Goal: Task Accomplishment & Management: Manage account settings

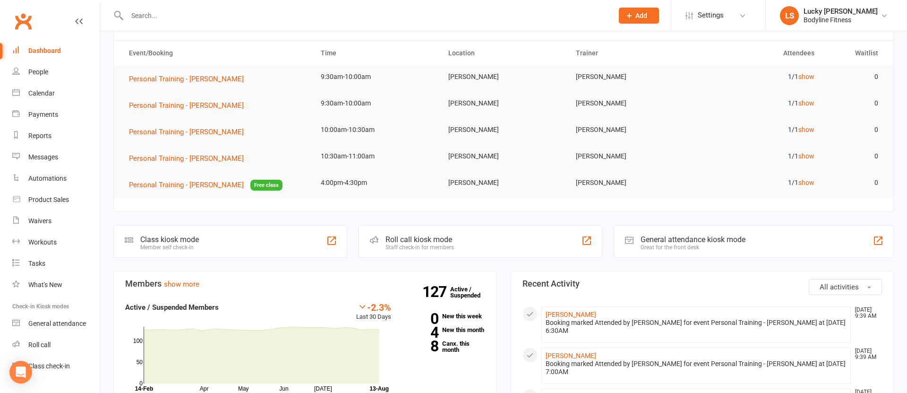
scroll to position [103, 0]
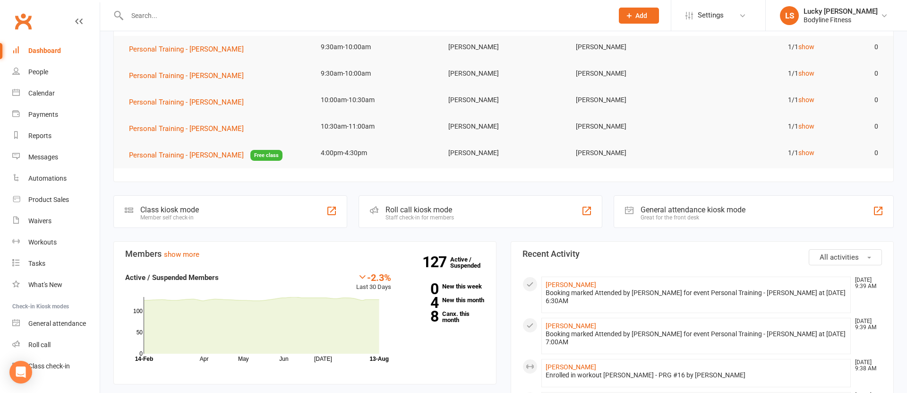
click at [454, 313] on div "127 Active / Suspended 0 New this week 4 New this month 8 Canx. this month" at bounding box center [445, 301] width 94 height 59
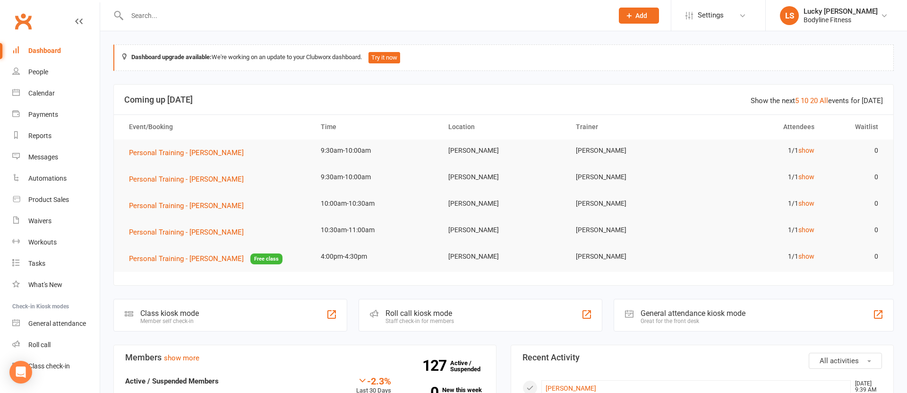
click at [162, 18] on input "text" at bounding box center [365, 15] width 483 height 13
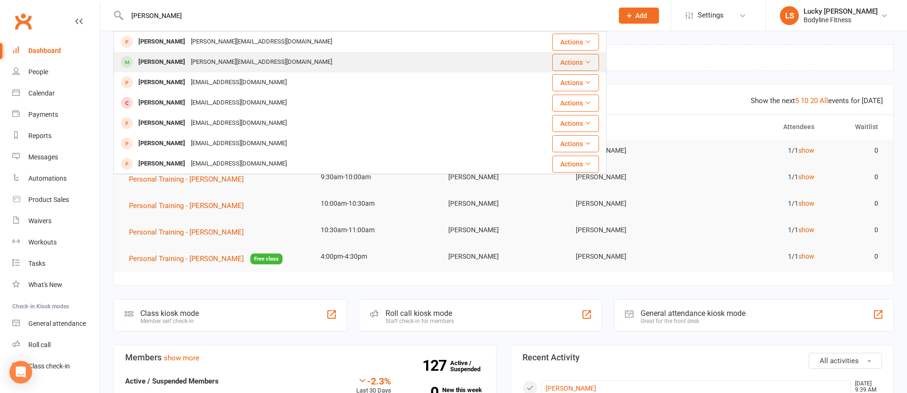
type input "[PERSON_NAME]"
click at [170, 60] on div "[PERSON_NAME]" at bounding box center [162, 62] width 52 height 14
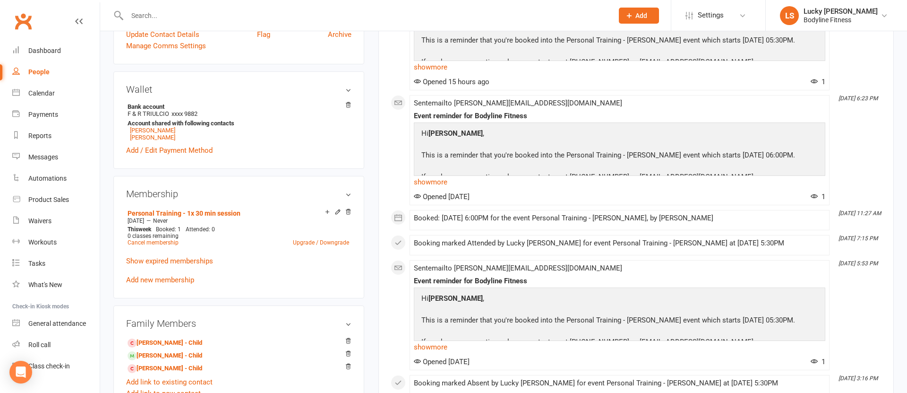
scroll to position [278, 0]
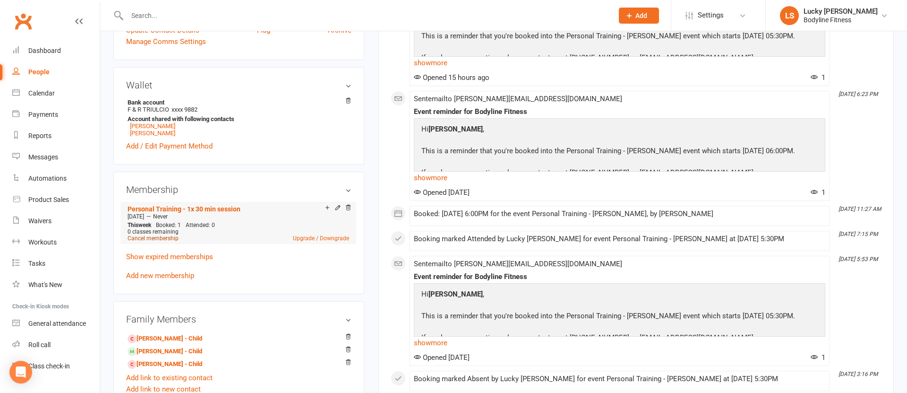
click at [164, 238] on link "Cancel membership" at bounding box center [153, 238] width 51 height 7
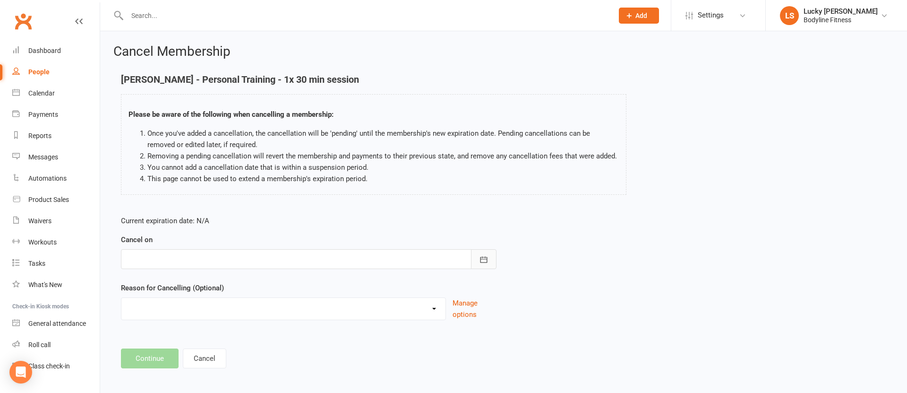
click at [479, 259] on icon "button" at bounding box center [483, 259] width 9 height 9
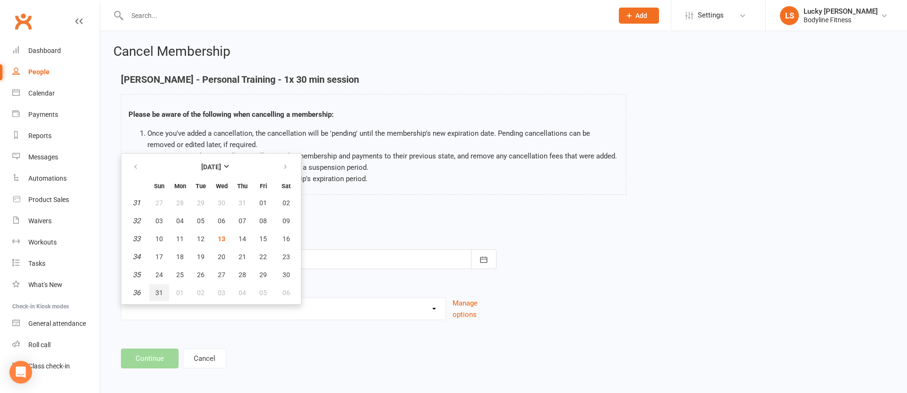
click at [159, 293] on span "31" at bounding box center [159, 293] width 8 height 8
type input "[DATE]"
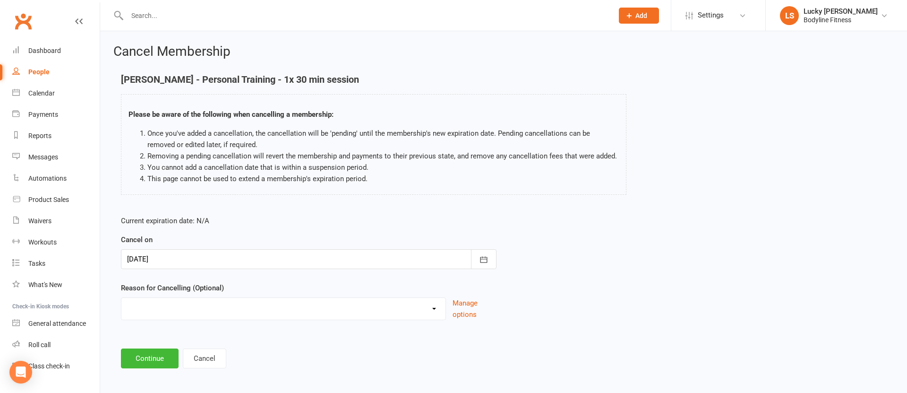
click at [161, 312] on select "Holiday Injury Other reason" at bounding box center [283, 307] width 324 height 19
select select "2"
click at [121, 298] on select "Holiday Injury Other reason" at bounding box center [283, 307] width 324 height 19
click at [154, 361] on input at bounding box center [309, 358] width 376 height 20
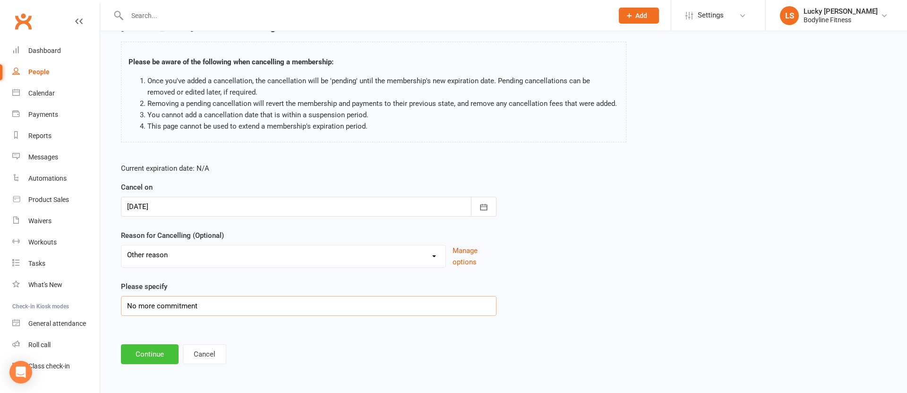
type input "No more commitment"
click at [151, 353] on button "Continue" at bounding box center [150, 354] width 58 height 20
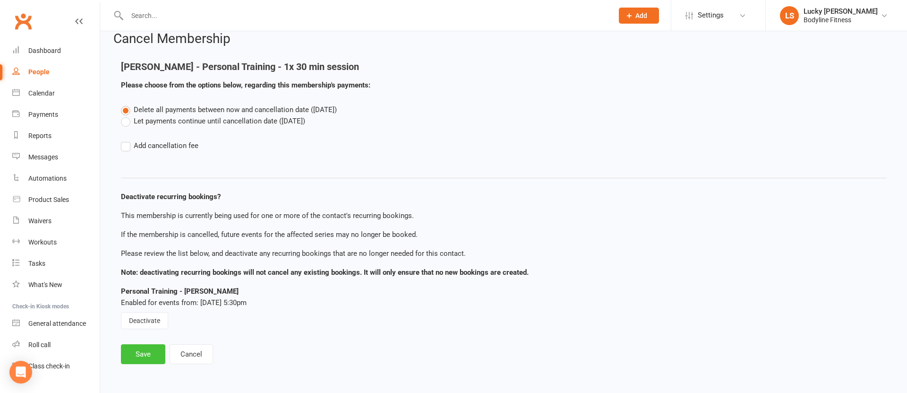
scroll to position [13, 0]
click at [146, 119] on label "Let payments continue until cancellation date ([DATE])" at bounding box center [213, 120] width 184 height 11
click at [127, 115] on input "Let payments continue until cancellation date ([DATE])" at bounding box center [124, 115] width 6 height 0
click at [138, 353] on button "Save" at bounding box center [143, 354] width 44 height 20
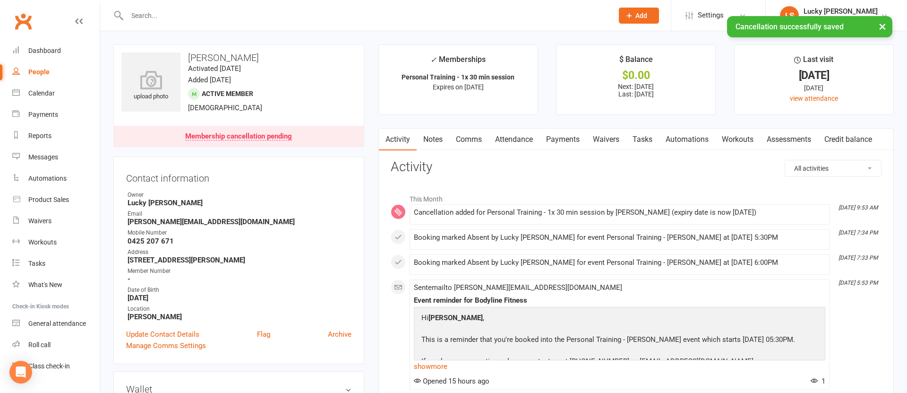
click at [437, 142] on link "Notes" at bounding box center [433, 140] width 33 height 22
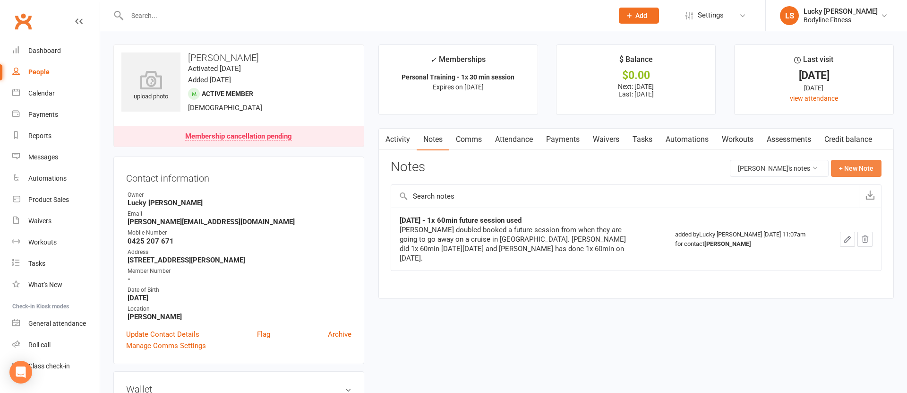
click at [862, 167] on button "+ New Note" at bounding box center [856, 168] width 51 height 17
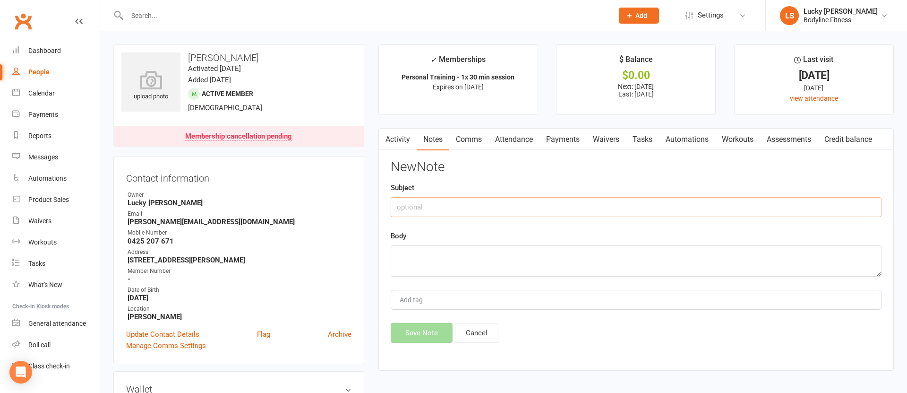
click at [490, 208] on input "text" at bounding box center [636, 207] width 491 height 20
type input "[DATE] - 2x week cancel in credit"
click at [510, 263] on textarea at bounding box center [636, 260] width 491 height 31
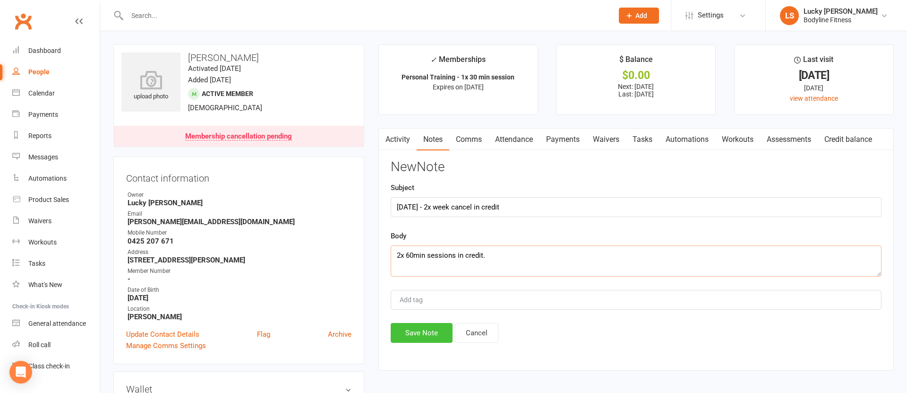
type textarea "2x 60min sessions in credit."
click at [416, 335] on button "Save Note" at bounding box center [422, 333] width 62 height 20
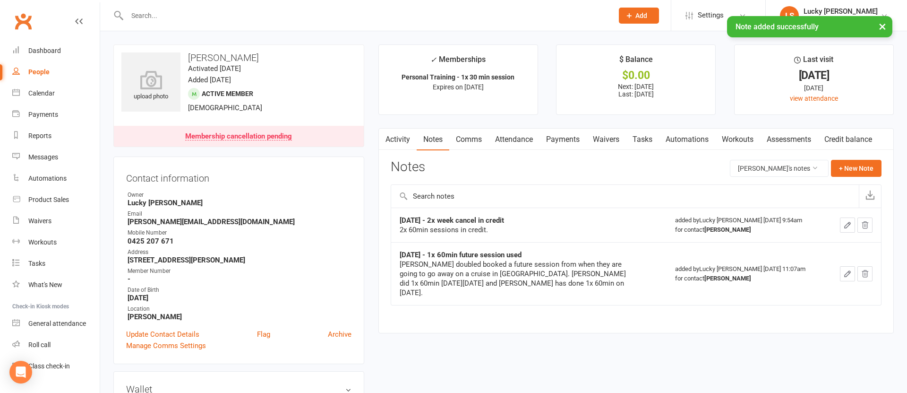
click at [853, 272] on button "button" at bounding box center [847, 273] width 15 height 15
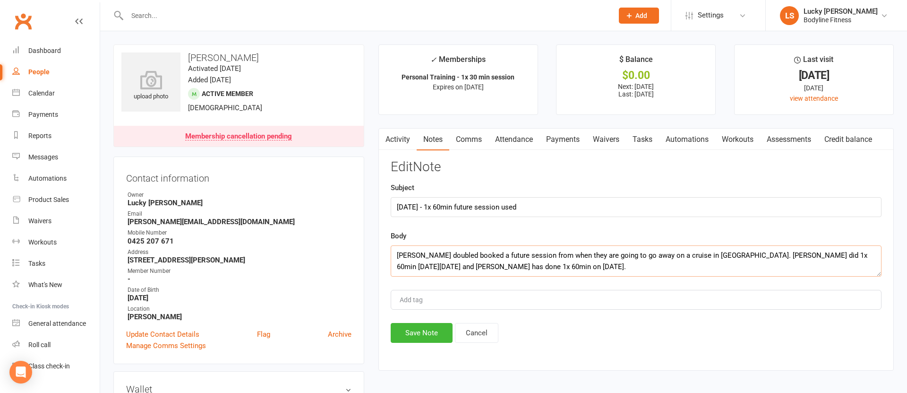
click at [636, 263] on textarea "[PERSON_NAME] doubled booked a future session from when they are going to go aw…" at bounding box center [636, 260] width 491 height 31
type textarea "[PERSON_NAME] doubled booked a future session from when they are going to go aw…"
click at [422, 335] on button "Save Note" at bounding box center [422, 333] width 62 height 20
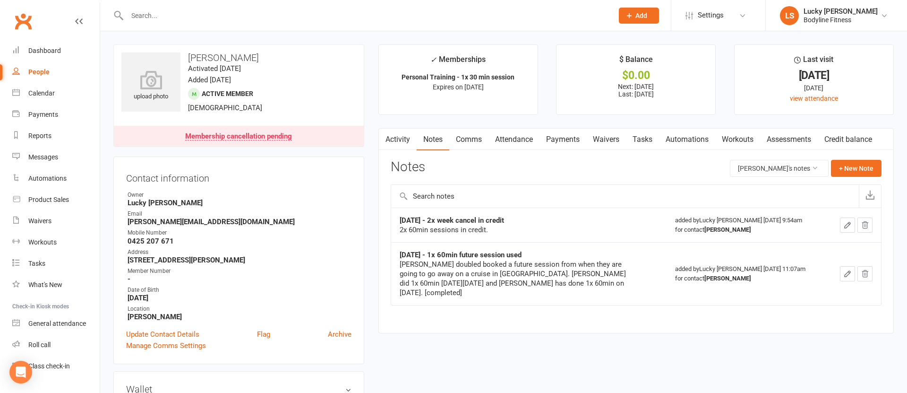
click at [394, 142] on link "Activity" at bounding box center [398, 140] width 38 height 22
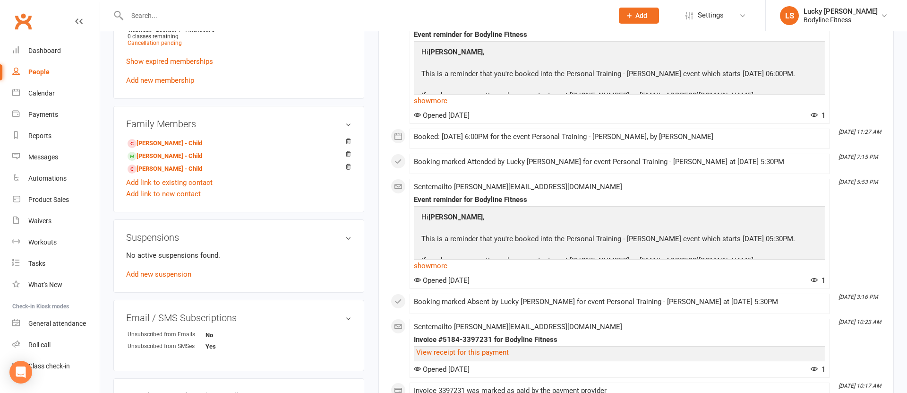
scroll to position [610, 0]
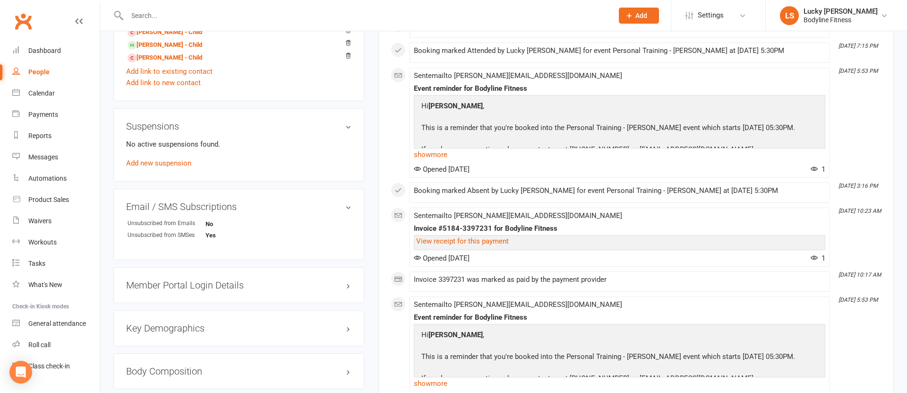
click at [194, 285] on h3 "Member Portal Login Details" at bounding box center [238, 285] width 225 height 10
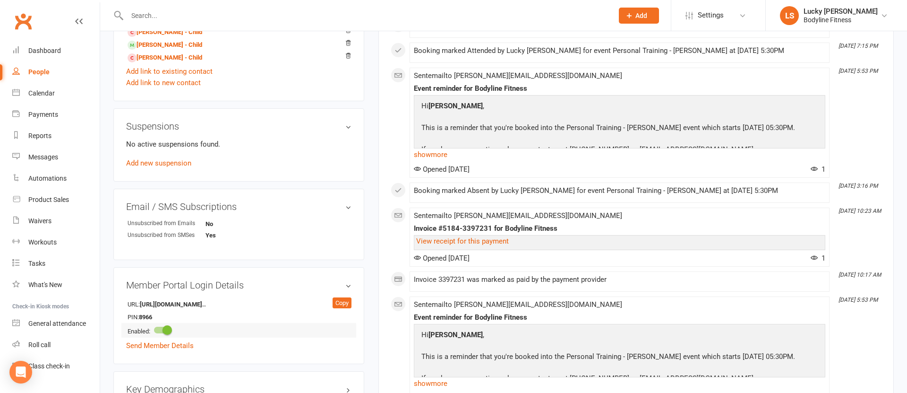
click at [171, 329] on span at bounding box center [167, 329] width 9 height 9
click at [154, 328] on input "checkbox" at bounding box center [154, 328] width 0 height 0
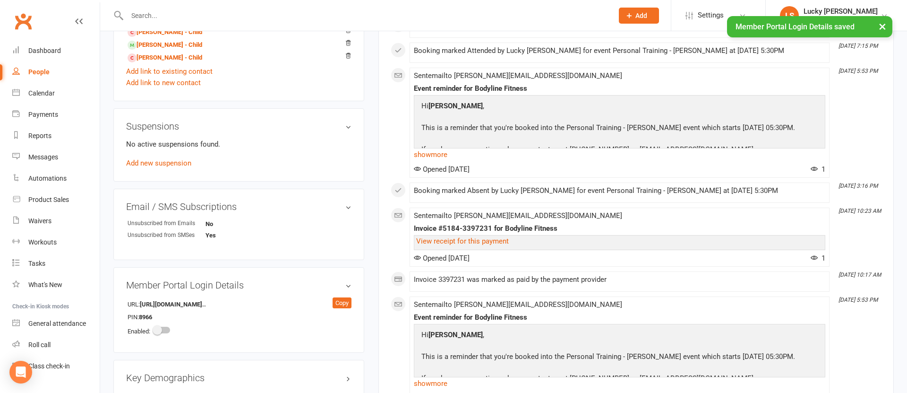
click at [346, 284] on h3 "Member Portal Login Details" at bounding box center [238, 285] width 225 height 10
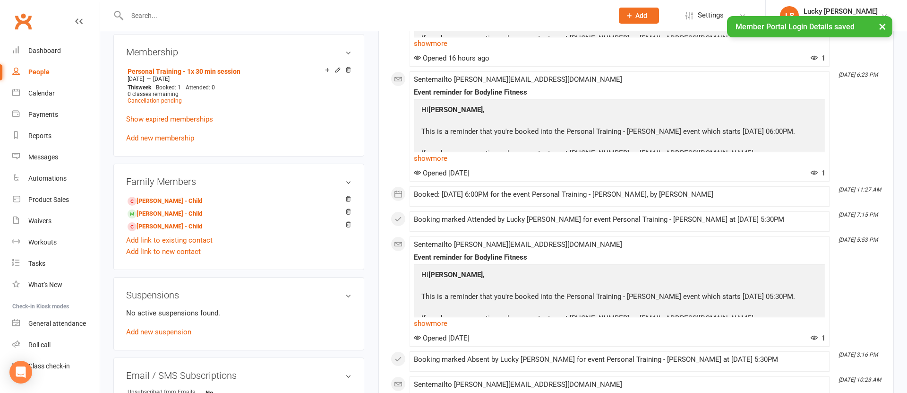
scroll to position [454, 0]
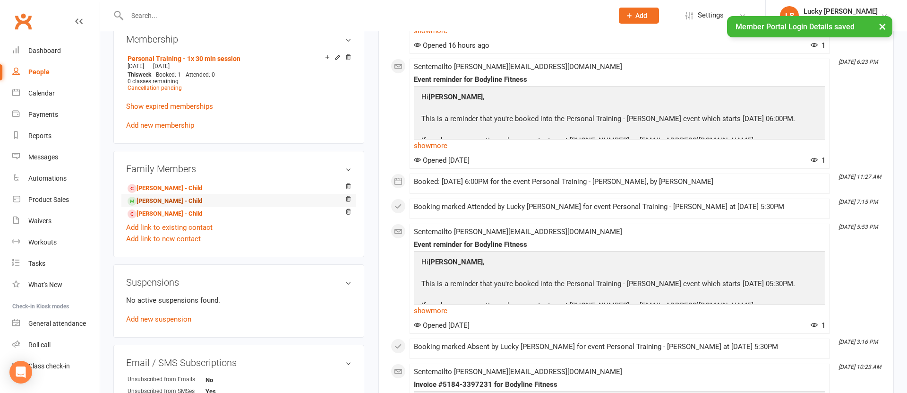
click at [170, 201] on link "[PERSON_NAME] - Child" at bounding box center [165, 201] width 75 height 10
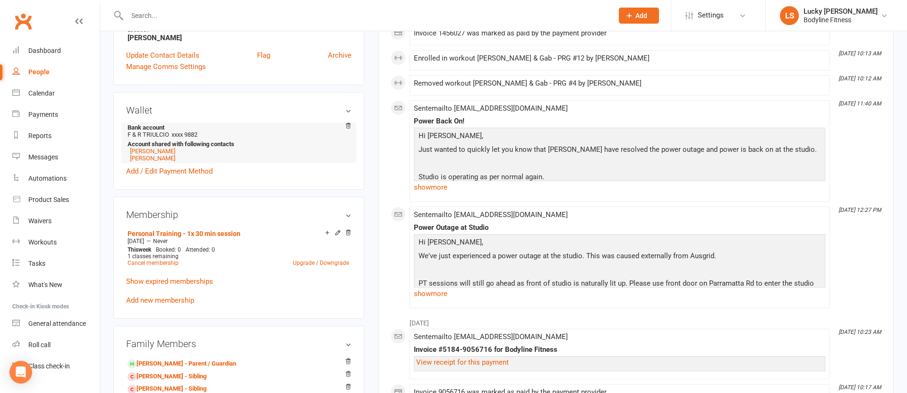
scroll to position [242, 0]
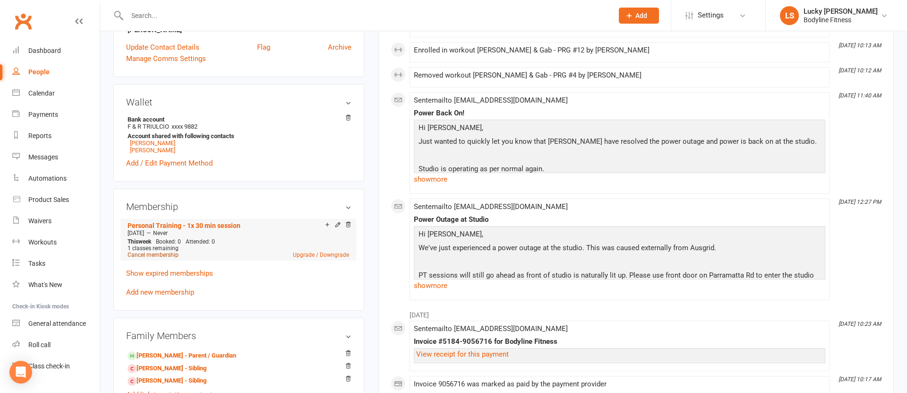
click at [167, 256] on link "Cancel membership" at bounding box center [153, 254] width 51 height 7
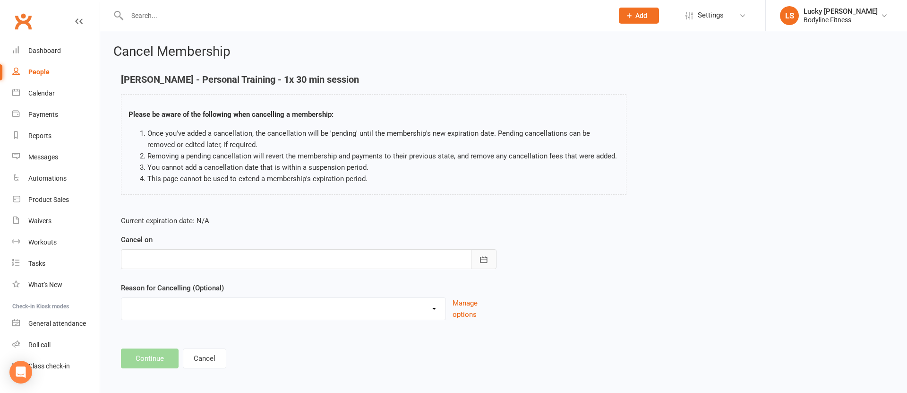
click at [491, 260] on button "button" at bounding box center [484, 259] width 26 height 20
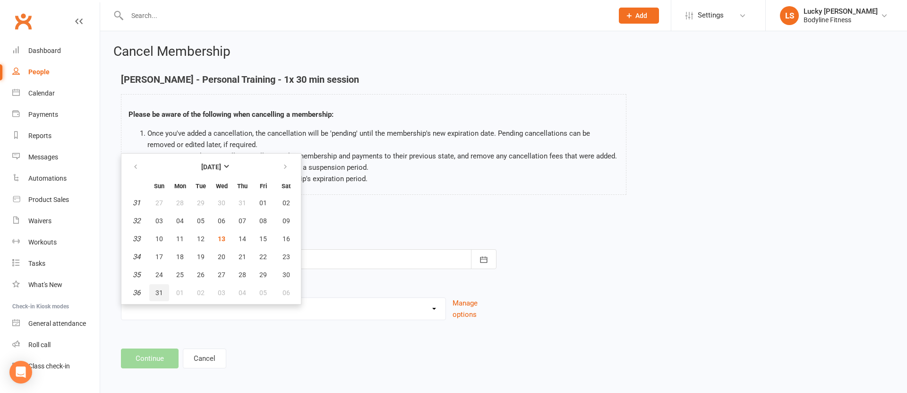
click at [160, 289] on span "31" at bounding box center [159, 293] width 8 height 8
type input "[DATE]"
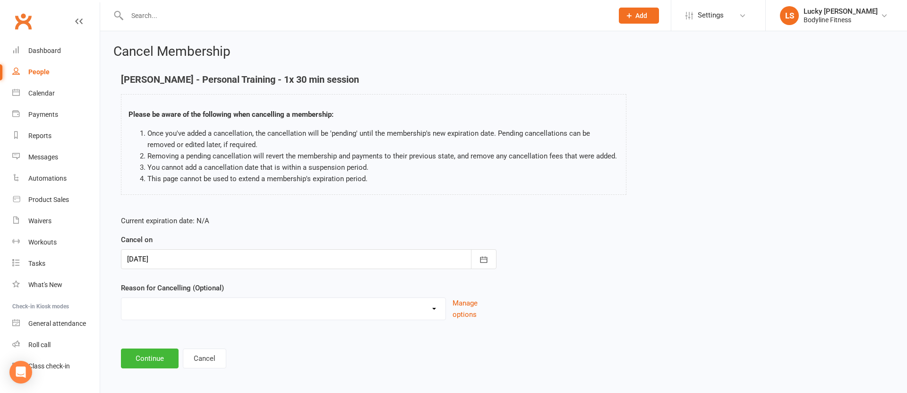
click at [165, 310] on select "Holiday Injury Other reason" at bounding box center [283, 307] width 324 height 19
select select "2"
click at [121, 298] on select "Holiday Injury Other reason" at bounding box center [283, 307] width 324 height 19
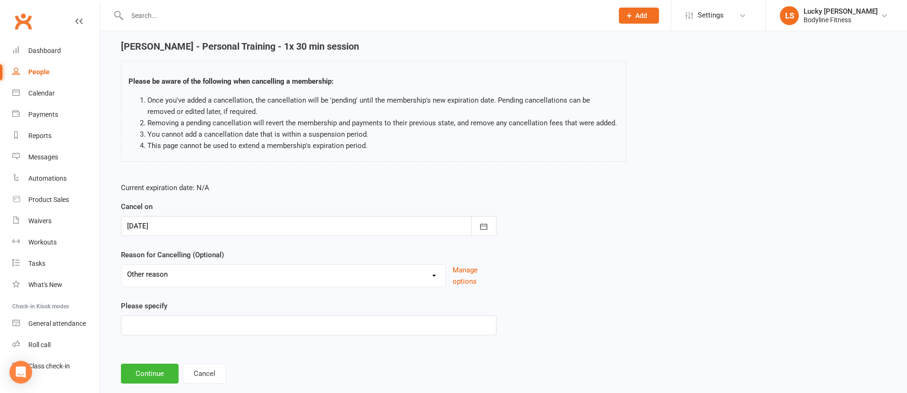
scroll to position [52, 0]
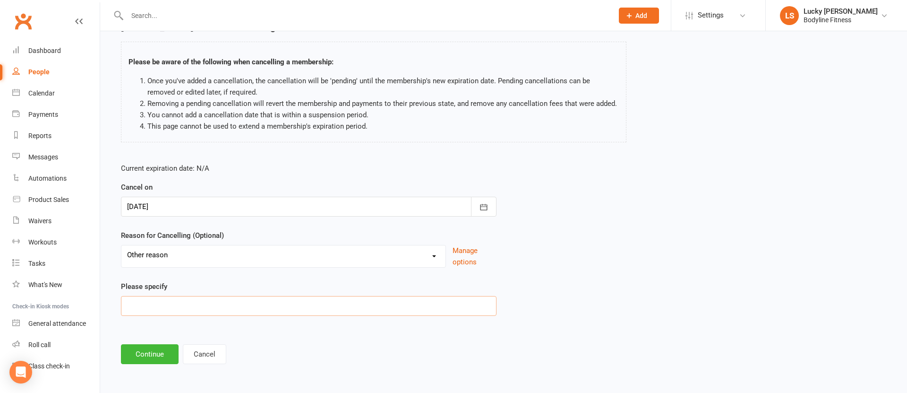
click at [160, 303] on input at bounding box center [309, 306] width 376 height 20
type input "Mother cancelled. No commitment"
click at [143, 358] on button "Continue" at bounding box center [150, 354] width 58 height 20
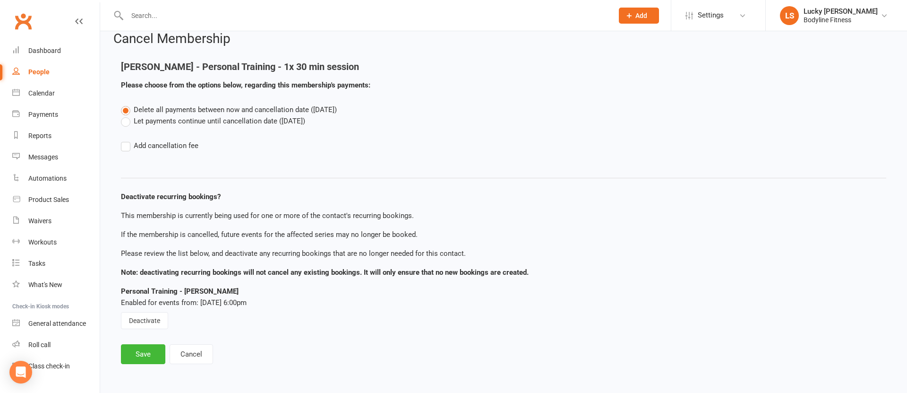
scroll to position [13, 0]
click at [155, 122] on label "Let payments continue until cancellation date ([DATE])" at bounding box center [213, 120] width 184 height 11
click at [127, 115] on input "Let payments continue until cancellation date ([DATE])" at bounding box center [124, 115] width 6 height 0
click at [147, 354] on button "Save" at bounding box center [143, 354] width 44 height 20
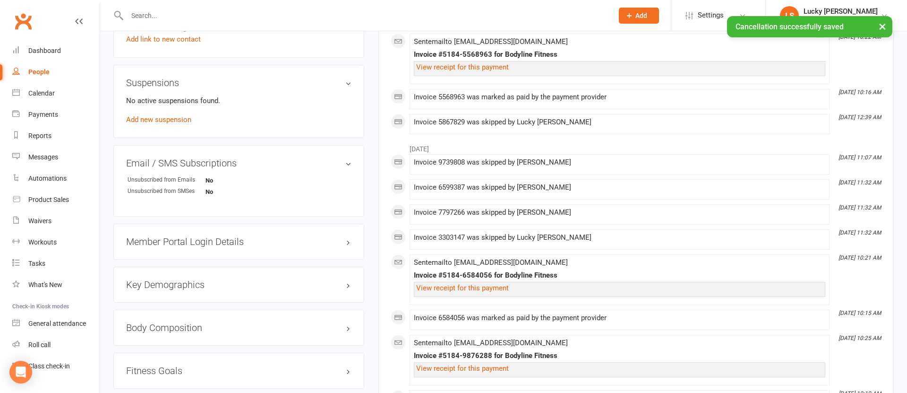
scroll to position [640, 0]
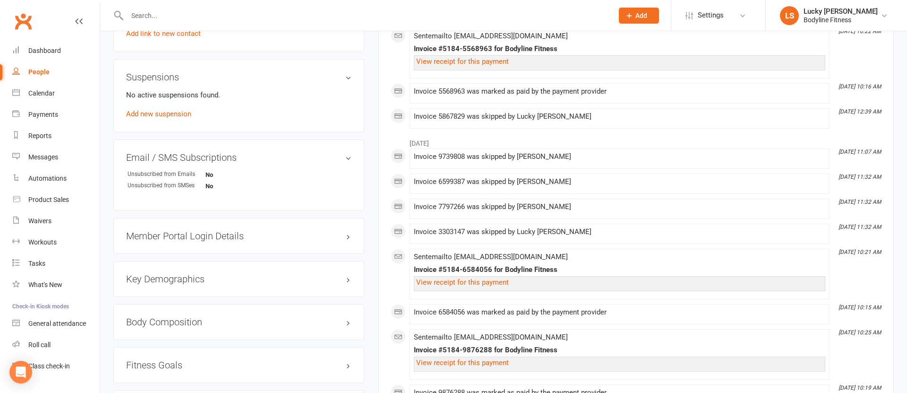
click at [233, 236] on h3 "Member Portal Login Details" at bounding box center [238, 236] width 225 height 10
click at [349, 237] on h3 "Member Portal Login Details" at bounding box center [238, 236] width 225 height 10
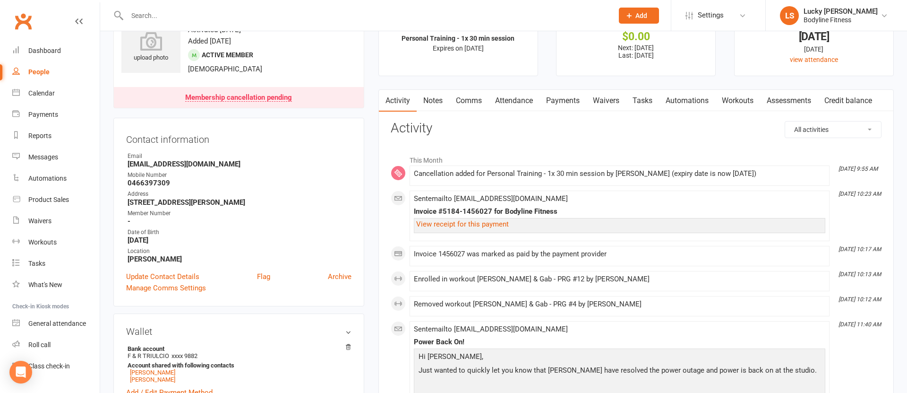
scroll to position [0, 0]
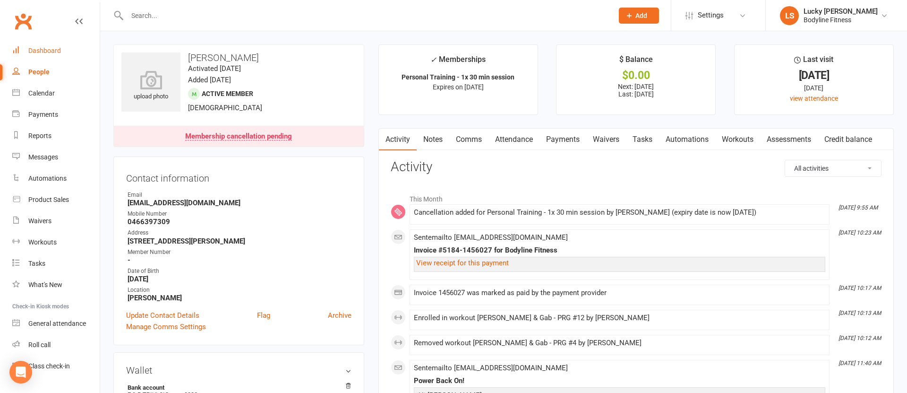
click at [43, 52] on div "Dashboard" at bounding box center [44, 51] width 33 height 8
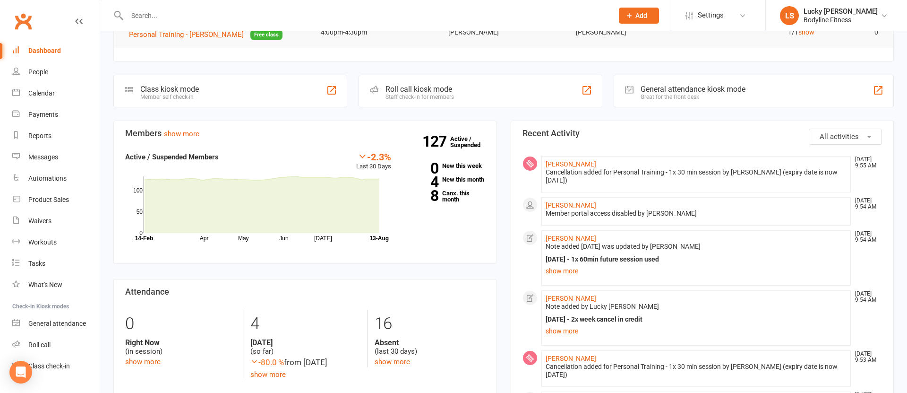
scroll to position [223, 0]
click at [36, 92] on div "Calendar" at bounding box center [41, 93] width 26 height 8
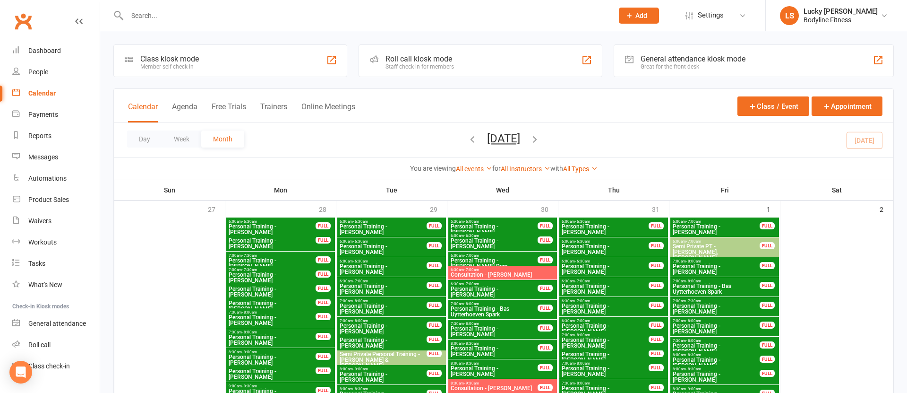
click at [182, 140] on button "Week" at bounding box center [181, 138] width 39 height 17
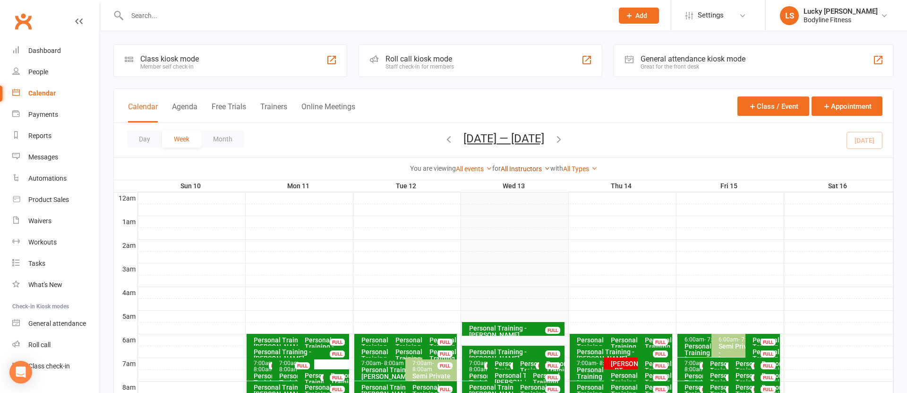
click at [522, 170] on link "All Instructors" at bounding box center [526, 169] width 50 height 8
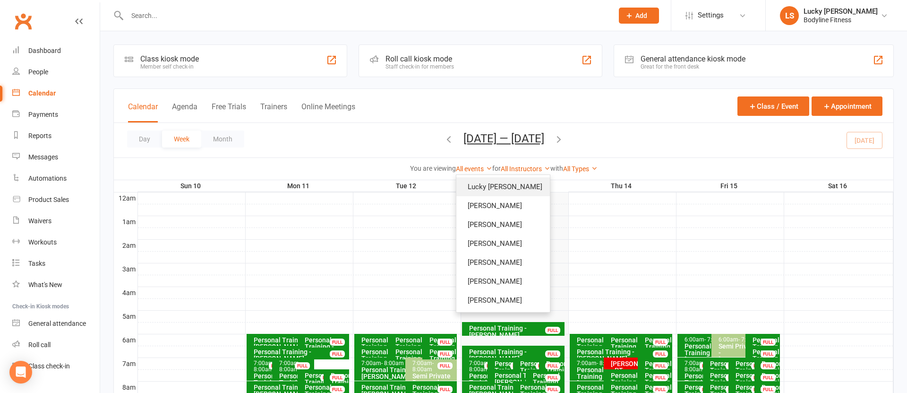
click at [521, 182] on link "Lucky [PERSON_NAME]" at bounding box center [504, 186] width 94 height 19
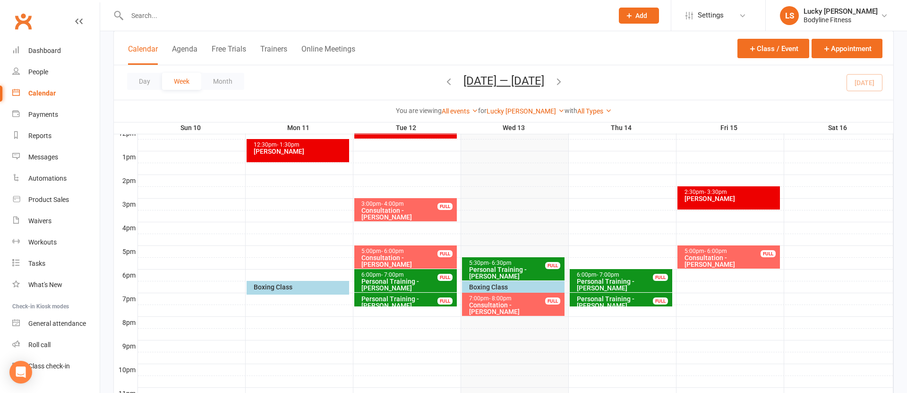
scroll to position [349, 0]
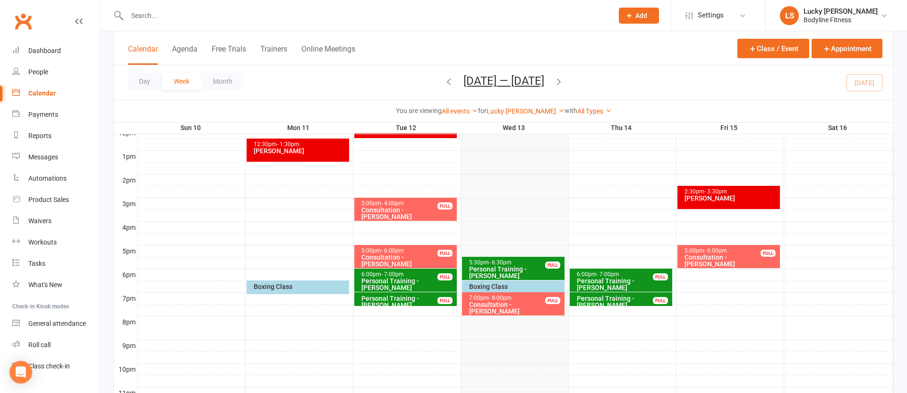
click at [564, 80] on icon "button" at bounding box center [559, 81] width 10 height 10
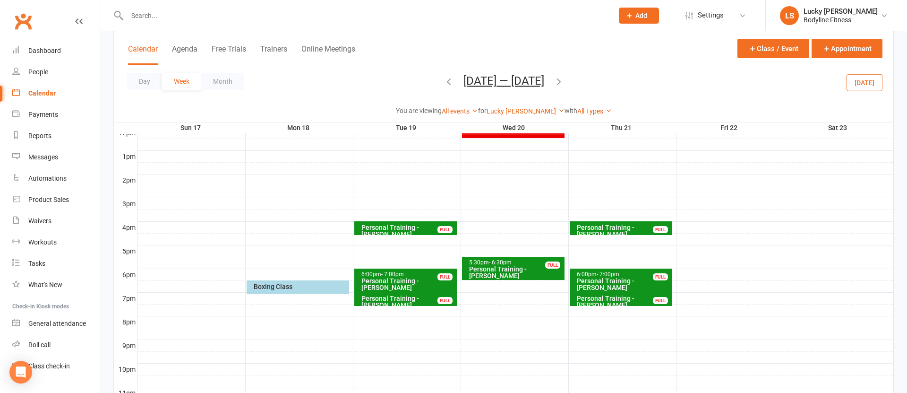
click at [523, 267] on div "Personal Training - [PERSON_NAME]" at bounding box center [516, 272] width 94 height 13
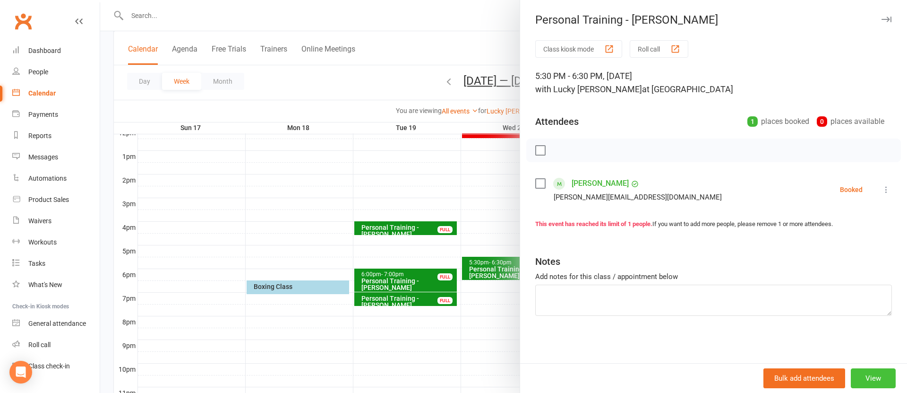
click at [873, 378] on button "View" at bounding box center [873, 378] width 45 height 20
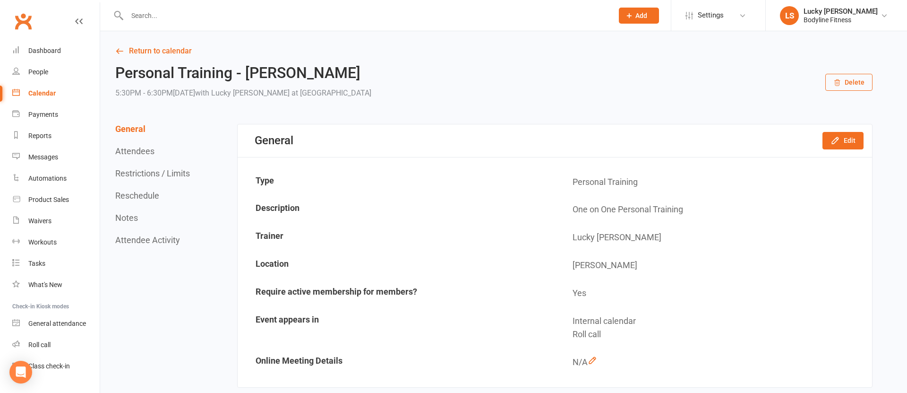
click at [847, 85] on button "Delete" at bounding box center [849, 82] width 47 height 17
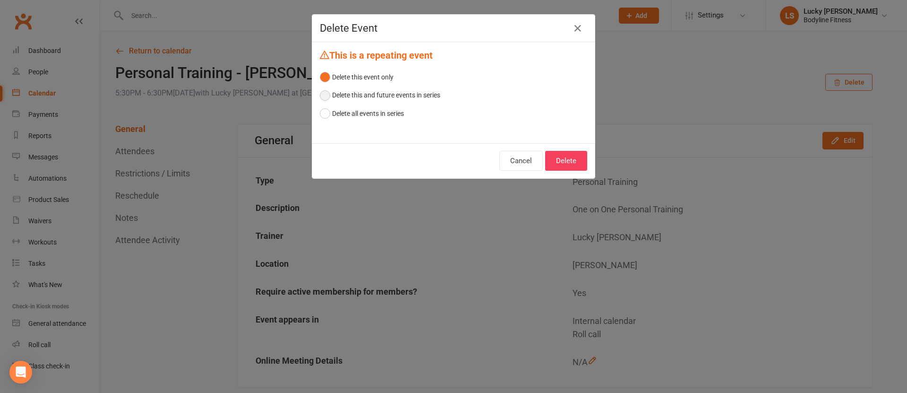
click at [405, 94] on button "Delete this and future events in series" at bounding box center [380, 95] width 121 height 18
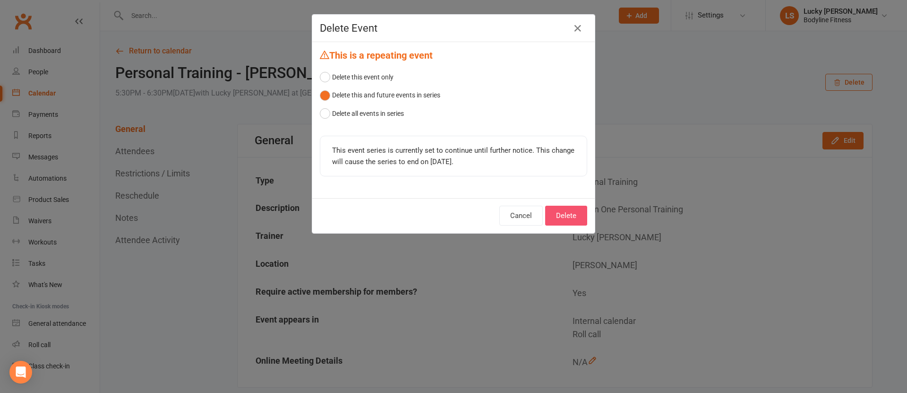
click at [567, 215] on button "Delete" at bounding box center [566, 216] width 42 height 20
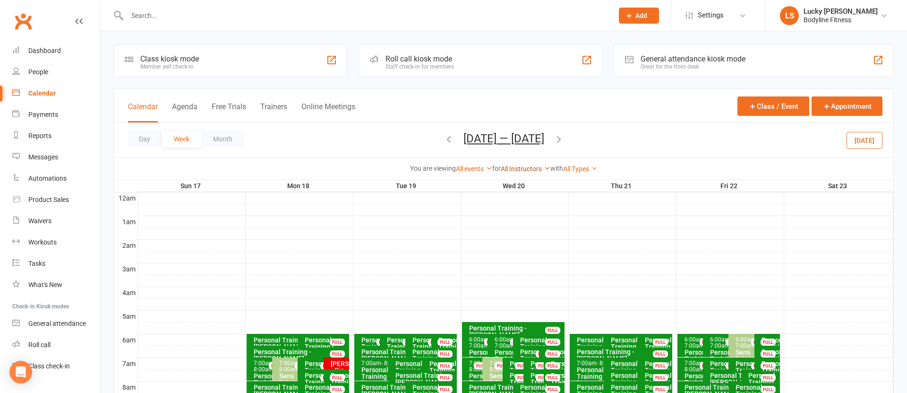
click at [515, 168] on link "All Instructors" at bounding box center [526, 169] width 50 height 8
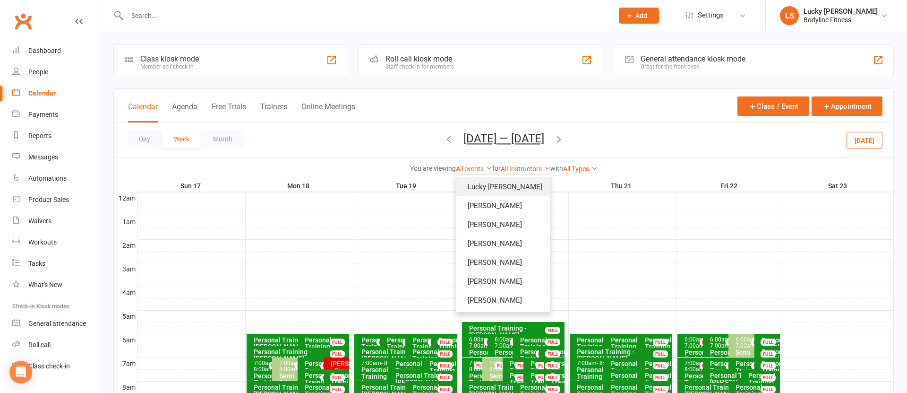
click at [517, 185] on link "Lucky [PERSON_NAME]" at bounding box center [504, 186] width 94 height 19
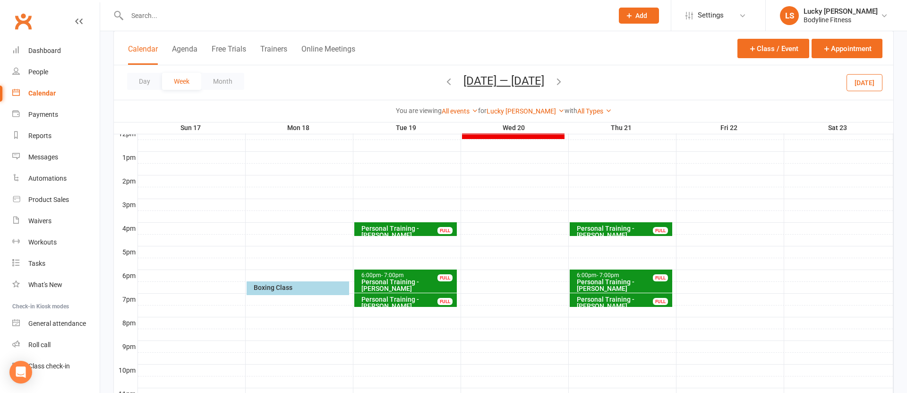
scroll to position [383, 0]
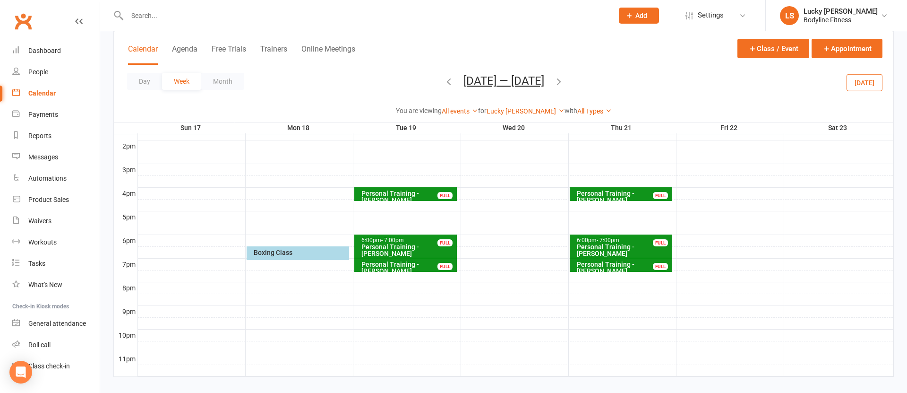
click at [564, 79] on icon "button" at bounding box center [559, 81] width 10 height 10
click at [564, 81] on icon "button" at bounding box center [559, 81] width 10 height 10
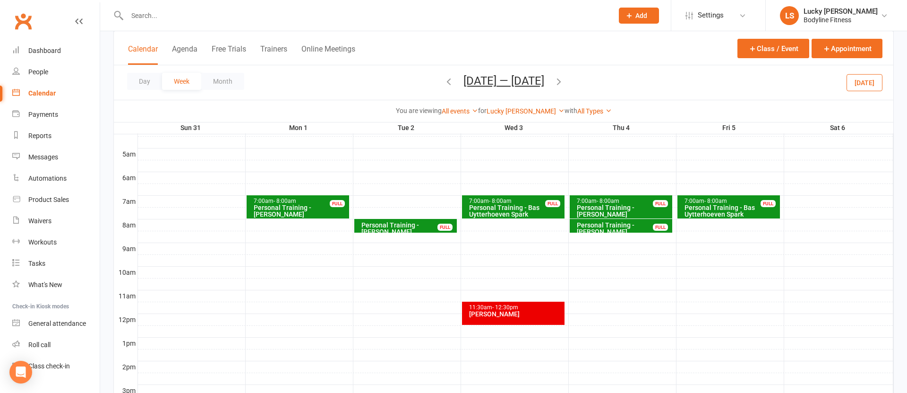
scroll to position [161, 0]
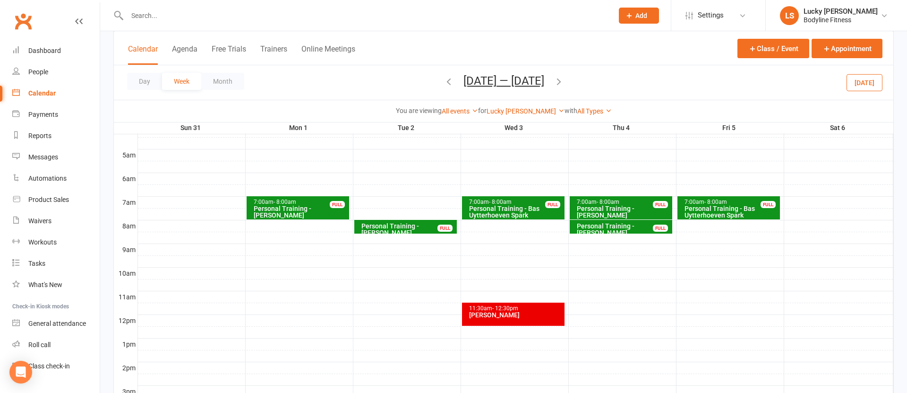
click at [874, 83] on button "[DATE]" at bounding box center [865, 82] width 36 height 17
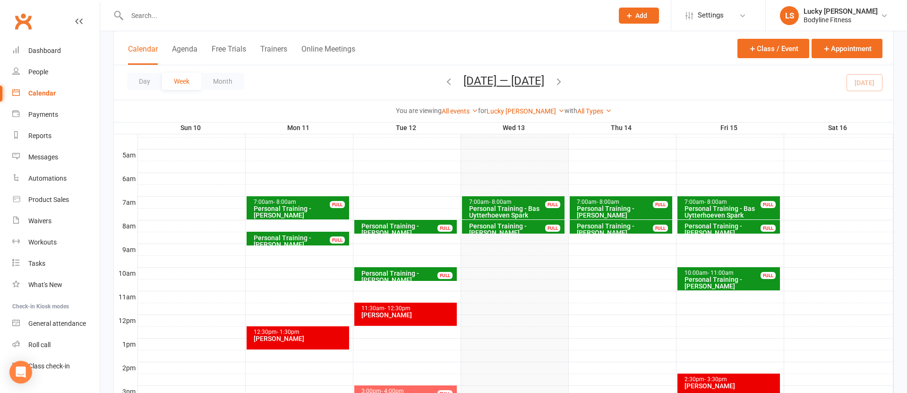
click at [259, 46] on div "Calendar Agenda Free Trials Trainers Online Meetings" at bounding box center [241, 53] width 227 height 21
click at [268, 47] on button "Trainers" at bounding box center [273, 54] width 27 height 20
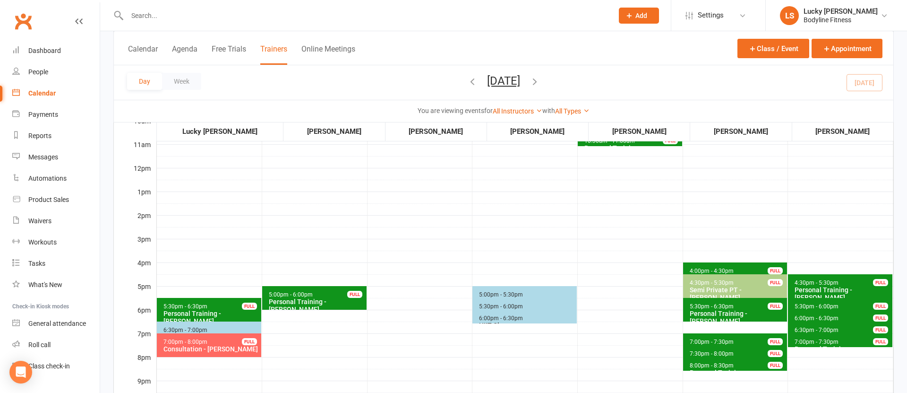
scroll to position [253, 0]
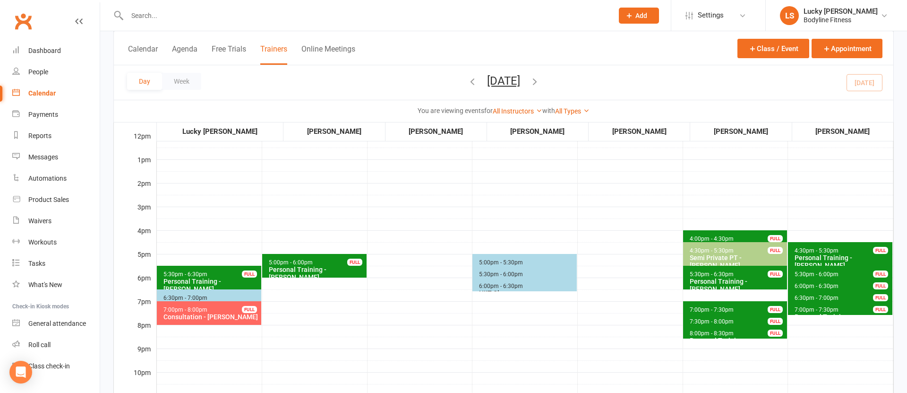
click at [319, 267] on div "Personal Training - [PERSON_NAME]" at bounding box center [316, 273] width 96 height 15
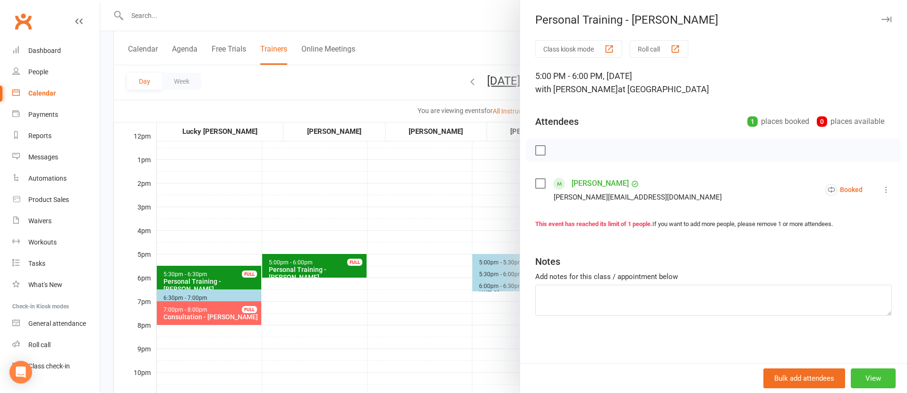
click at [875, 380] on button "View" at bounding box center [873, 378] width 45 height 20
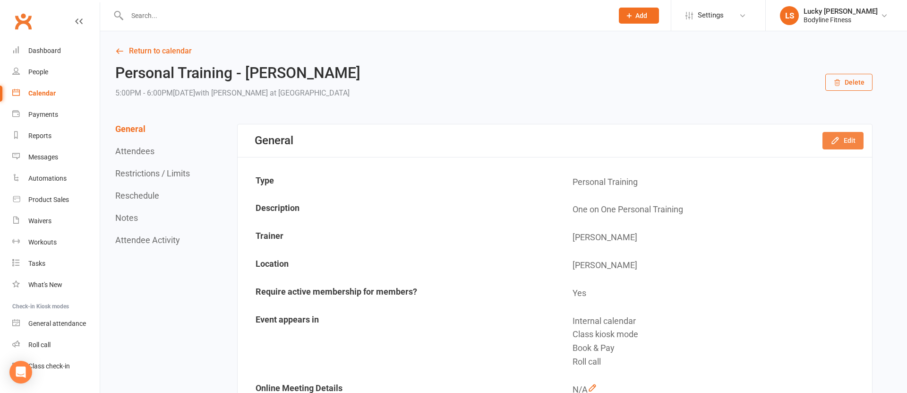
click at [838, 136] on icon "button" at bounding box center [835, 140] width 9 height 9
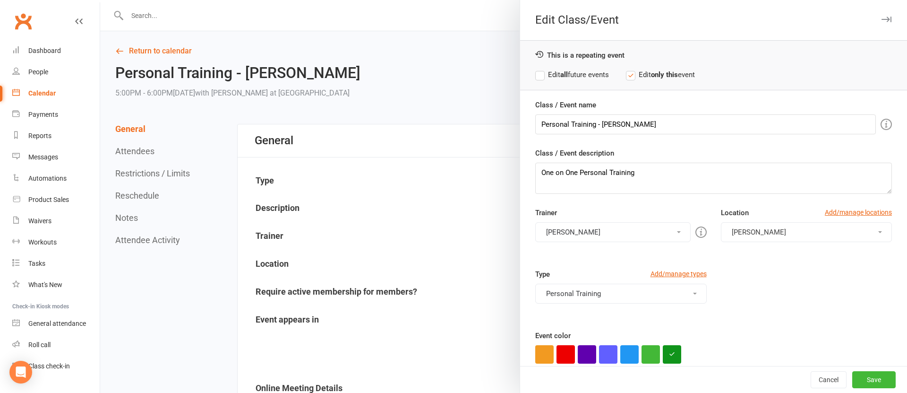
click at [580, 228] on button "[PERSON_NAME]" at bounding box center [612, 232] width 155 height 20
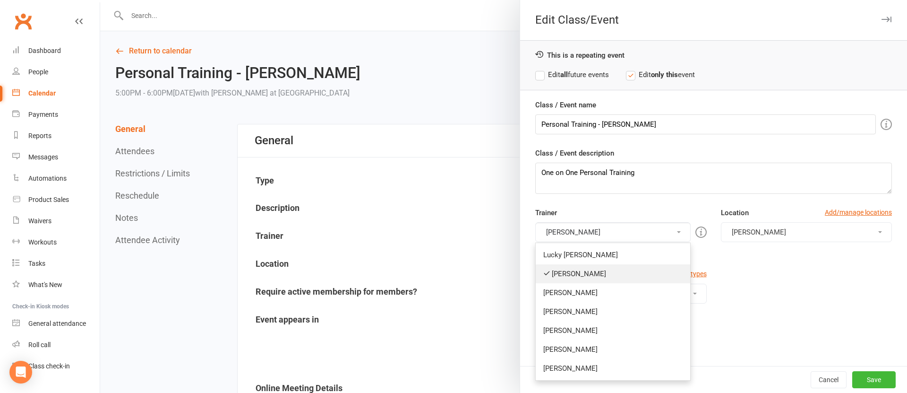
click at [580, 268] on link "[PERSON_NAME]" at bounding box center [613, 273] width 154 height 19
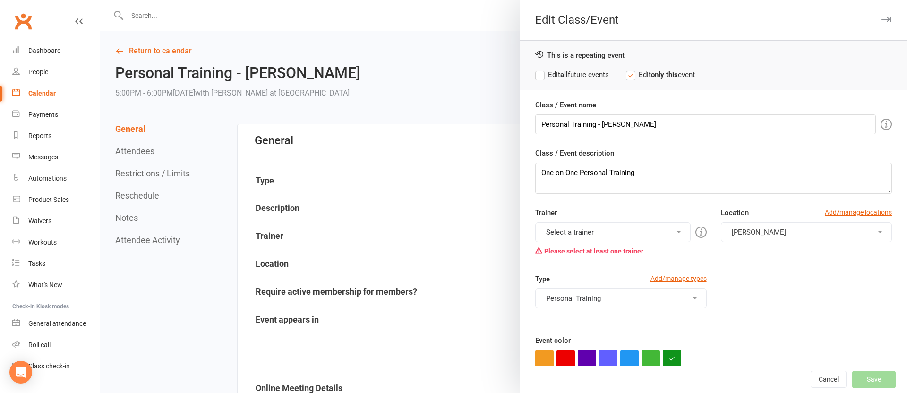
click at [573, 231] on button "Select a trainer" at bounding box center [612, 232] width 155 height 20
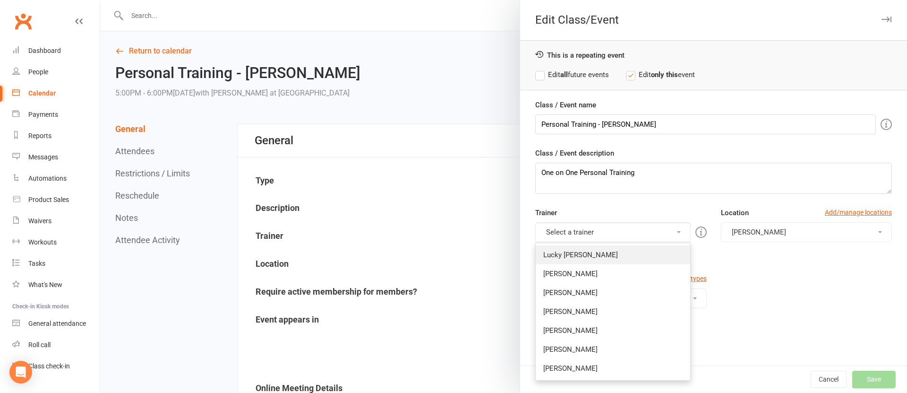
click at [576, 249] on link "Lucky [PERSON_NAME]" at bounding box center [613, 254] width 154 height 19
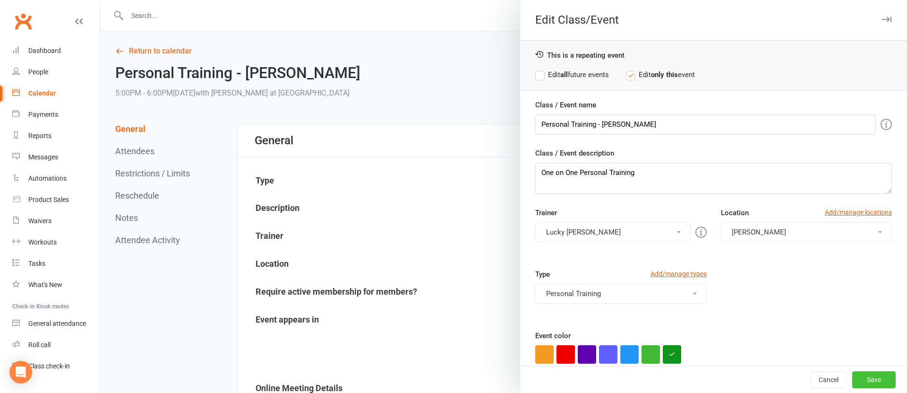
click at [866, 376] on button "Save" at bounding box center [874, 379] width 43 height 17
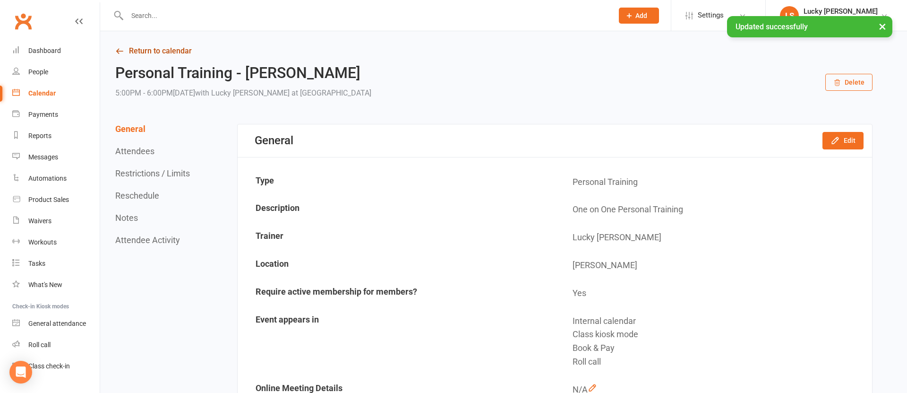
click at [162, 51] on link "Return to calendar" at bounding box center [494, 50] width 758 height 13
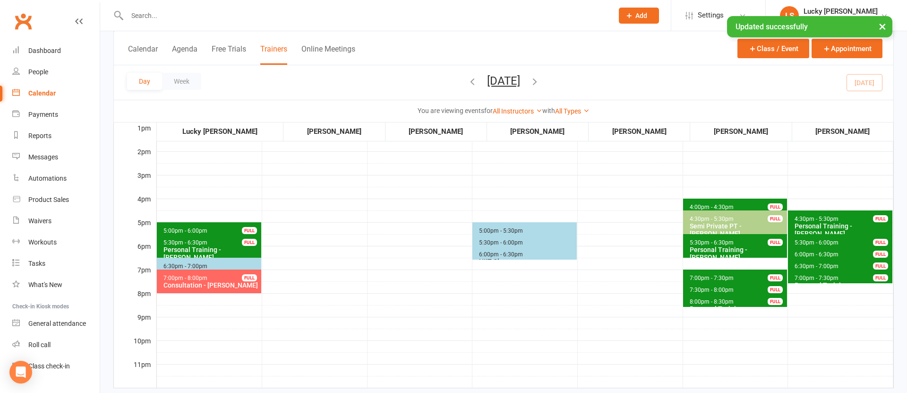
scroll to position [294, 0]
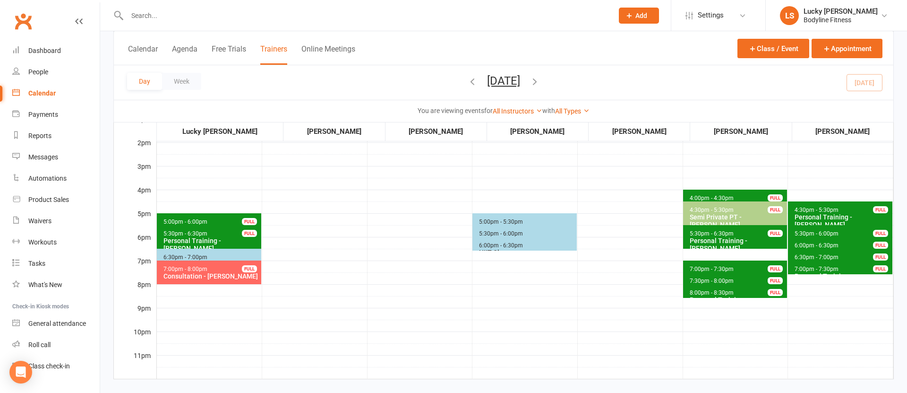
click at [193, 219] on span "5:00pm - 6:00pm" at bounding box center [185, 221] width 45 height 7
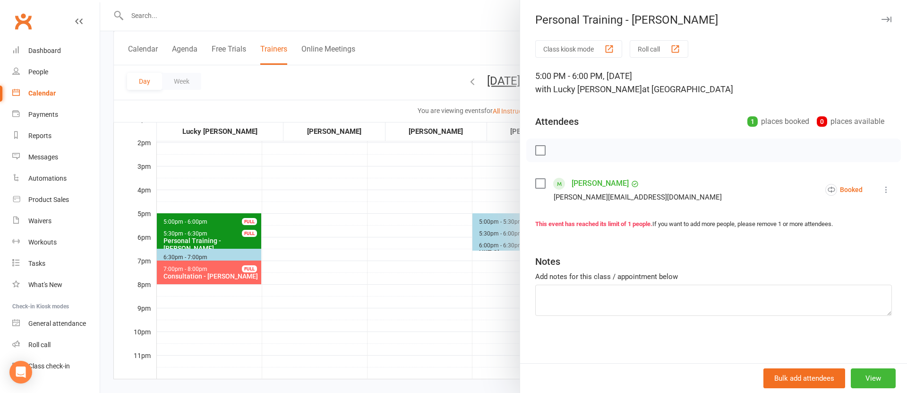
click at [261, 286] on div at bounding box center [503, 196] width 807 height 393
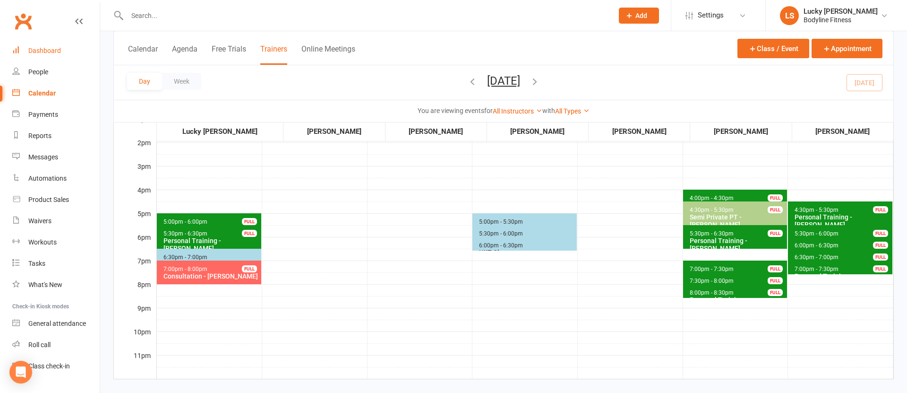
click at [36, 44] on link "Dashboard" at bounding box center [55, 50] width 87 height 21
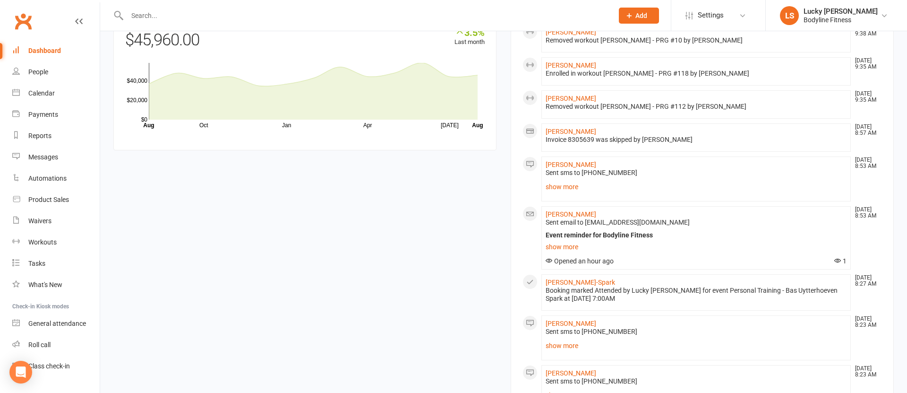
scroll to position [966, 0]
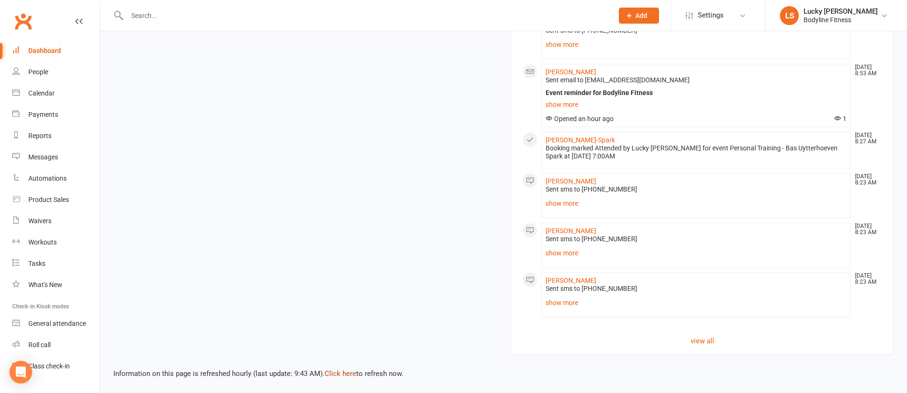
drag, startPoint x: 346, startPoint y: 371, endPoint x: 377, endPoint y: 338, distance: 44.1
click at [346, 371] on link "Click here" at bounding box center [341, 373] width 32 height 9
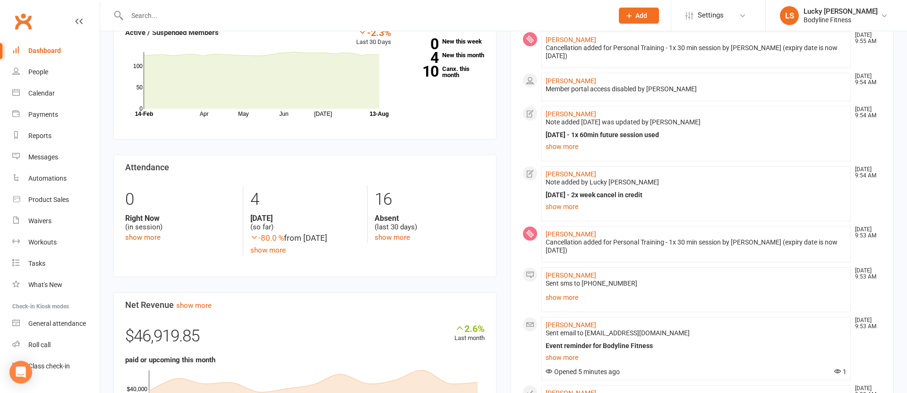
scroll to position [366, 0]
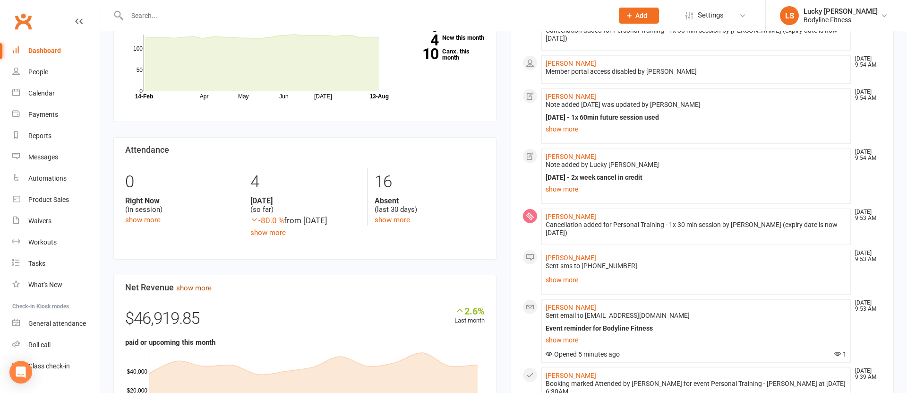
click at [198, 284] on link "show more" at bounding box center [193, 288] width 35 height 9
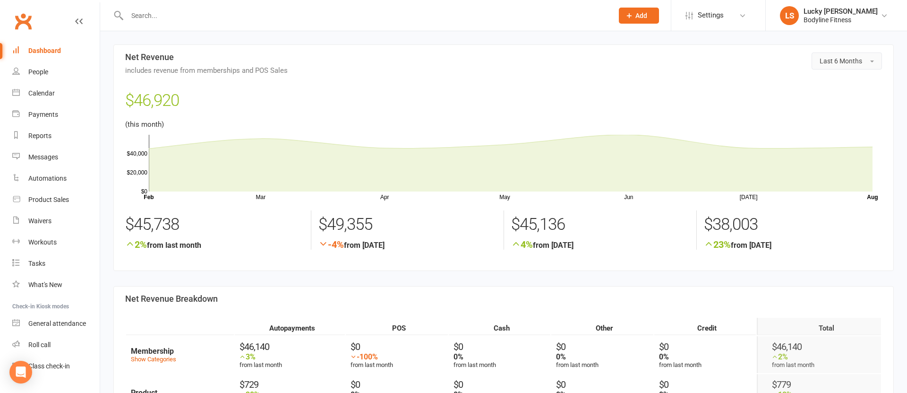
click at [831, 65] on button "Last 6 Months" at bounding box center [847, 60] width 70 height 17
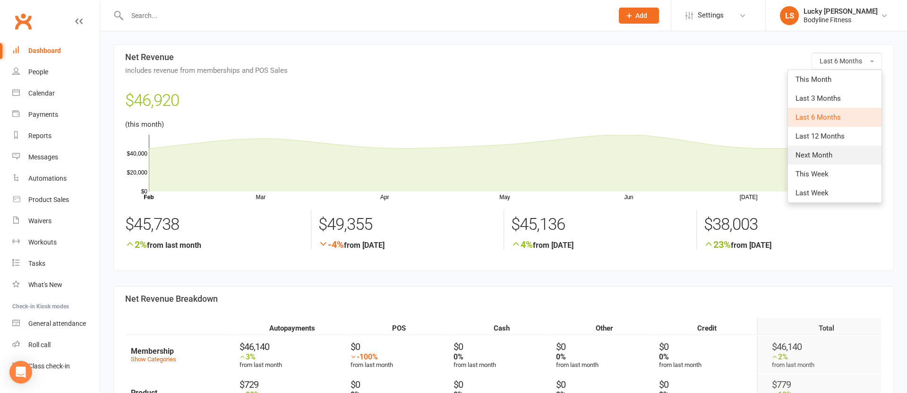
click at [824, 157] on span "Next Month" at bounding box center [814, 155] width 37 height 9
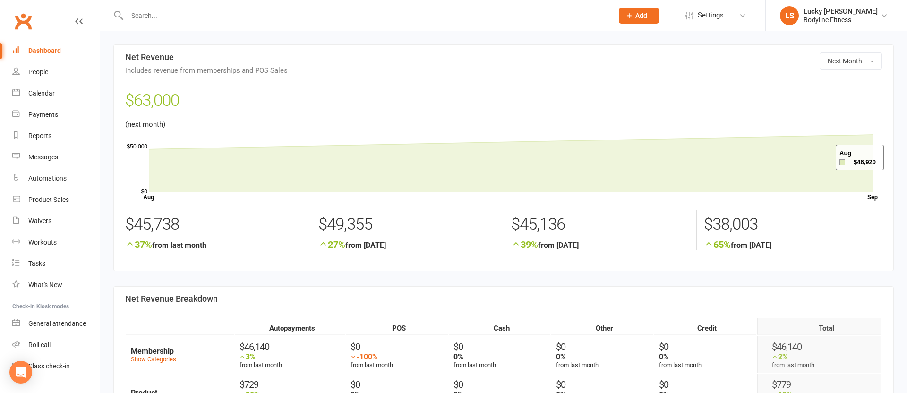
click at [55, 48] on div "Dashboard" at bounding box center [44, 51] width 33 height 8
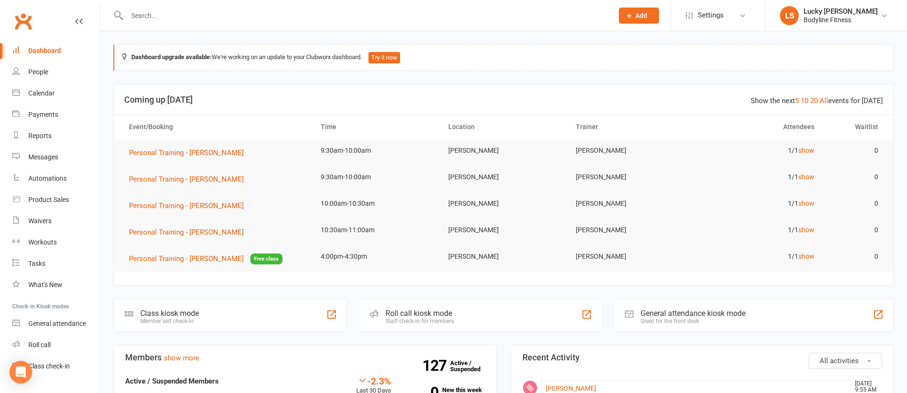
scroll to position [16, 0]
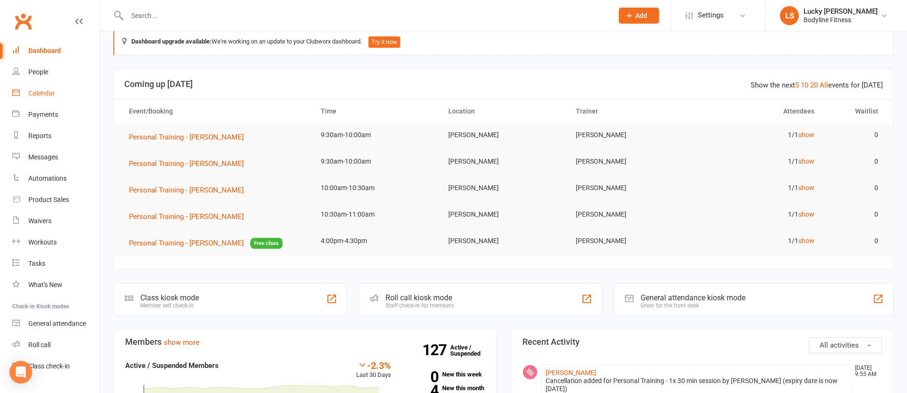
click at [43, 94] on div "Calendar" at bounding box center [41, 93] width 26 height 8
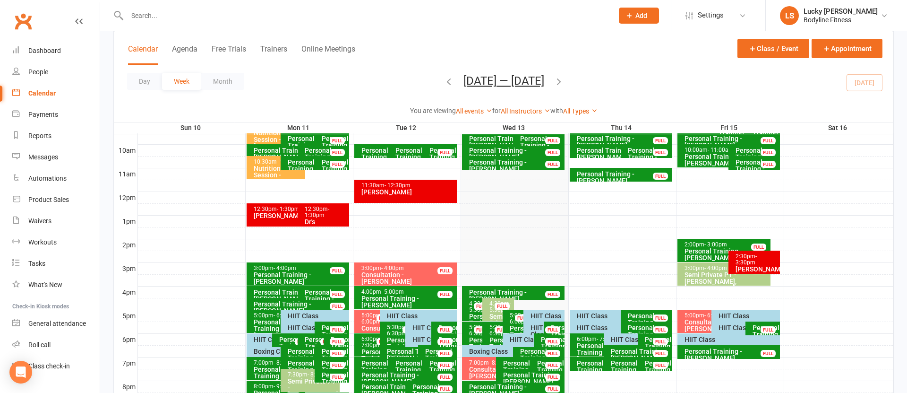
scroll to position [309, 0]
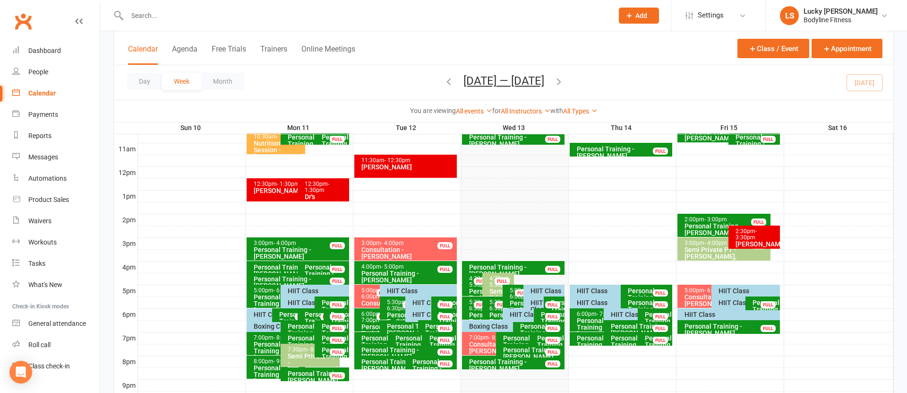
click at [367, 296] on span "- 6:00pm" at bounding box center [372, 293] width 21 height 13
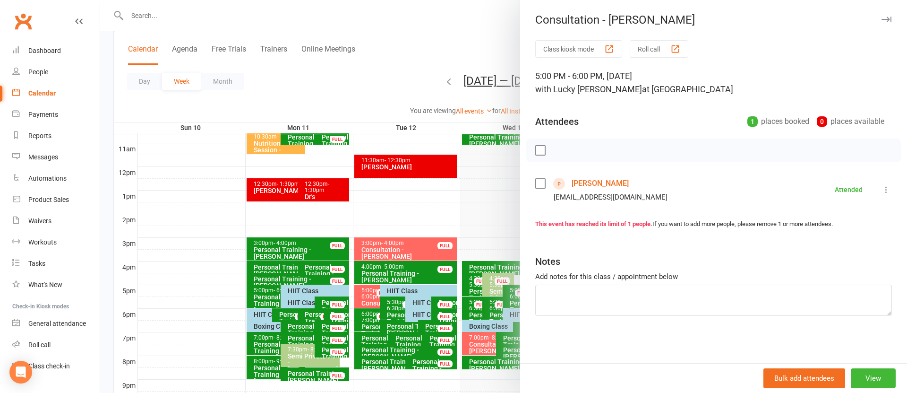
click at [595, 184] on link "[PERSON_NAME]" at bounding box center [600, 183] width 57 height 15
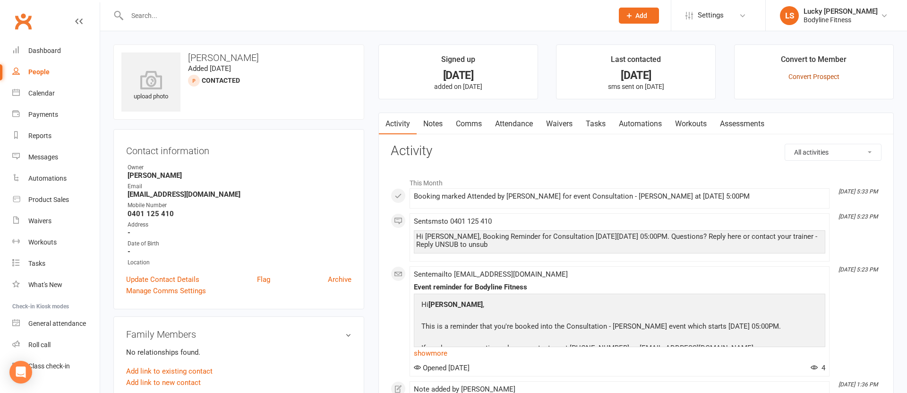
click at [813, 75] on link "Convert Prospect" at bounding box center [814, 77] width 51 height 8
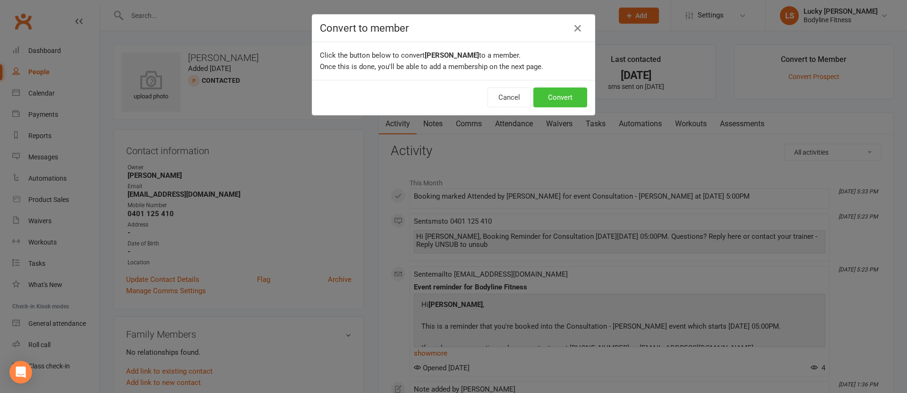
click at [561, 98] on button "Convert" at bounding box center [561, 97] width 54 height 20
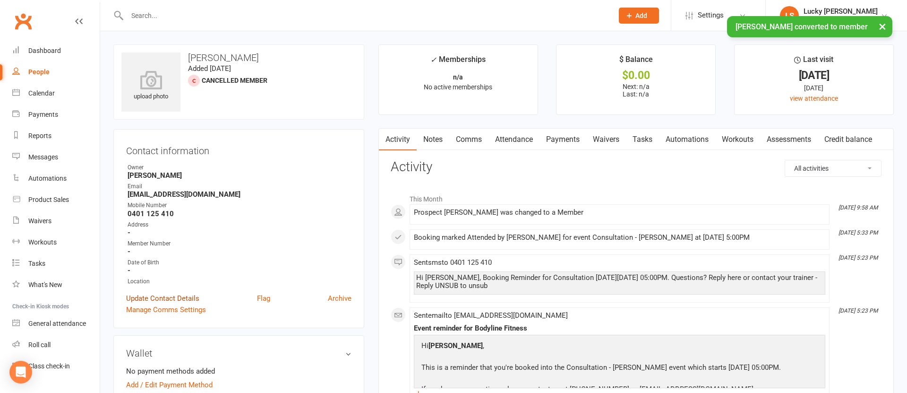
click at [183, 298] on link "Update Contact Details" at bounding box center [162, 298] width 73 height 11
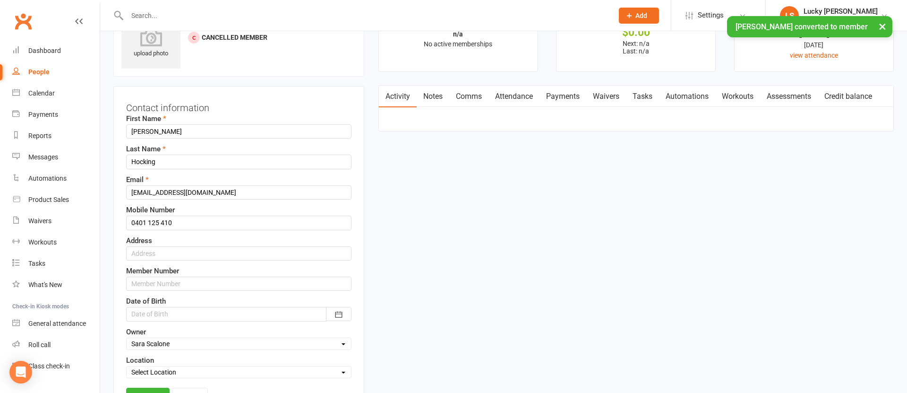
scroll to position [44, 0]
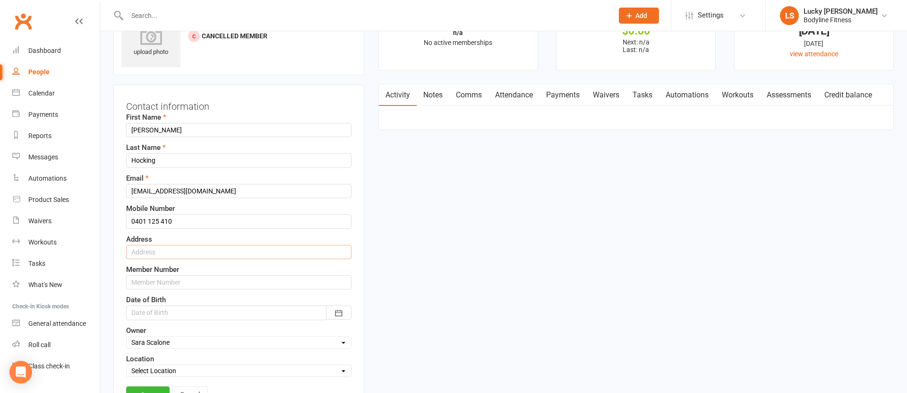
click at [173, 251] on input "text" at bounding box center [238, 252] width 225 height 14
type input "2/200 Albion Street Annandale NSW 2038"
click at [158, 315] on div at bounding box center [238, 312] width 225 height 14
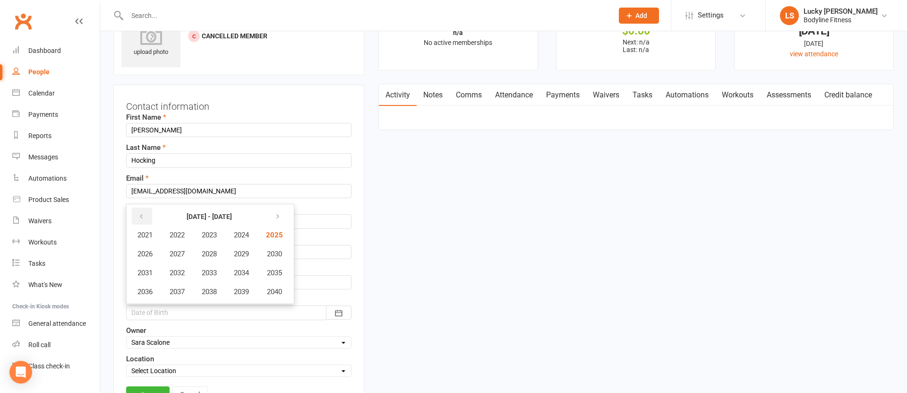
click at [144, 219] on icon "button" at bounding box center [141, 217] width 7 height 8
click at [278, 252] on span "1970" at bounding box center [273, 254] width 15 height 9
click at [154, 271] on span "July" at bounding box center [150, 272] width 13 height 9
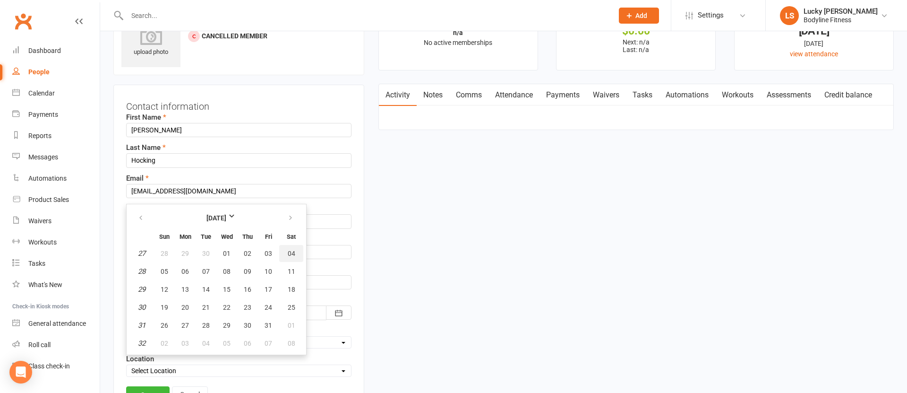
click at [289, 254] on span "04" at bounding box center [292, 254] width 8 height 8
type input "04 Jul 1970"
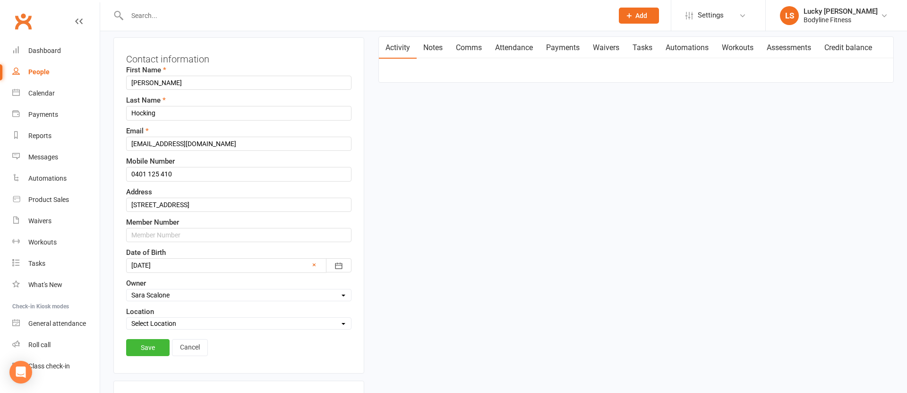
scroll to position [147, 0]
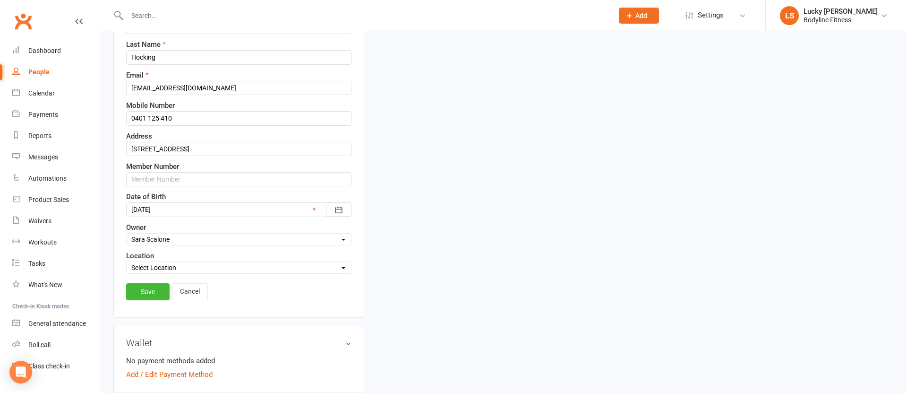
click at [158, 266] on select "Select Location Leichhardt" at bounding box center [239, 267] width 224 height 10
select select "0"
click at [127, 262] on select "Select Location Leichhardt" at bounding box center [239, 267] width 224 height 10
click at [148, 291] on link "Save" at bounding box center [147, 291] width 43 height 17
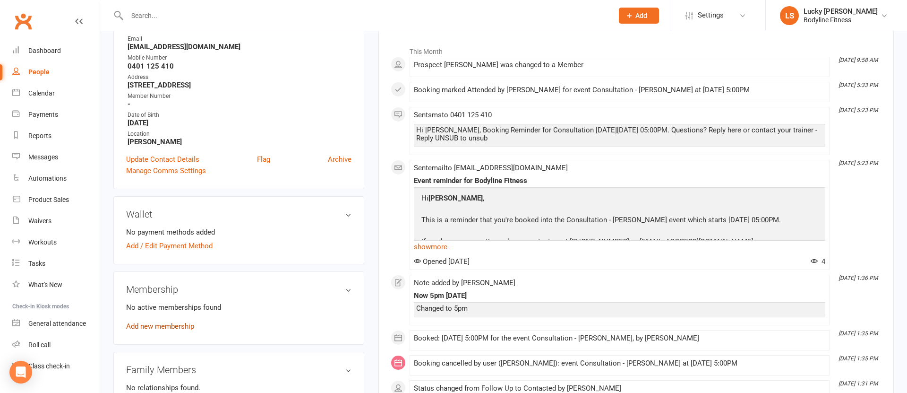
click at [172, 328] on link "Add new membership" at bounding box center [160, 326] width 68 height 9
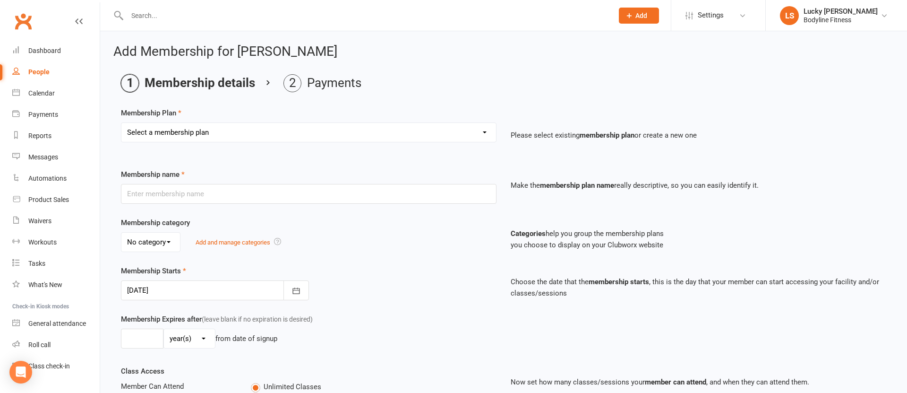
click at [196, 137] on select "Select a membership plan Create new Membership Plan Personal Training - 1x 60mi…" at bounding box center [308, 132] width 375 height 19
select select "4"
click at [121, 123] on select "Select a membership plan Create new Membership Plan Personal Training - 1x 60mi…" at bounding box center [308, 132] width 375 height 19
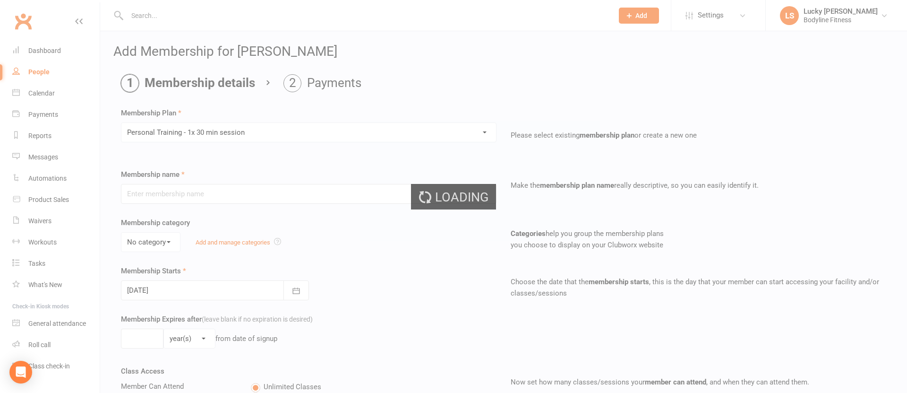
type input "Personal Training - 1x 30 min session"
select select "0"
type input "0"
type input "1"
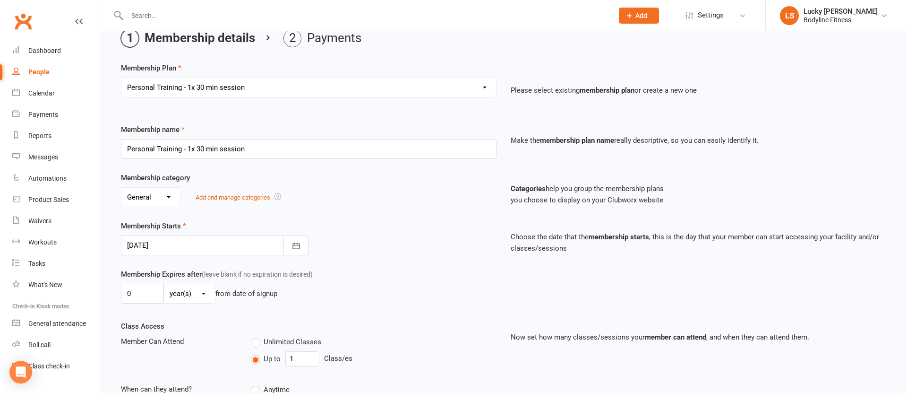
scroll to position [95, 0]
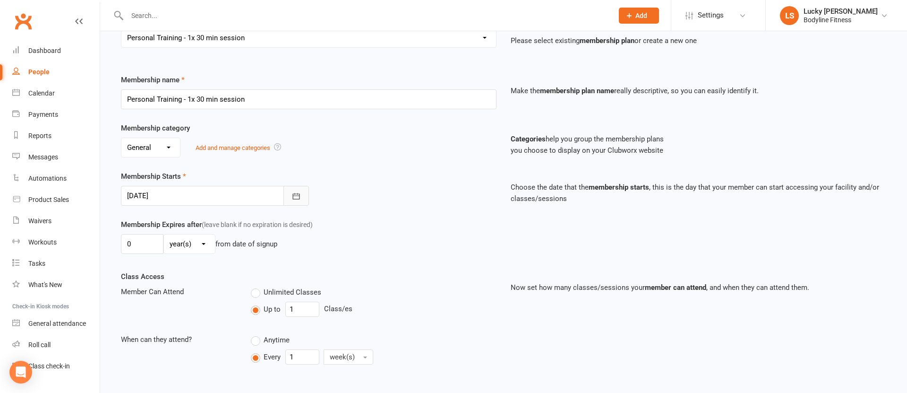
click at [298, 190] on button "button" at bounding box center [297, 196] width 26 height 20
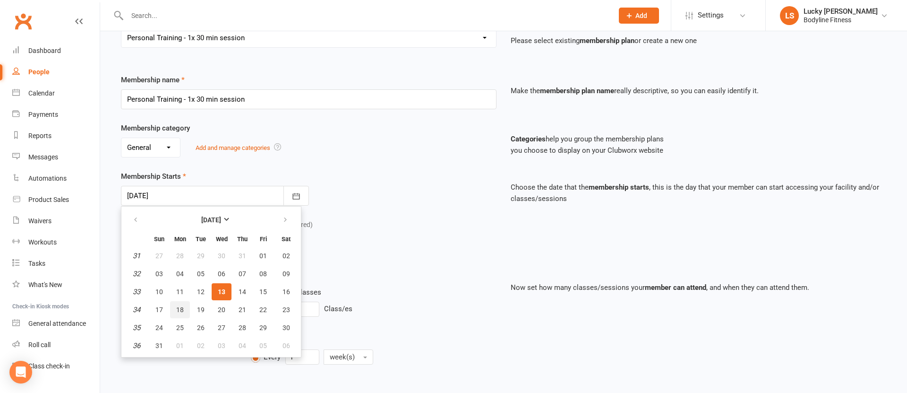
click at [181, 312] on span "18" at bounding box center [180, 310] width 8 height 8
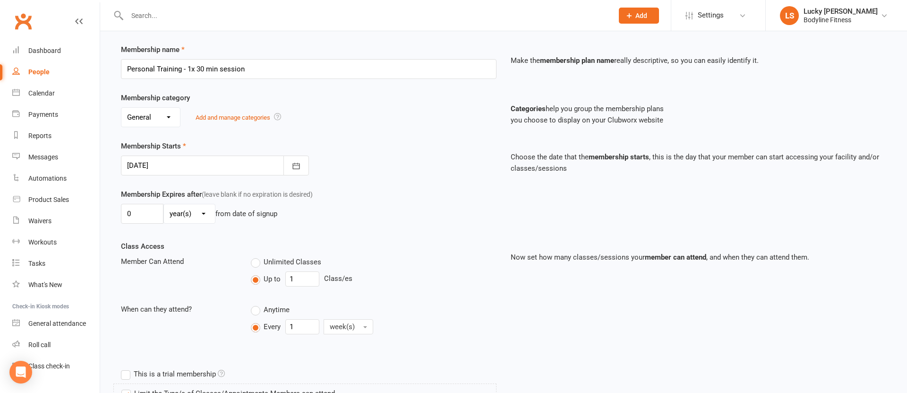
scroll to position [69, 0]
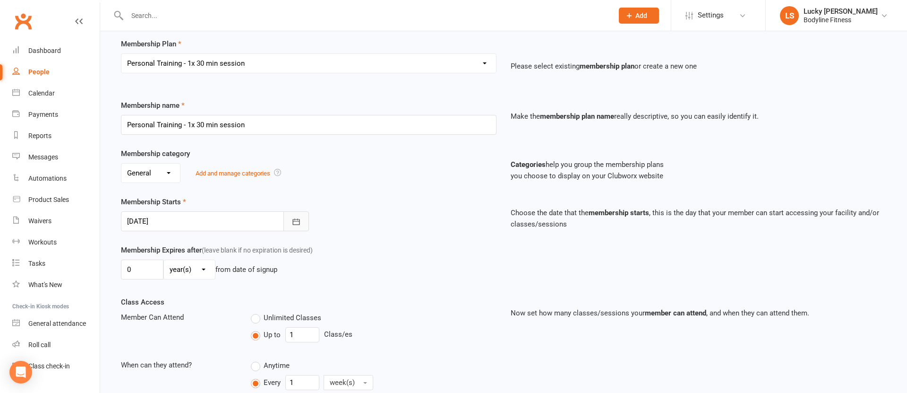
click at [298, 215] on button "button" at bounding box center [297, 221] width 26 height 20
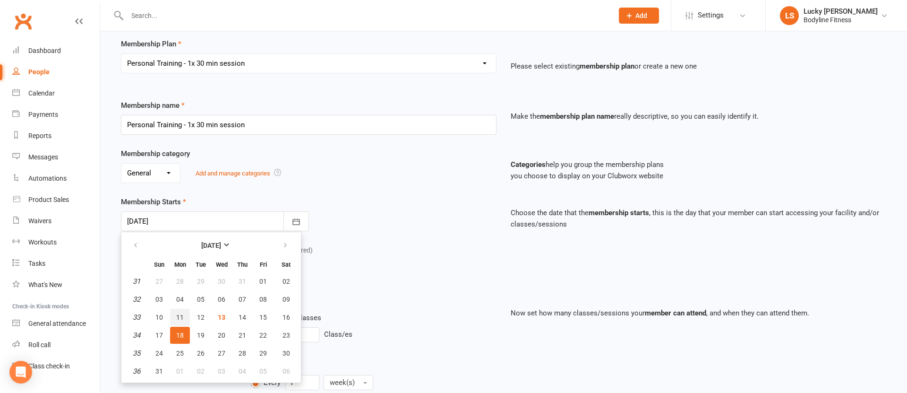
click at [179, 316] on span "11" at bounding box center [180, 317] width 8 height 8
type input "11 Aug 2025"
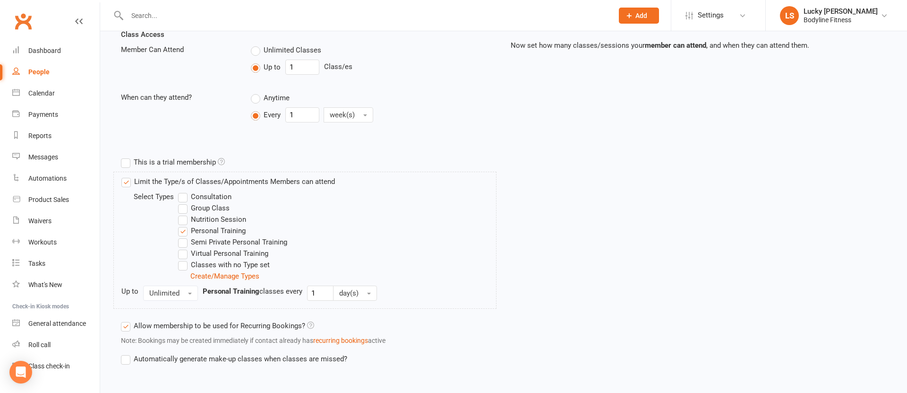
scroll to position [383, 0]
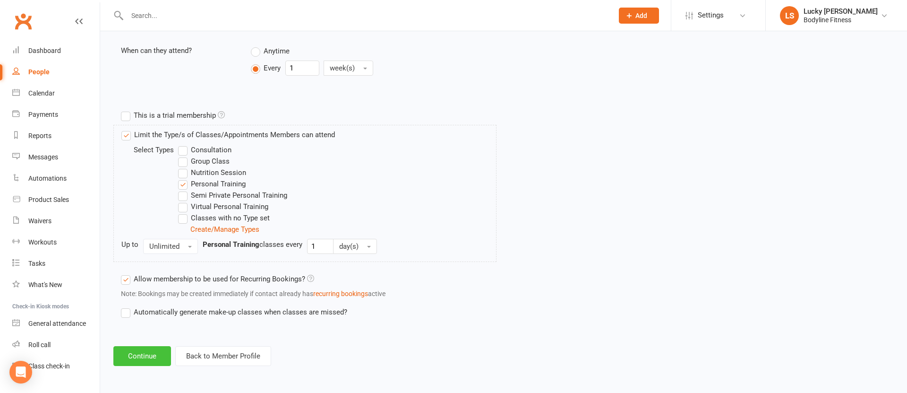
click at [129, 359] on button "Continue" at bounding box center [142, 356] width 58 height 20
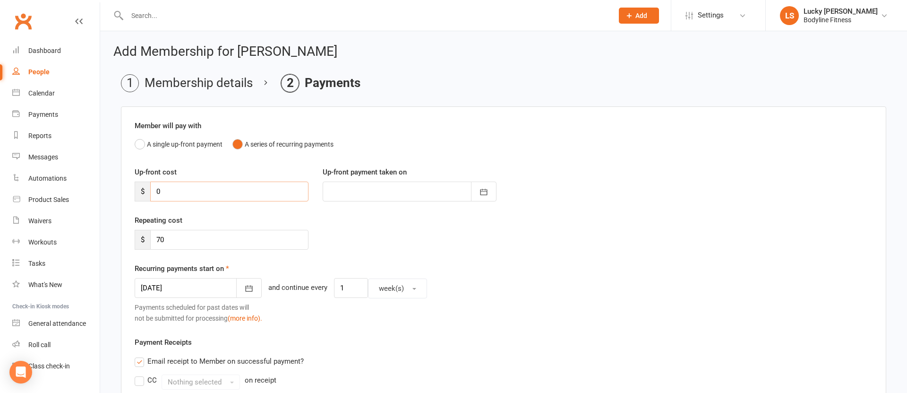
click at [155, 194] on input "0" at bounding box center [229, 191] width 158 height 20
type input "70"
type input "13 Aug 2025"
type input "70"
click at [485, 193] on icon "button" at bounding box center [483, 191] width 9 height 9
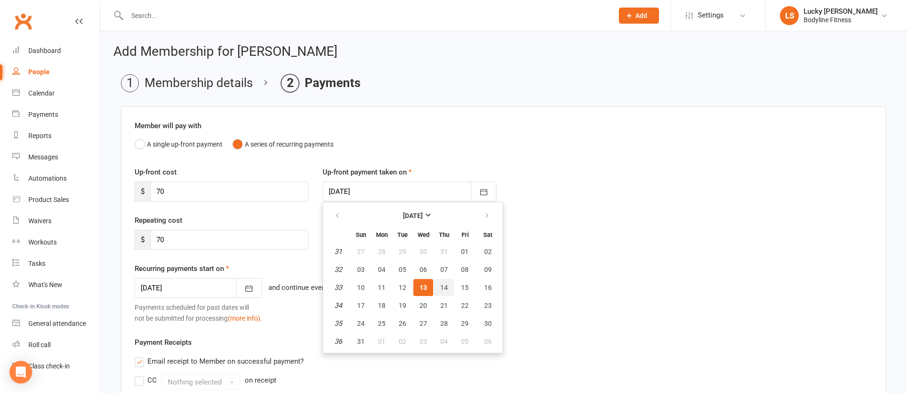
click at [446, 285] on span "14" at bounding box center [444, 288] width 8 height 8
type input "14 Aug 2025"
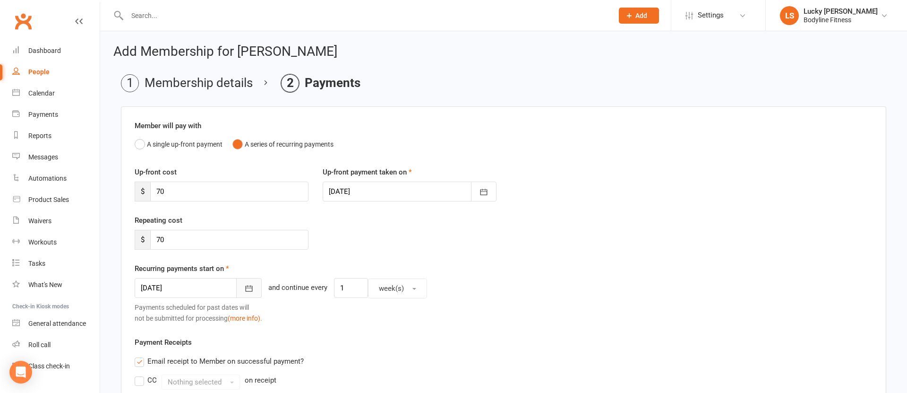
click at [244, 287] on icon "button" at bounding box center [248, 288] width 9 height 9
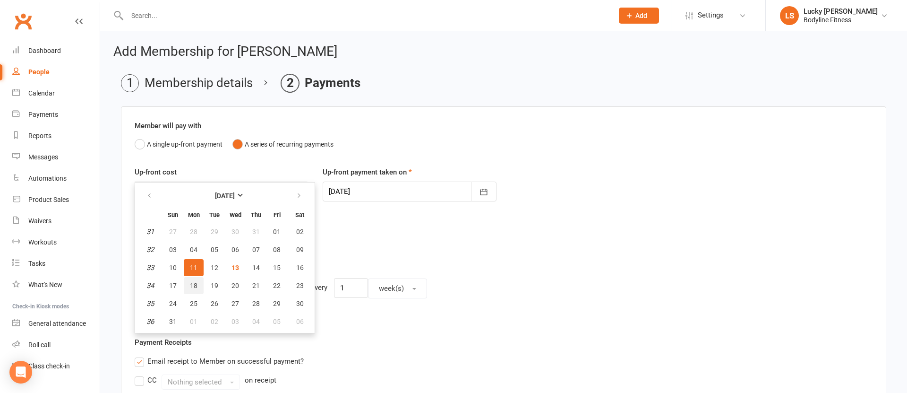
click at [197, 287] on span "18" at bounding box center [194, 286] width 8 height 8
type input "18 Aug 2025"
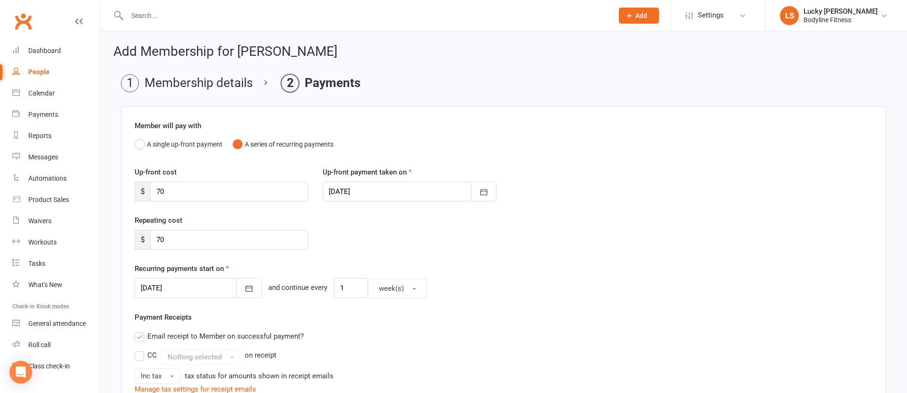
click at [536, 258] on div "Repeating cost $ 70" at bounding box center [504, 239] width 752 height 48
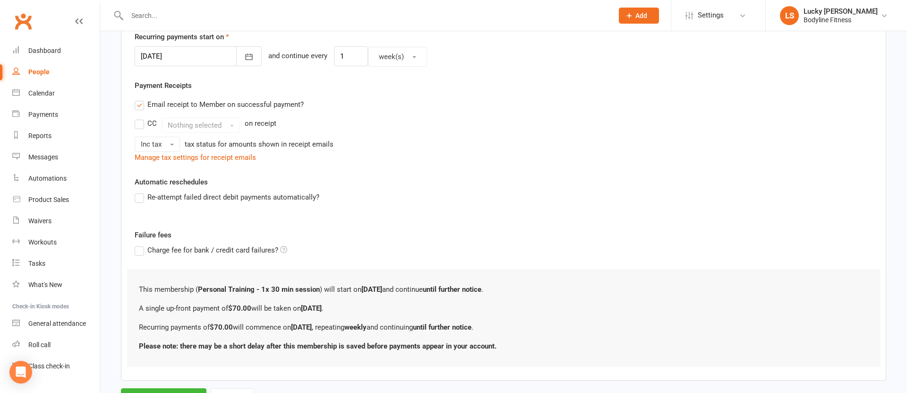
scroll to position [276, 0]
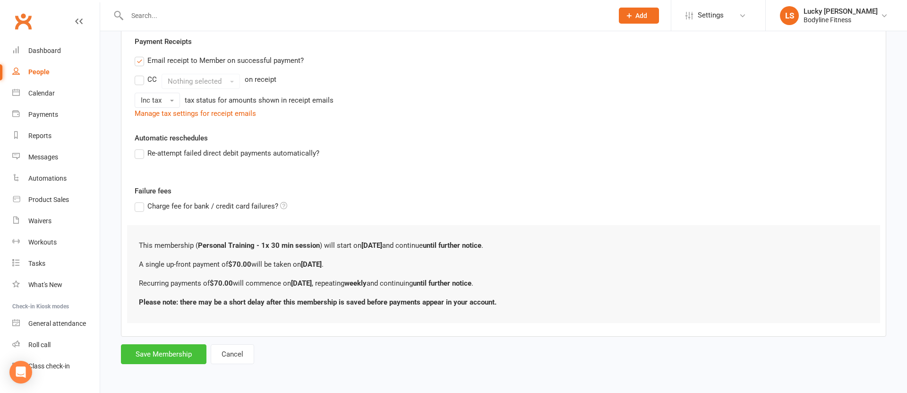
click at [154, 359] on button "Save Membership" at bounding box center [164, 354] width 86 height 20
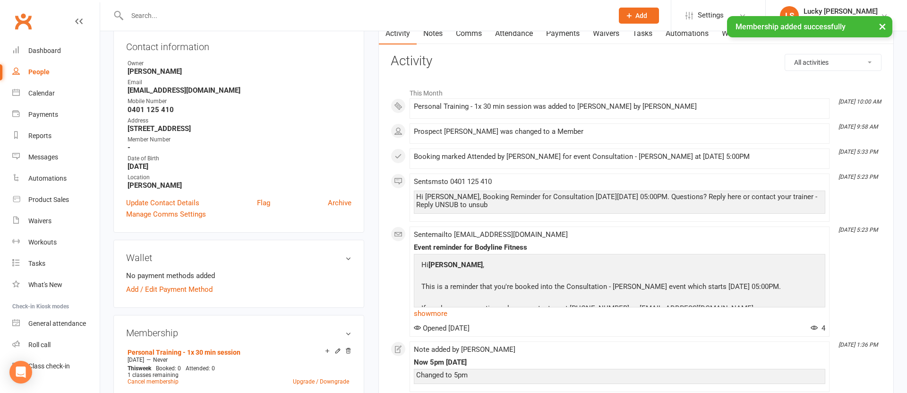
scroll to position [159, 0]
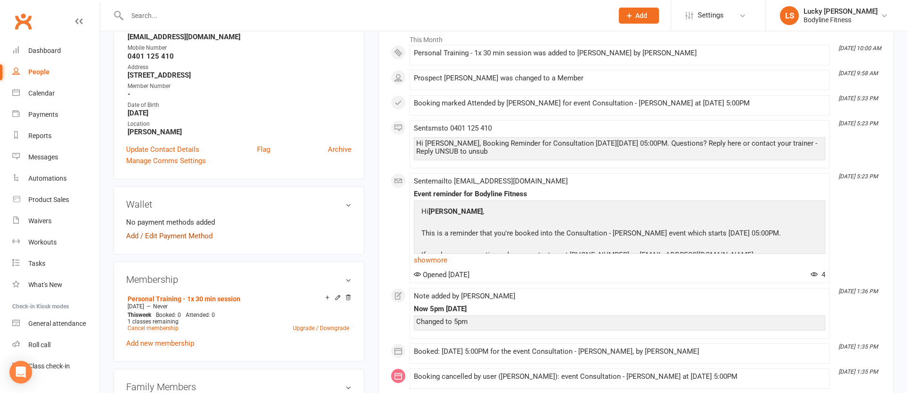
click at [190, 236] on link "Add / Edit Payment Method" at bounding box center [169, 235] width 86 height 11
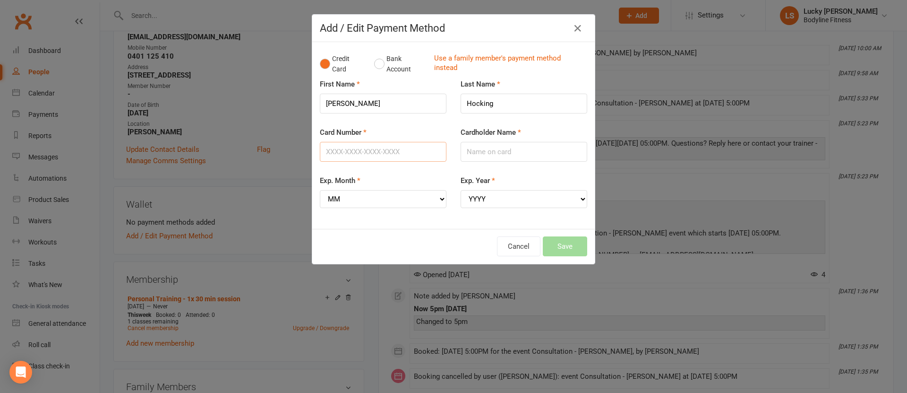
click at [370, 149] on input "Card Number" at bounding box center [383, 152] width 127 height 20
type input "379514200682006"
click at [514, 148] on input "Cardholder Name" at bounding box center [524, 152] width 127 height 20
type input "Anna T Hocking"
click at [374, 198] on select "MM 01 02 03 04 05 06 07 08 09 10 11 12" at bounding box center [383, 199] width 127 height 18
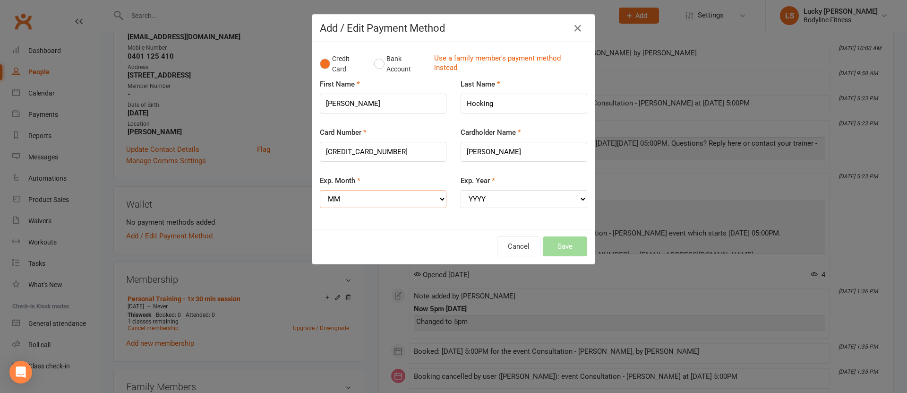
select select "03"
click at [320, 190] on select "MM 01 02 03 04 05 06 07 08 09 10 11 12" at bounding box center [383, 199] width 127 height 18
click at [512, 203] on select "YYYY 2025 2026 2027 2028 2029 2030 2031 2032 2033 2034" at bounding box center [524, 199] width 127 height 18
select select "2028"
click at [461, 190] on select "YYYY 2025 2026 2027 2028 2029 2030 2031 2032 2033 2034" at bounding box center [524, 199] width 127 height 18
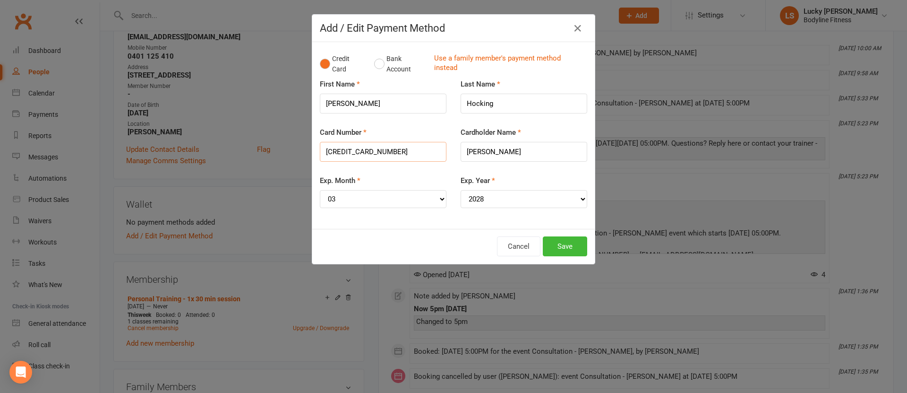
click at [343, 152] on input "379514200682006" at bounding box center [383, 152] width 127 height 20
click at [354, 152] on input "379514200682006" at bounding box center [383, 152] width 127 height 20
drag, startPoint x: 365, startPoint y: 153, endPoint x: 370, endPoint y: 160, distance: 8.5
click at [365, 153] on input "379514200682006" at bounding box center [383, 152] width 127 height 20
click at [390, 153] on input "379514200682006" at bounding box center [383, 152] width 127 height 20
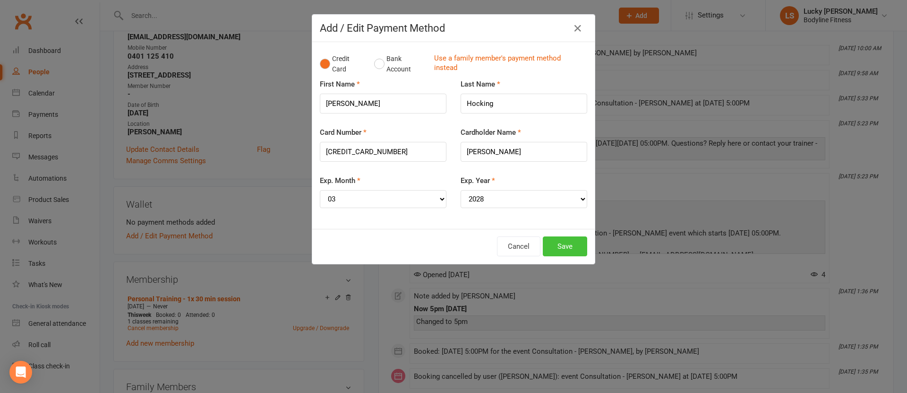
click at [564, 248] on button "Save" at bounding box center [565, 246] width 44 height 20
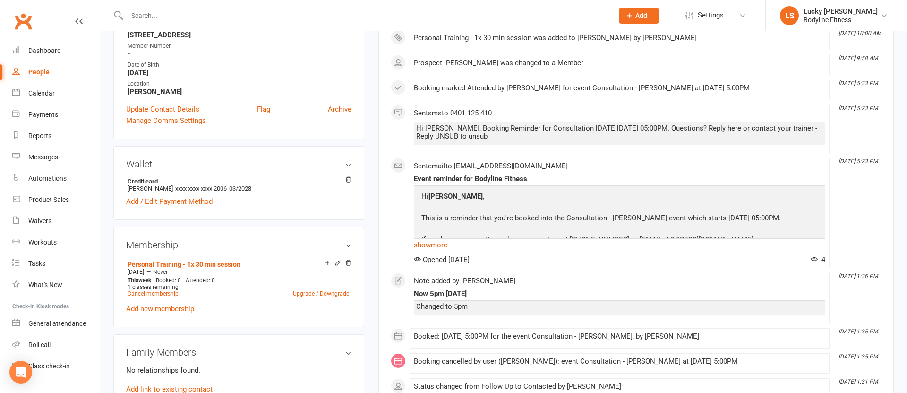
scroll to position [247, 0]
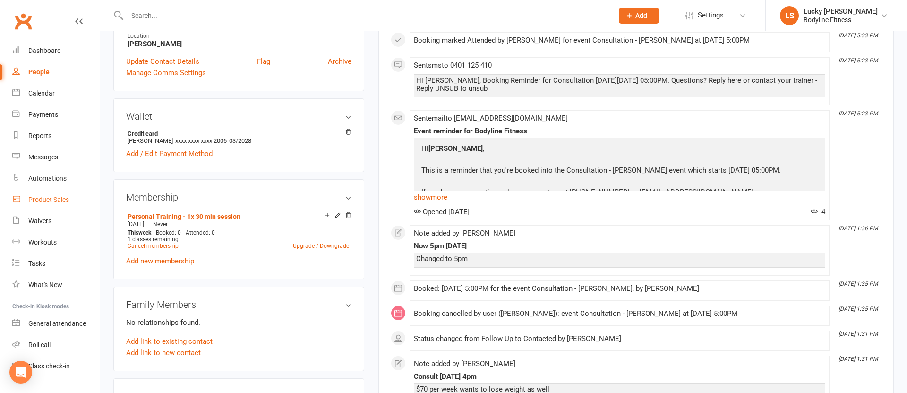
click at [58, 199] on div "Product Sales" at bounding box center [48, 200] width 41 height 8
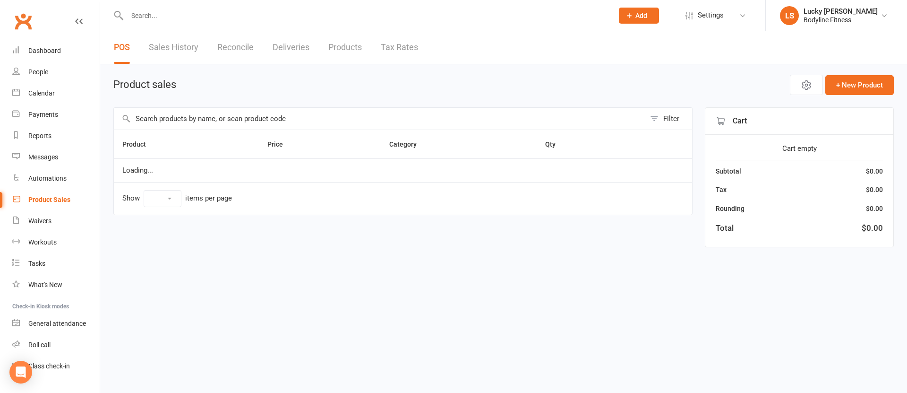
select select "100"
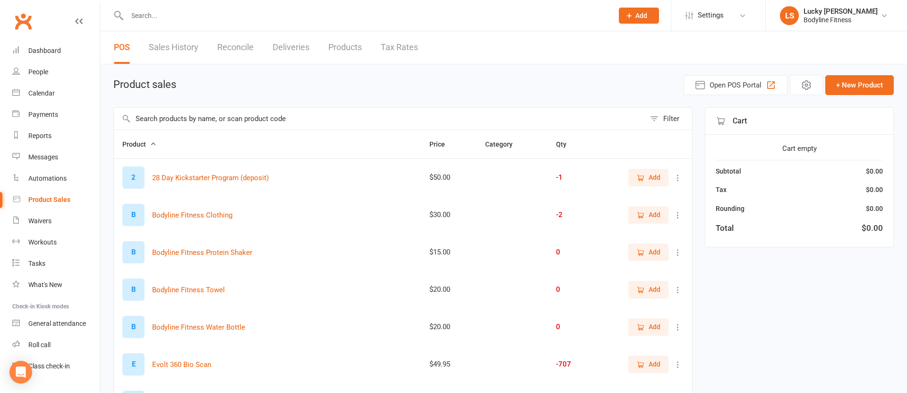
click at [642, 366] on icon "button" at bounding box center [641, 364] width 9 height 9
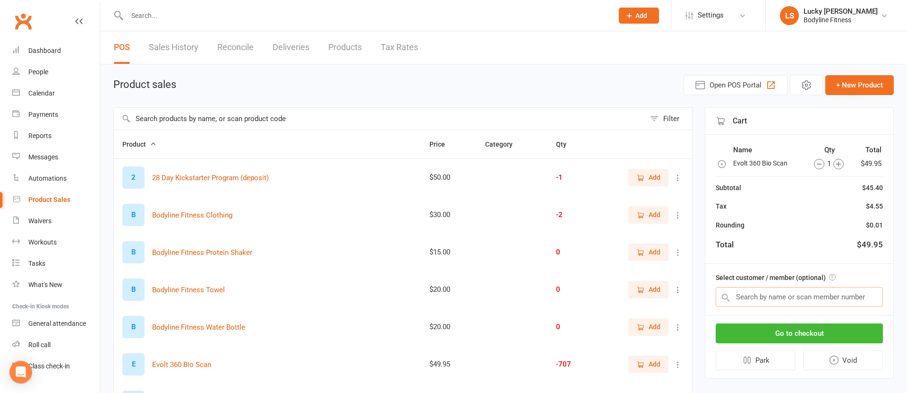
click at [768, 296] on input "text" at bounding box center [799, 297] width 167 height 20
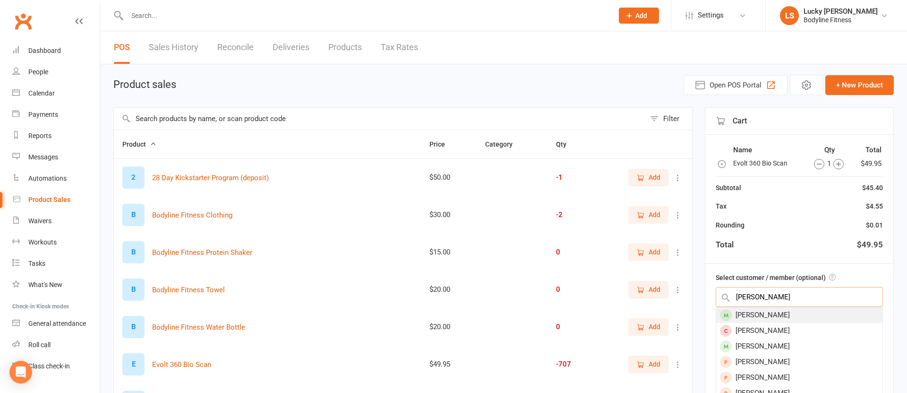
type input "anna hocking"
click at [767, 314] on div "Anna Hocking" at bounding box center [799, 315] width 166 height 16
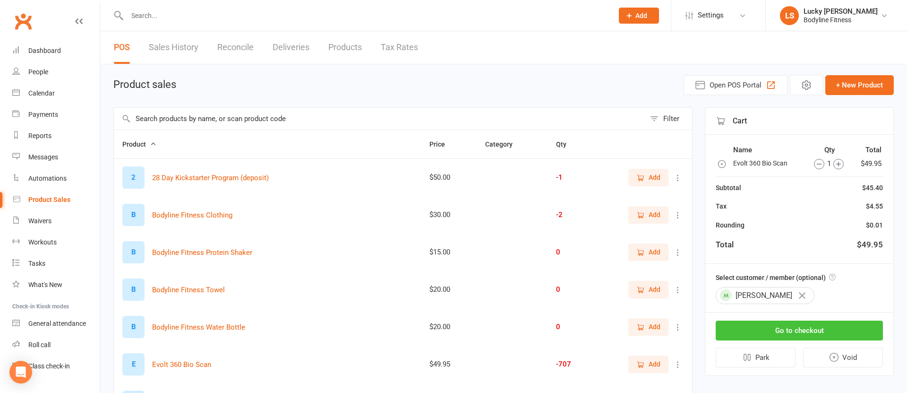
click at [810, 329] on button "Go to checkout" at bounding box center [799, 330] width 167 height 20
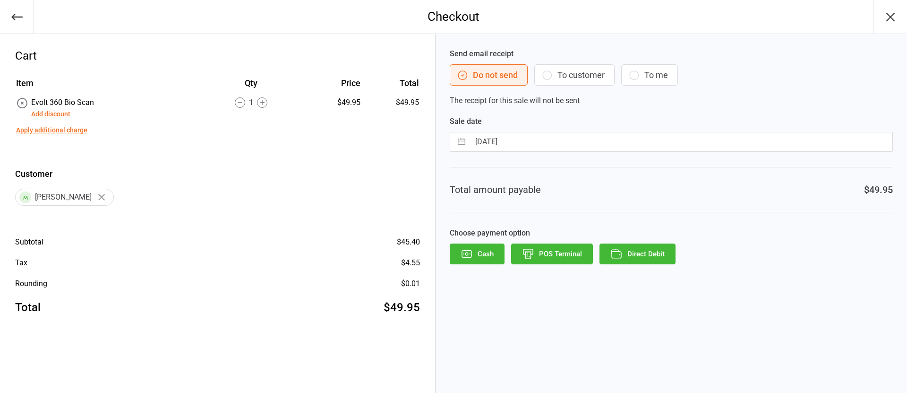
click at [585, 80] on button "To customer" at bounding box center [574, 74] width 80 height 21
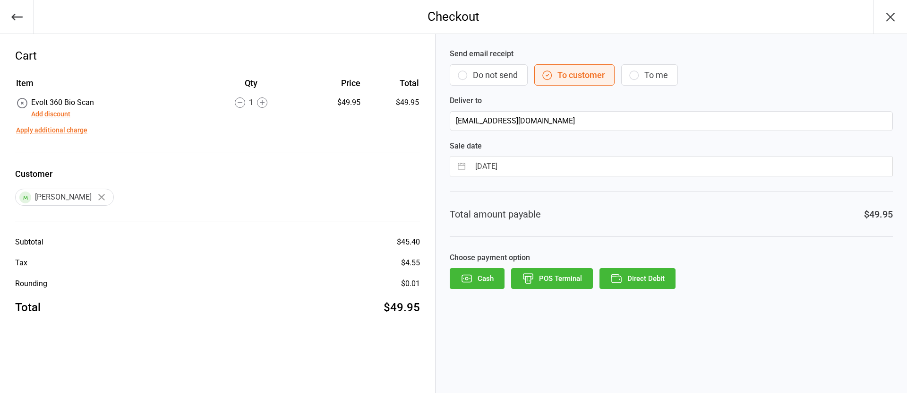
click at [641, 277] on button "Direct Debit" at bounding box center [638, 278] width 76 height 21
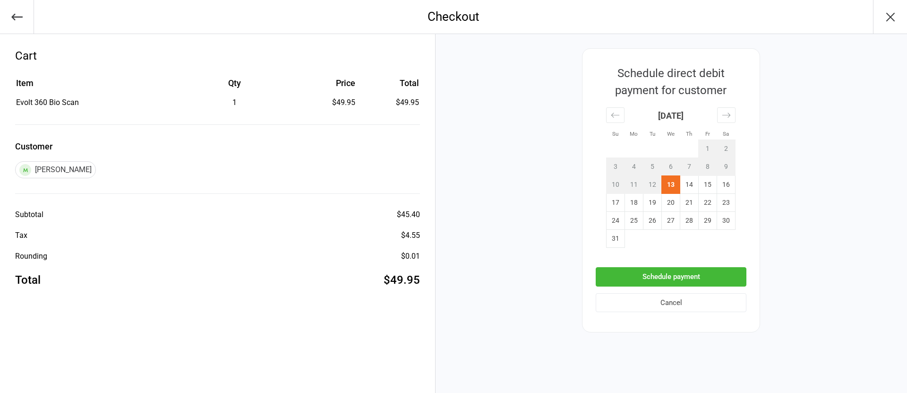
click at [675, 272] on button "Schedule payment" at bounding box center [671, 276] width 151 height 19
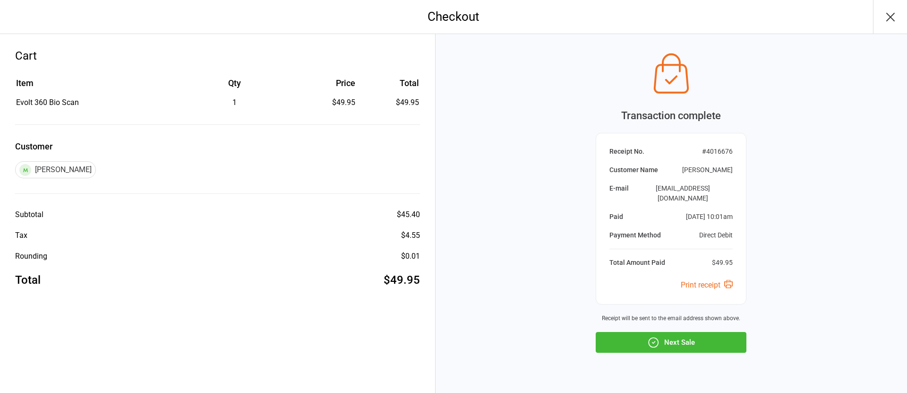
click at [668, 332] on button "Next Sale" at bounding box center [671, 342] width 151 height 21
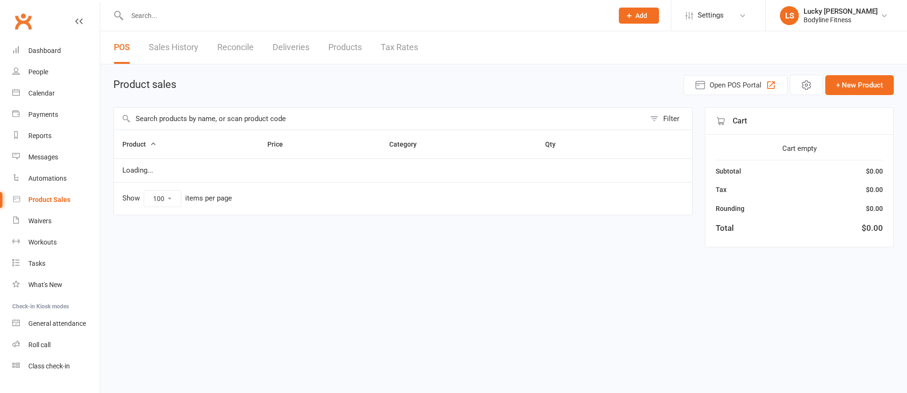
select select "100"
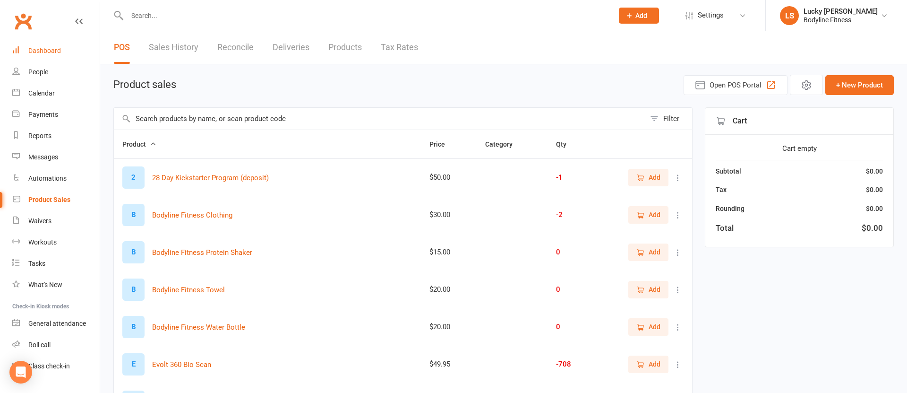
click at [48, 56] on link "Dashboard" at bounding box center [55, 50] width 87 height 21
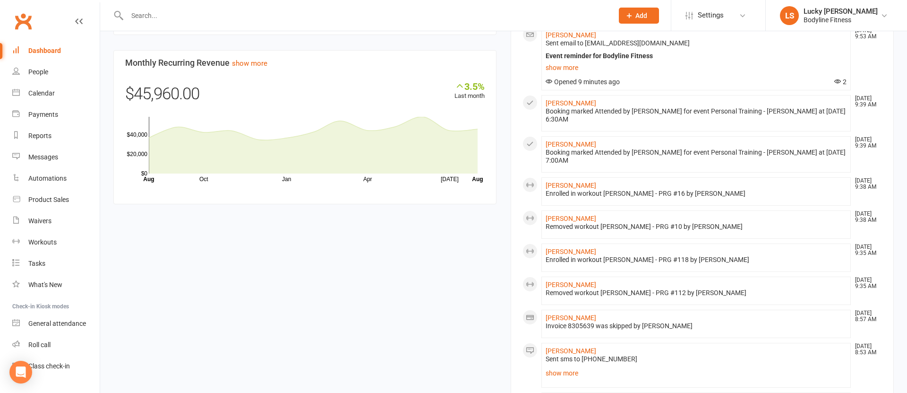
scroll to position [909, 0]
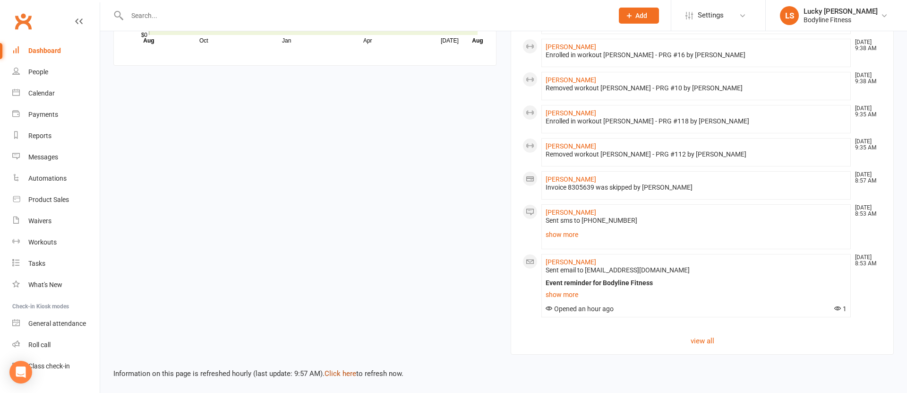
click at [345, 373] on link "Click here" at bounding box center [341, 373] width 32 height 9
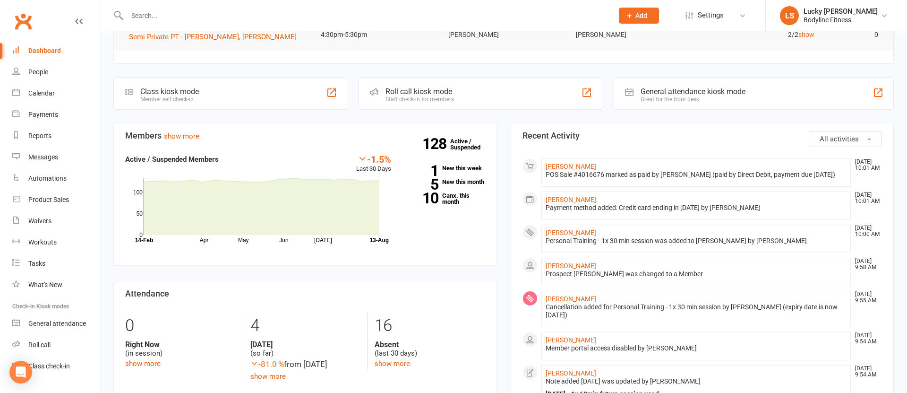
scroll to position [199, 0]
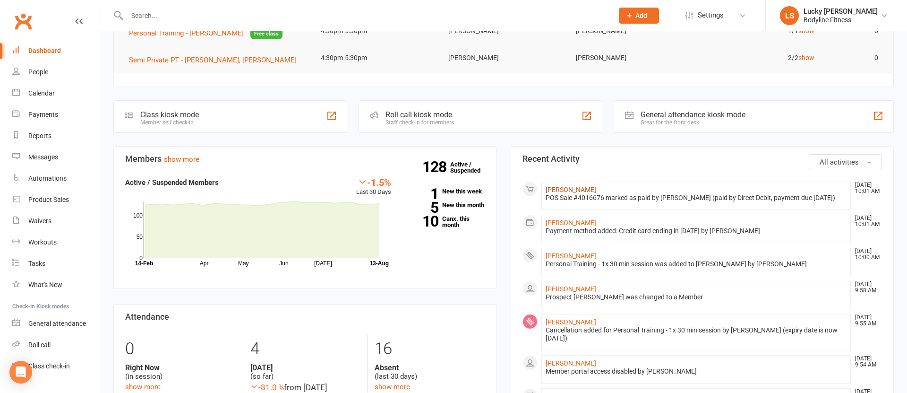
click at [565, 189] on link "[PERSON_NAME]" at bounding box center [571, 190] width 51 height 8
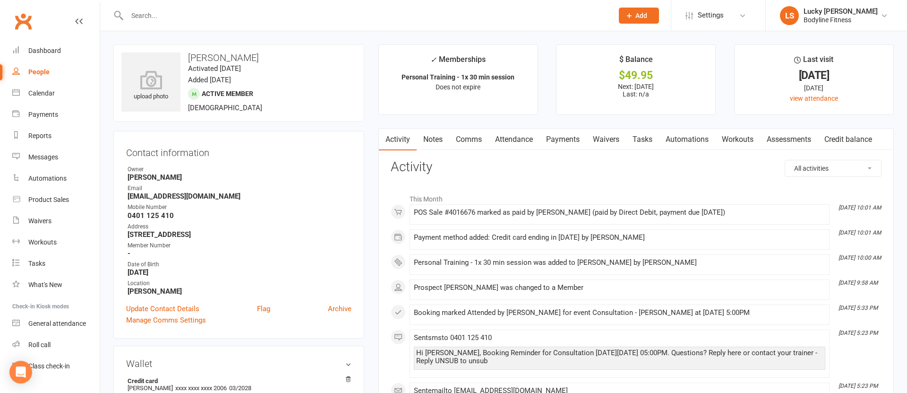
click at [558, 138] on link "Payments" at bounding box center [563, 140] width 47 height 22
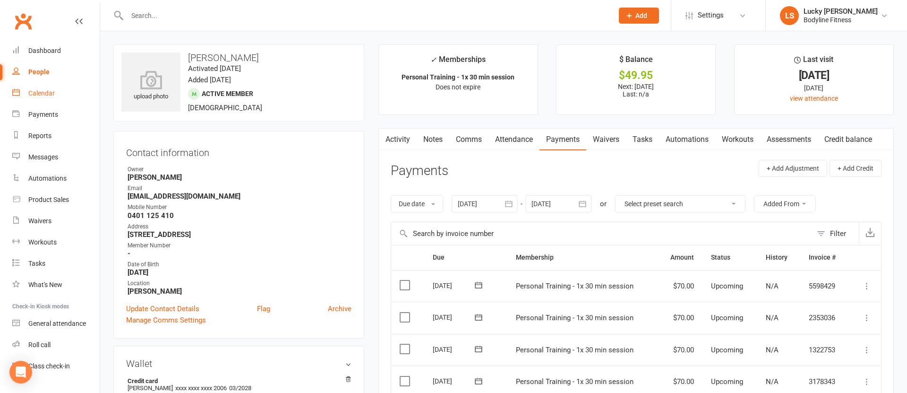
click at [29, 95] on div "Calendar" at bounding box center [41, 93] width 26 height 8
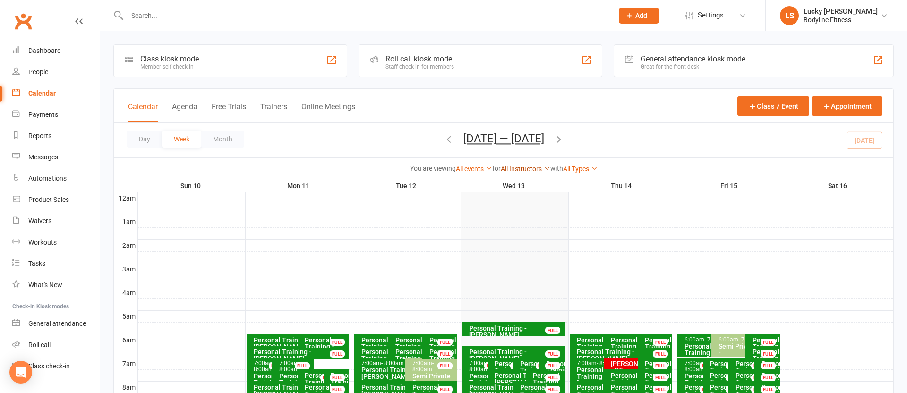
click at [521, 167] on link "All Instructors" at bounding box center [526, 169] width 50 height 8
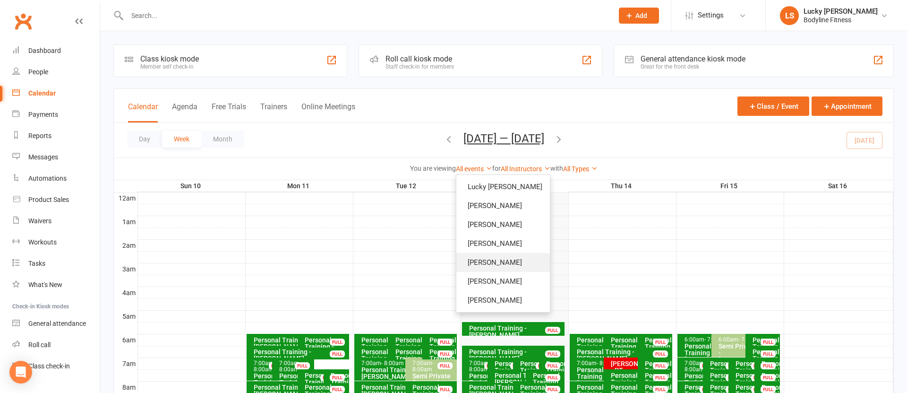
click at [517, 260] on link "[PERSON_NAME]" at bounding box center [504, 262] width 94 height 19
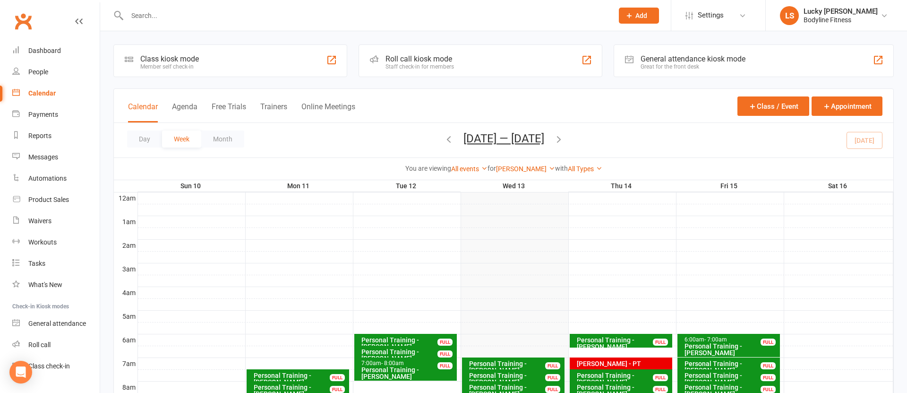
scroll to position [103, 0]
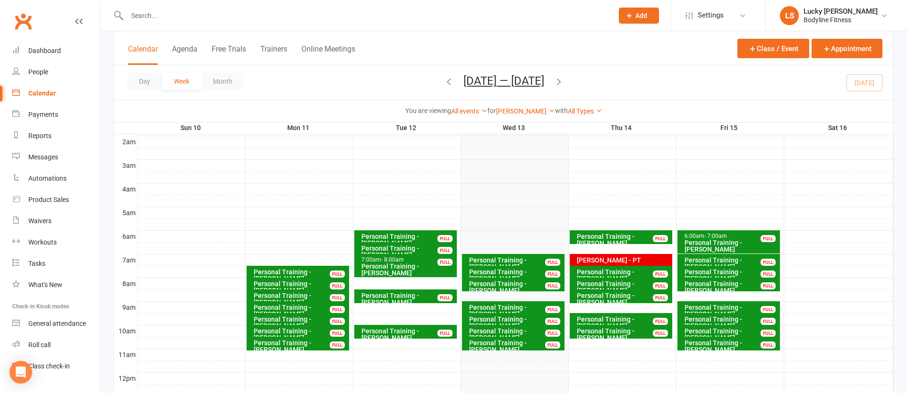
click at [653, 250] on div at bounding box center [516, 247] width 756 height 11
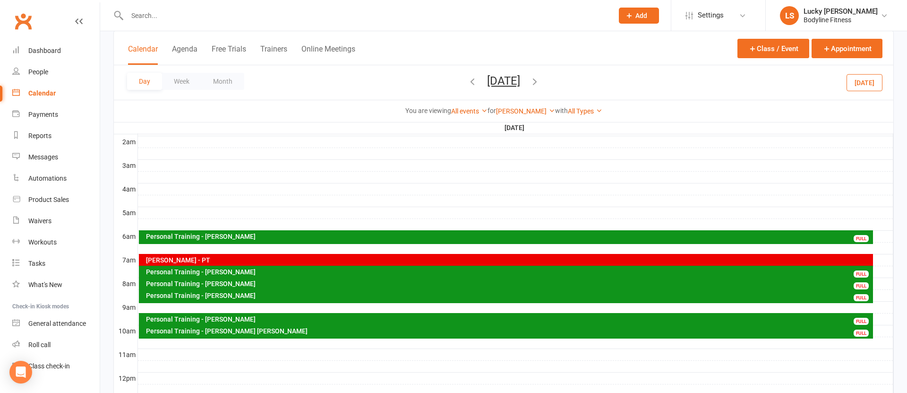
click at [801, 258] on div "[PERSON_NAME] - PT" at bounding box center [509, 260] width 726 height 7
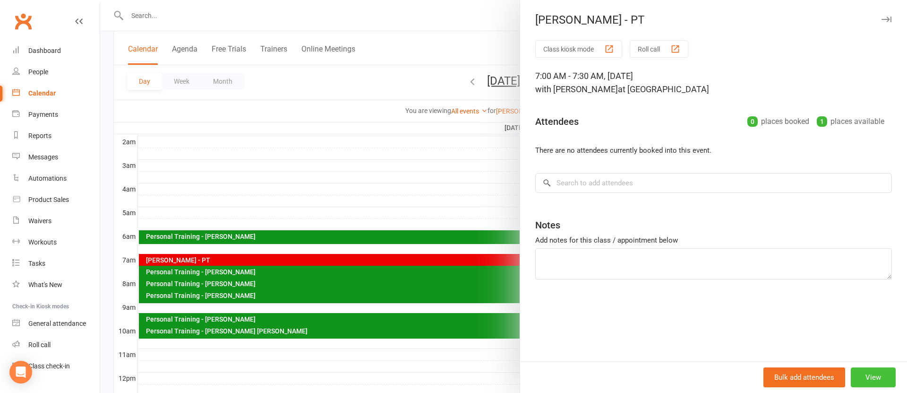
click at [867, 376] on button "View" at bounding box center [873, 377] width 45 height 20
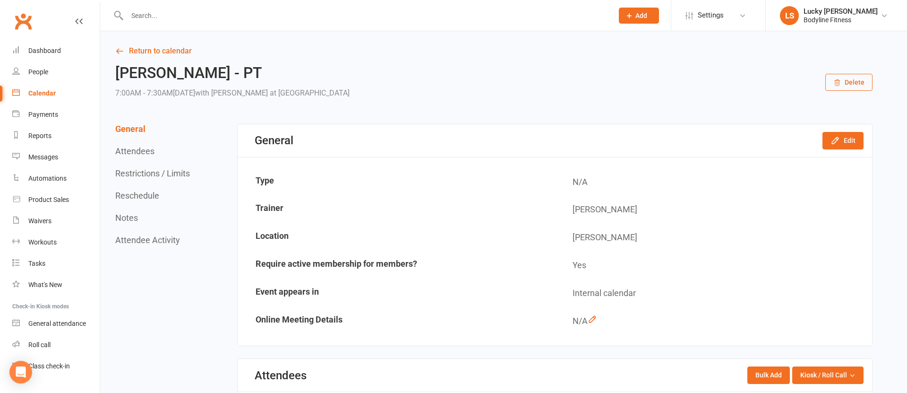
click at [855, 86] on button "Delete" at bounding box center [849, 82] width 47 height 17
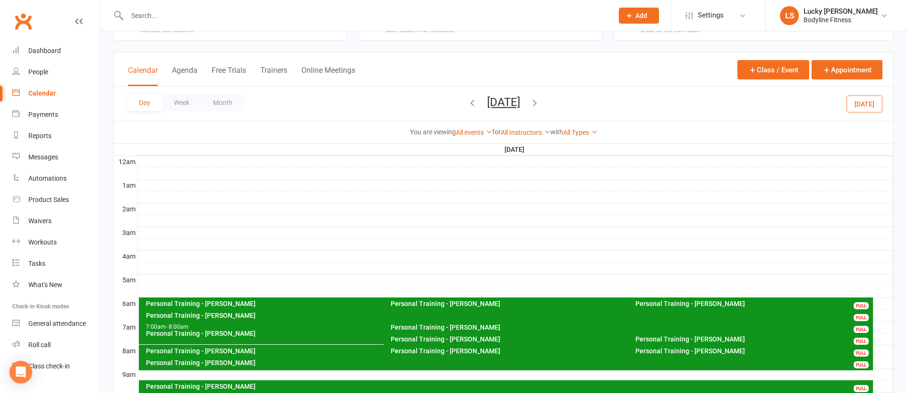
scroll to position [60, 0]
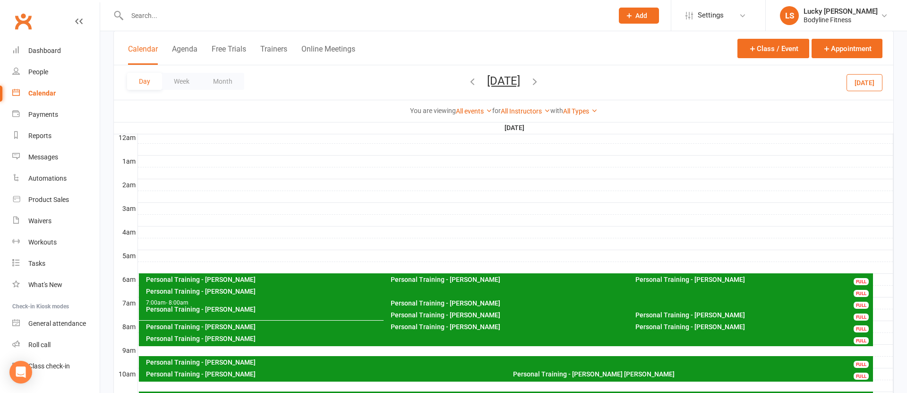
click at [879, 304] on div at bounding box center [516, 302] width 756 height 11
click at [868, 293] on button "Add Appointment" at bounding box center [877, 288] width 43 height 23
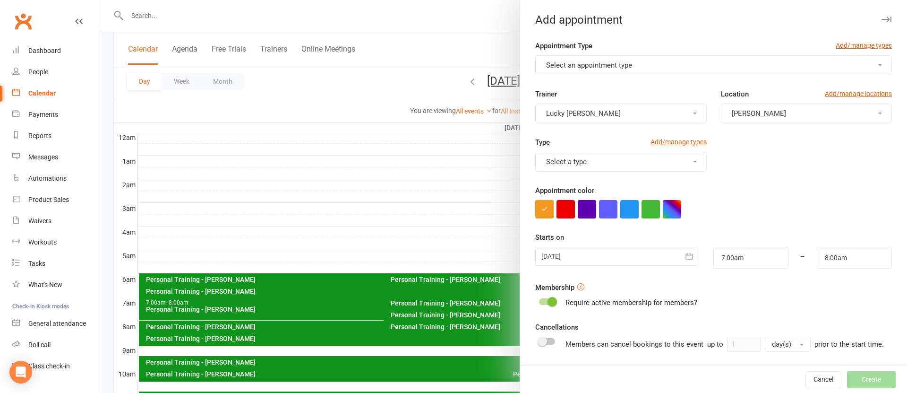
click at [583, 64] on span "Select an appointment type" at bounding box center [589, 65] width 86 height 9
click at [583, 143] on span "Personal Training" at bounding box center [570, 144] width 55 height 9
type input "7:30am"
click at [574, 114] on span "Lucky [PERSON_NAME]" at bounding box center [583, 113] width 75 height 9
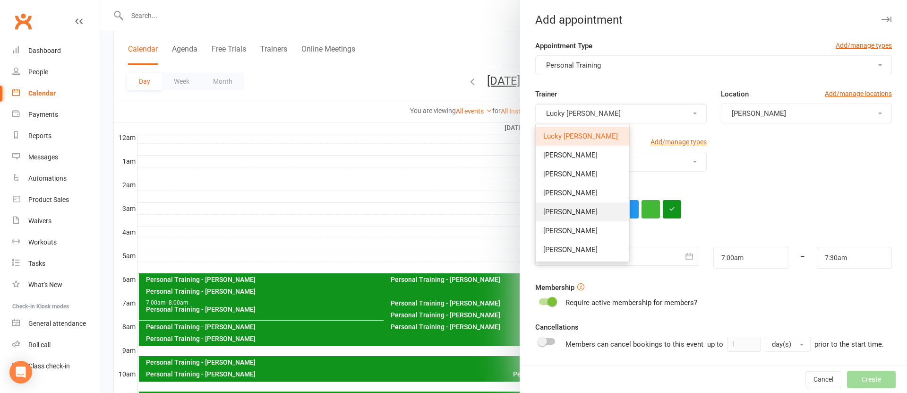
click at [569, 209] on link "[PERSON_NAME]" at bounding box center [583, 211] width 94 height 19
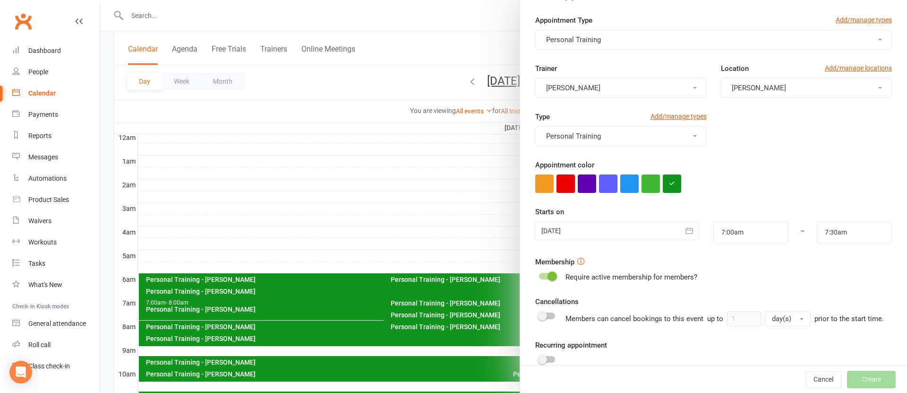
scroll to position [87, 0]
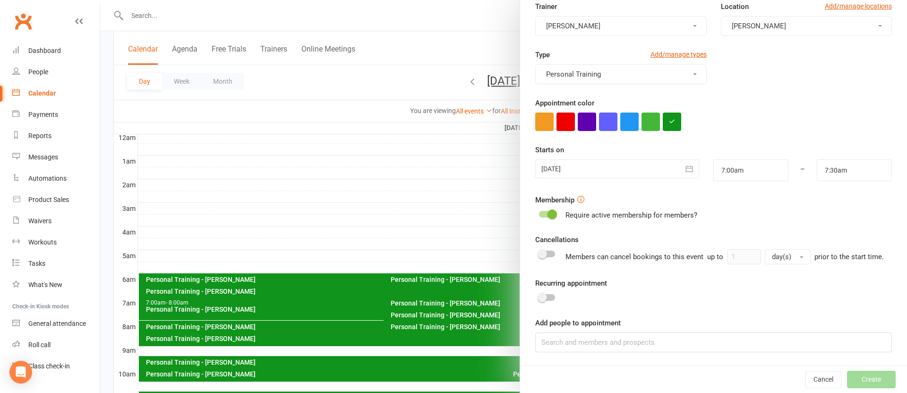
drag, startPoint x: 547, startPoint y: 251, endPoint x: 555, endPoint y: 251, distance: 7.6
click at [548, 251] on div at bounding box center [547, 253] width 16 height 7
click at [539, 252] on input "checkbox" at bounding box center [539, 252] width 0 height 0
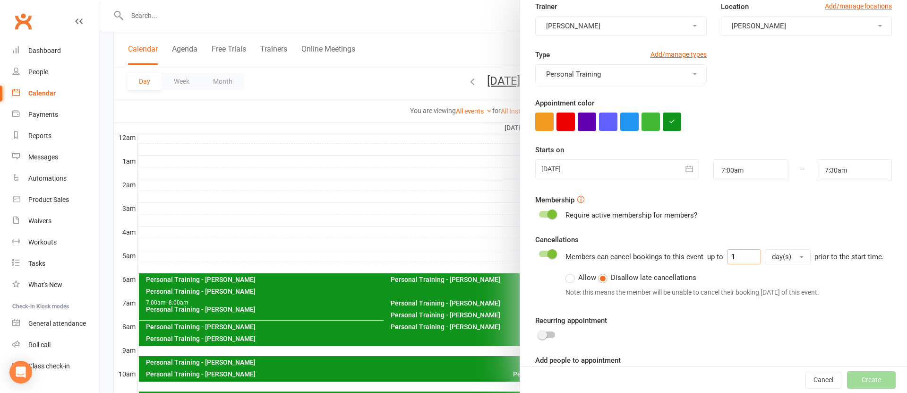
click at [730, 258] on input "1" at bounding box center [744, 256] width 34 height 15
type input "31"
click at [747, 276] on div "Allow Disallow late cancellations Note: this means the member will be unable to…" at bounding box center [725, 285] width 319 height 26
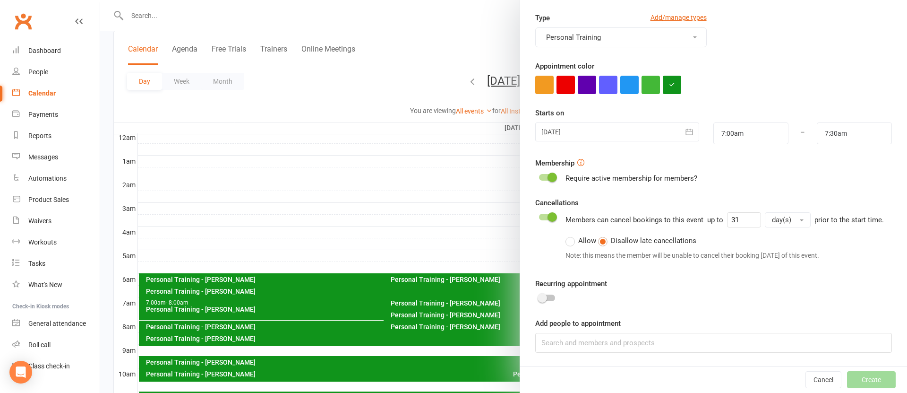
drag, startPoint x: 547, startPoint y: 296, endPoint x: 626, endPoint y: 291, distance: 79.5
click at [547, 296] on label at bounding box center [547, 297] width 16 height 7
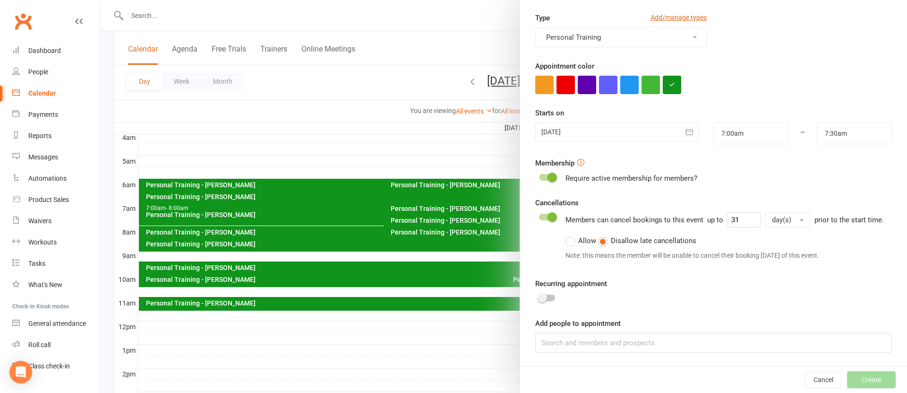
scroll to position [182, 0]
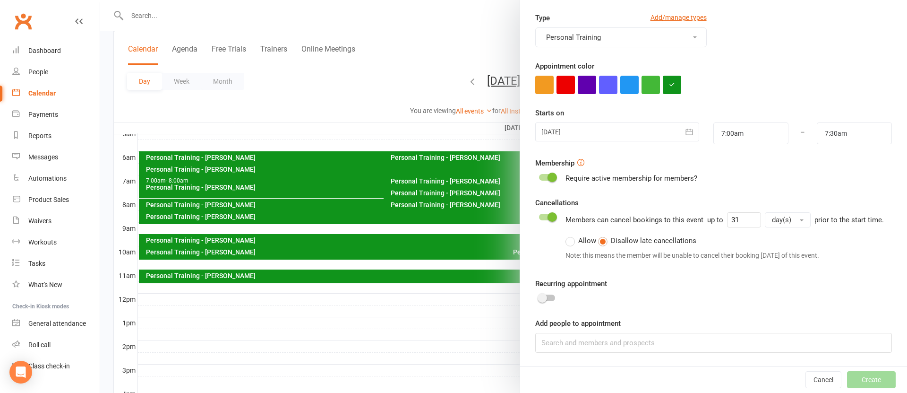
click at [538, 296] on span at bounding box center [542, 297] width 9 height 9
click at [539, 296] on input "checkbox" at bounding box center [539, 296] width 0 height 0
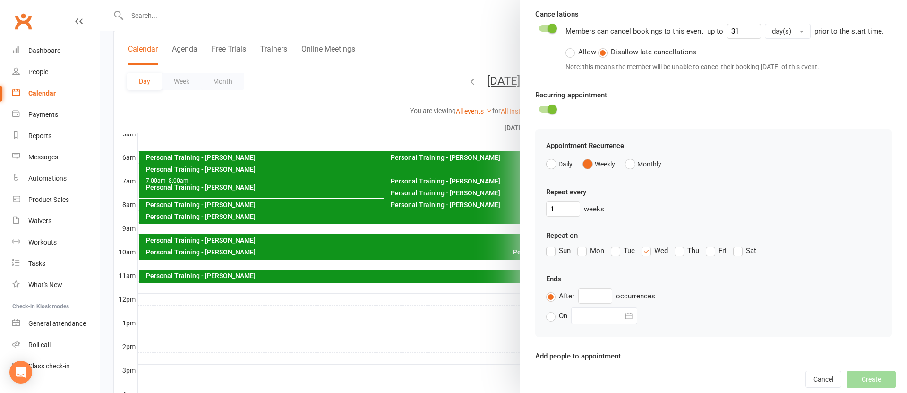
scroll to position [322, 0]
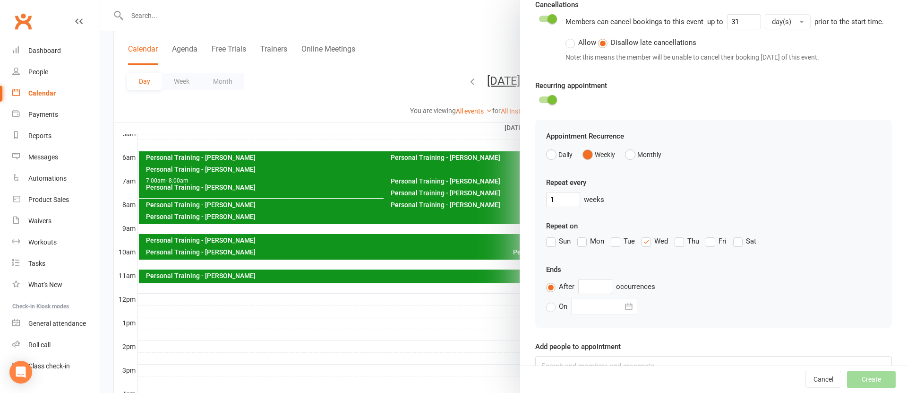
drag, startPoint x: 646, startPoint y: 242, endPoint x: 685, endPoint y: 263, distance: 44.4
click at [647, 243] on label "Wed" at bounding box center [655, 240] width 26 height 11
click at [647, 235] on input "Wed" at bounding box center [645, 235] width 6 height 0
drag, startPoint x: 683, startPoint y: 242, endPoint x: 692, endPoint y: 280, distance: 38.8
click at [685, 242] on label "Thu" at bounding box center [687, 240] width 25 height 11
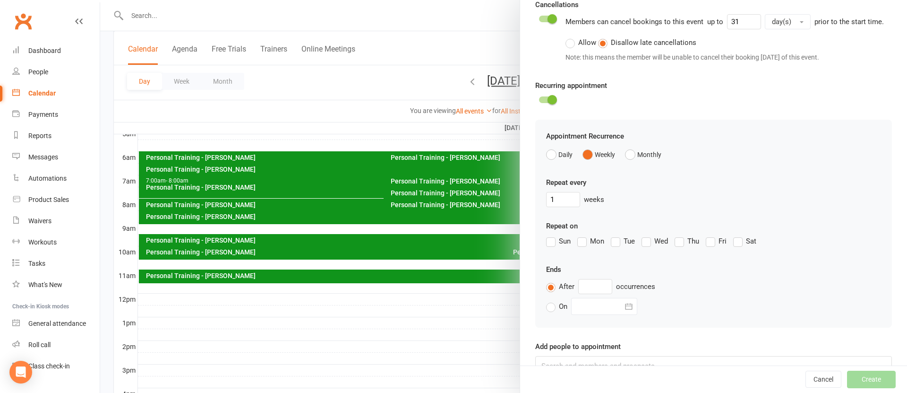
click at [681, 235] on input "Thu" at bounding box center [678, 235] width 6 height 0
click at [605, 308] on div at bounding box center [604, 306] width 66 height 17
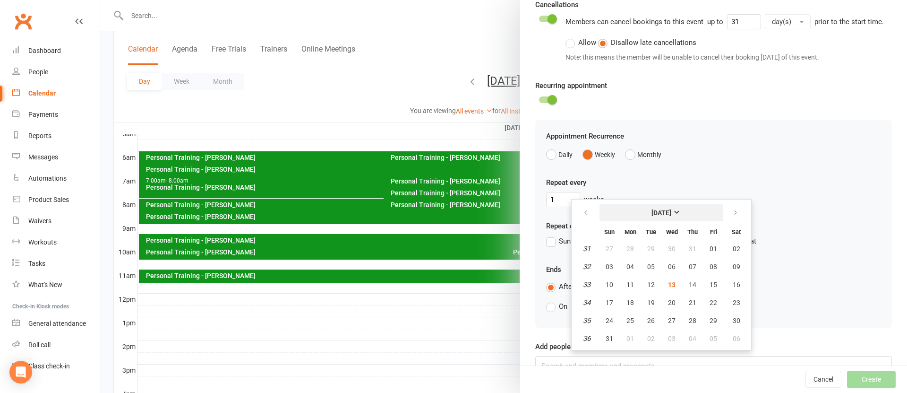
click at [672, 210] on strong "[DATE]" at bounding box center [662, 213] width 20 height 8
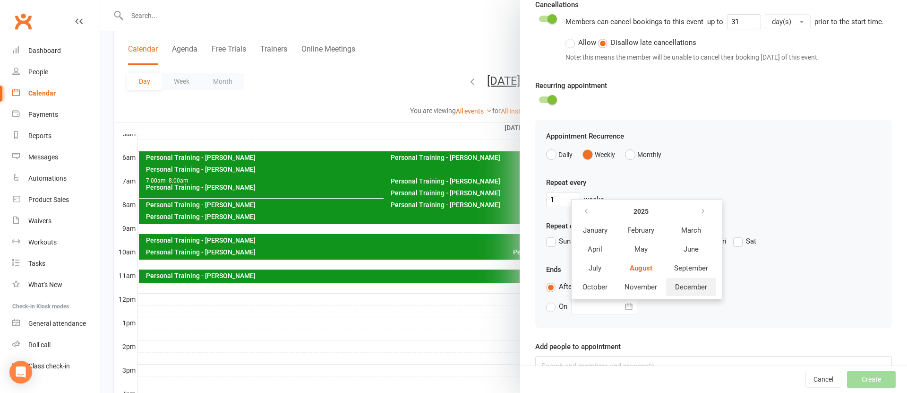
click at [698, 285] on span "December" at bounding box center [691, 287] width 32 height 9
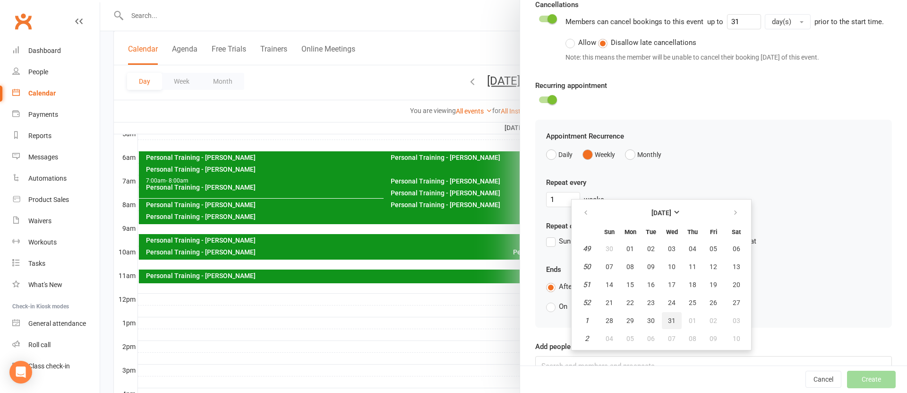
click at [670, 320] on span "31" at bounding box center [672, 321] width 8 height 8
type input "31 Dec 2025"
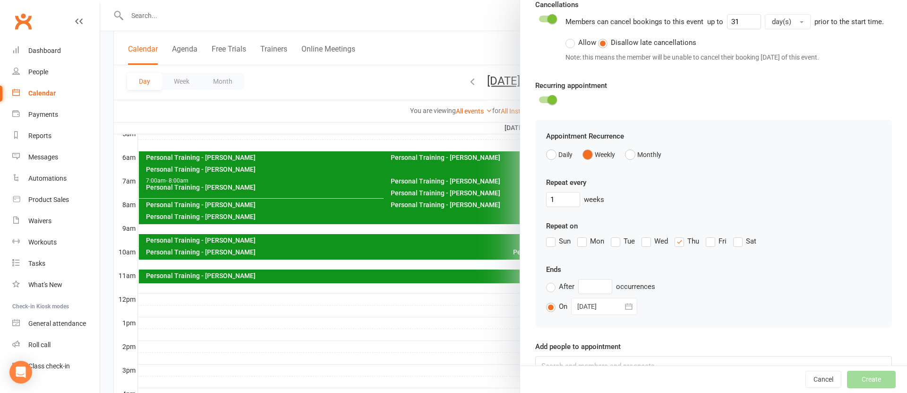
scroll to position [346, 0]
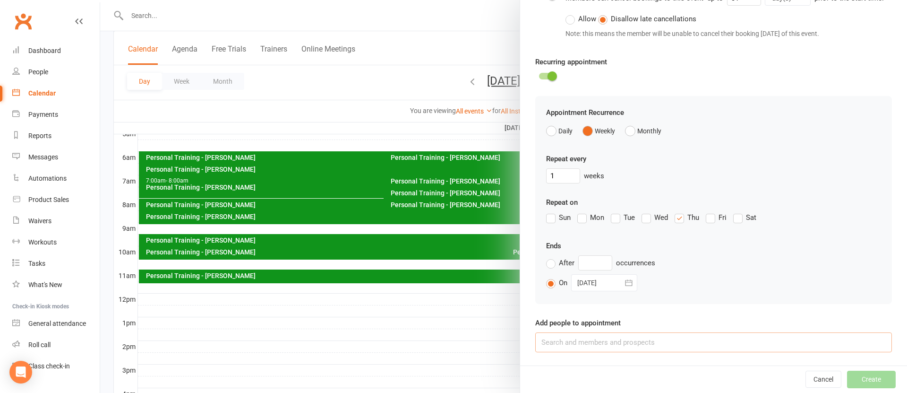
click at [628, 337] on input at bounding box center [713, 342] width 357 height 20
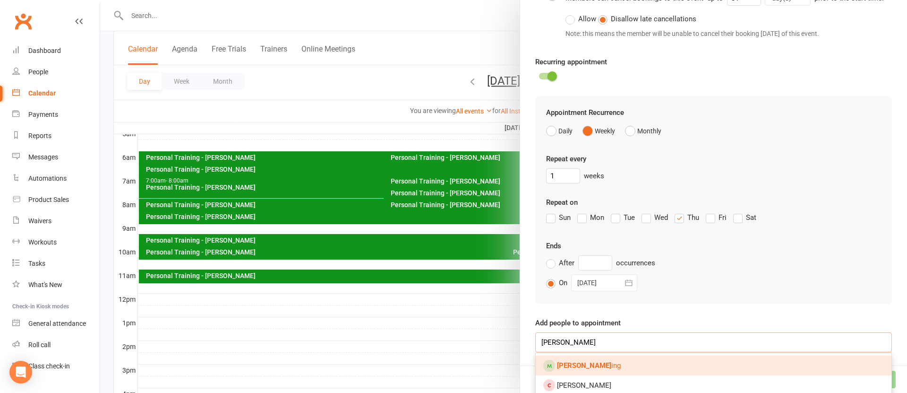
type input "anna hock"
click at [609, 362] on link "Anna Hock ing" at bounding box center [714, 365] width 356 height 20
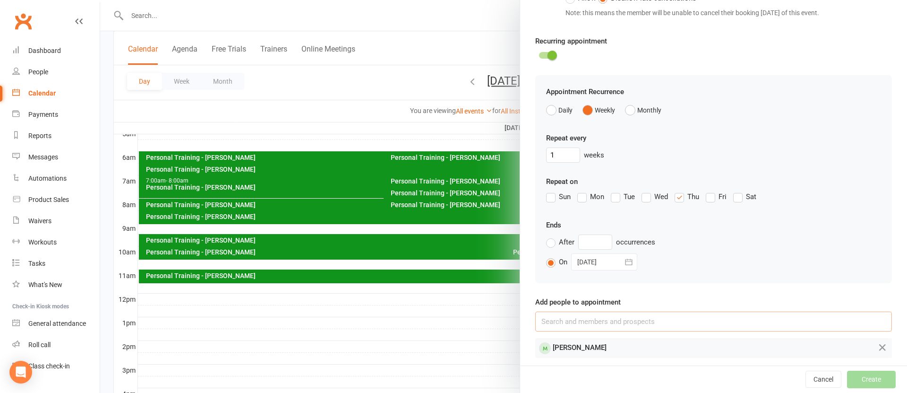
scroll to position [372, 0]
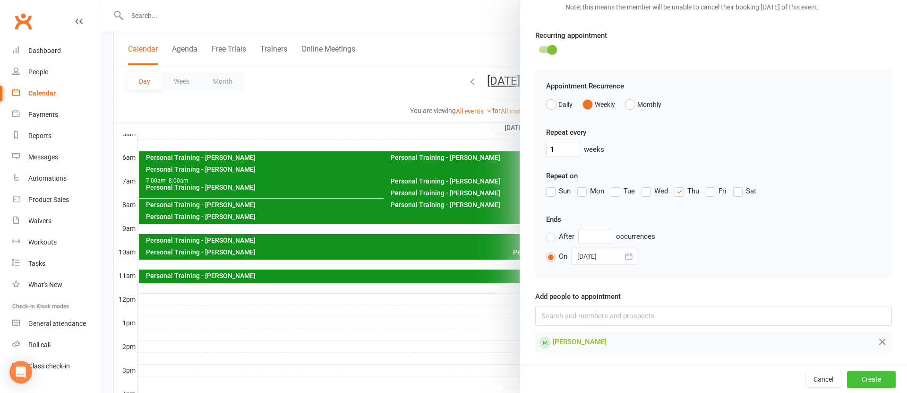
click at [871, 380] on button "Create" at bounding box center [871, 379] width 49 height 17
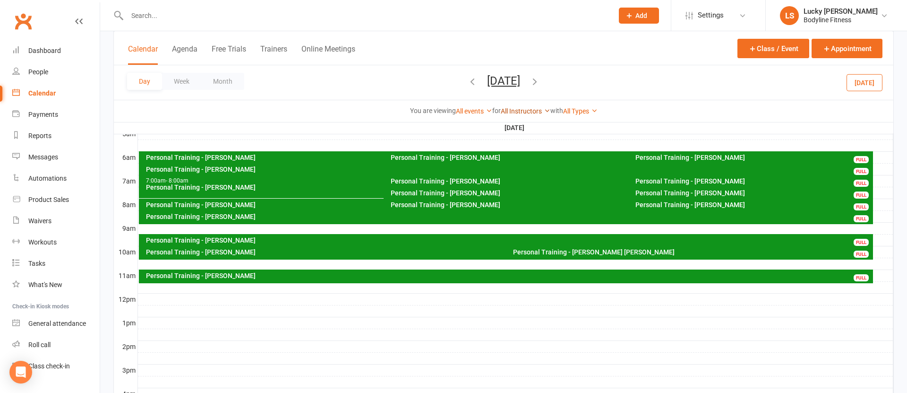
click at [524, 111] on link "All Instructors" at bounding box center [526, 111] width 50 height 8
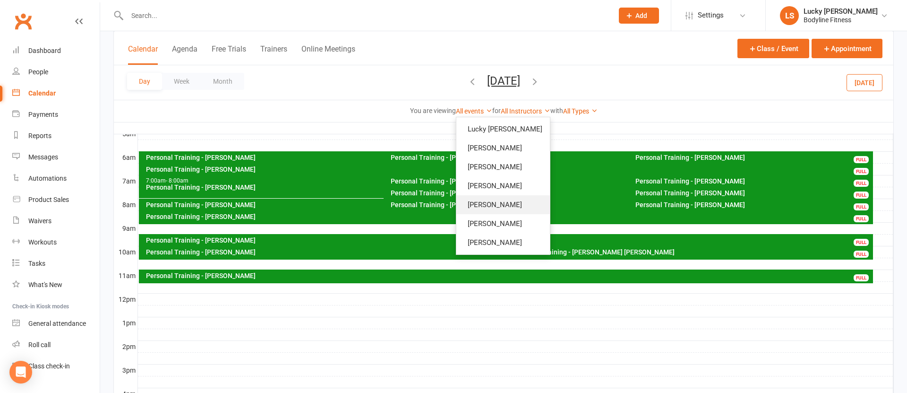
click at [493, 203] on link "[PERSON_NAME]" at bounding box center [504, 204] width 94 height 19
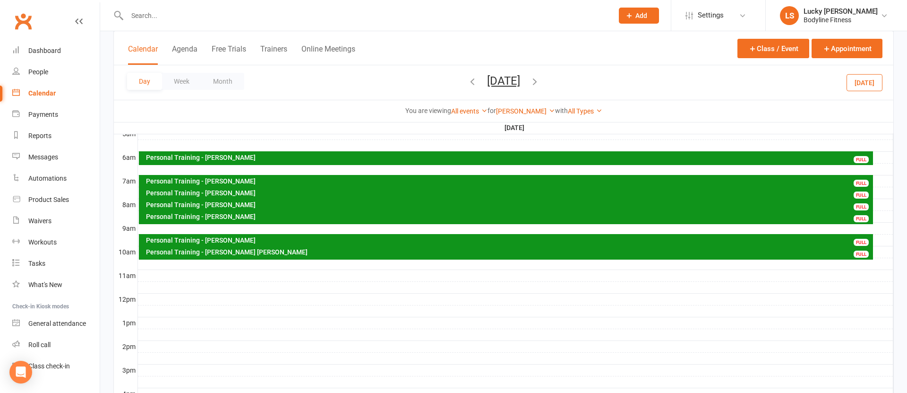
click at [226, 179] on div "Personal Training - Anna Hocking" at bounding box center [509, 181] width 726 height 7
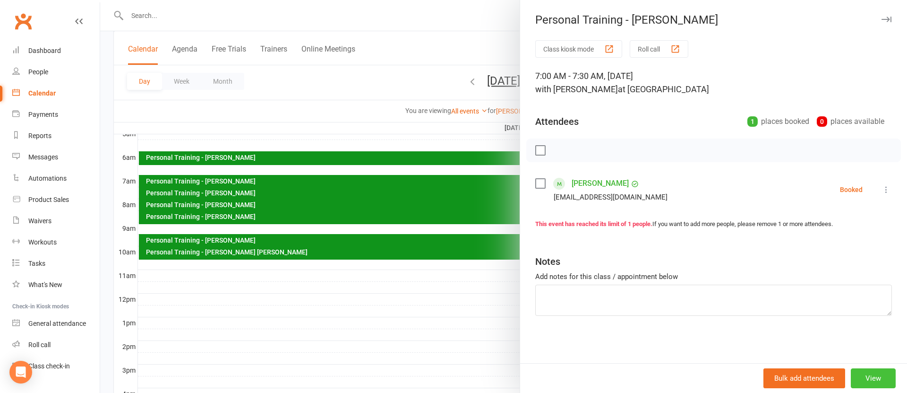
click at [874, 372] on button "View" at bounding box center [873, 378] width 45 height 20
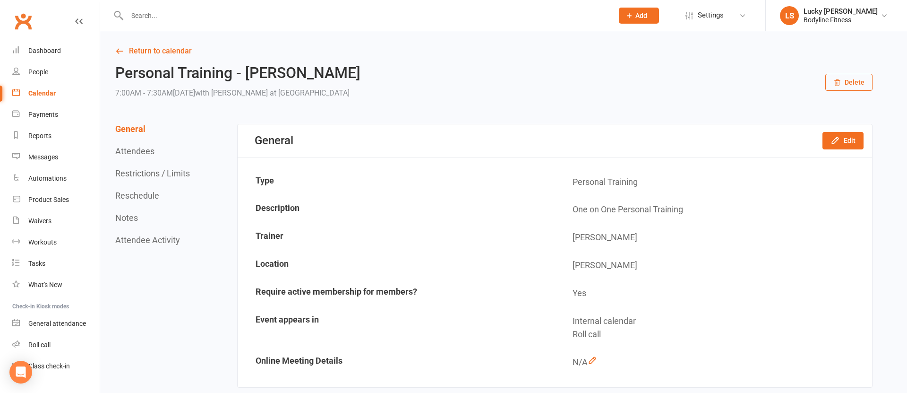
click at [144, 193] on button "Reschedule" at bounding box center [137, 195] width 44 height 10
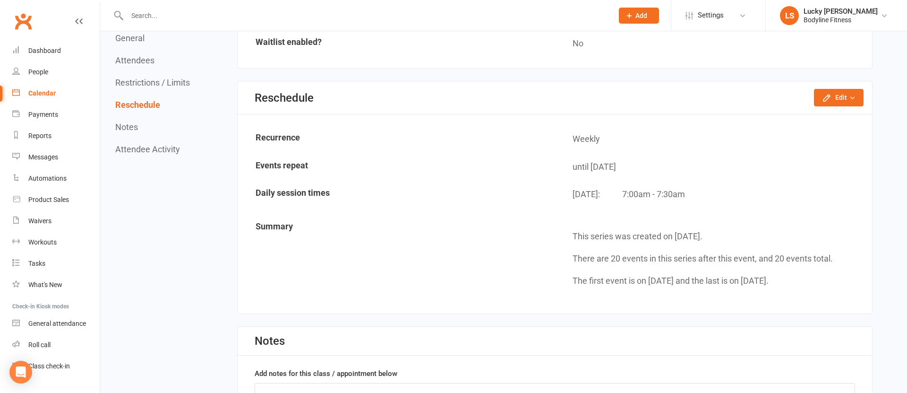
scroll to position [710, 0]
click at [831, 95] on icon "button" at bounding box center [826, 96] width 9 height 9
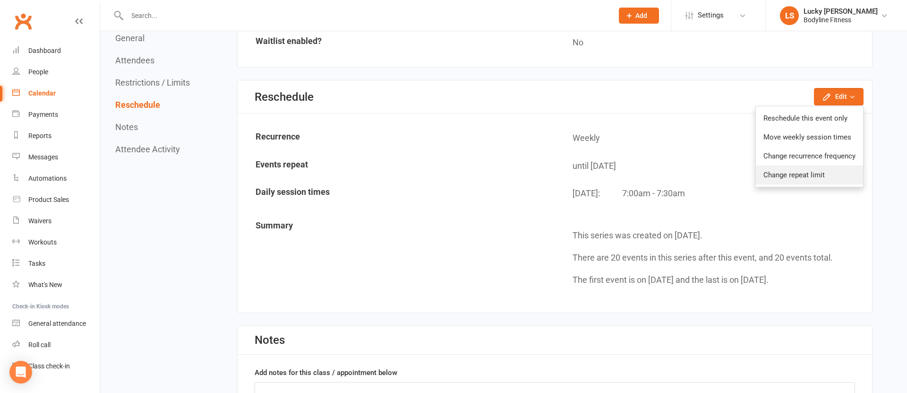
click at [800, 177] on link "Change repeat limit" at bounding box center [809, 174] width 107 height 19
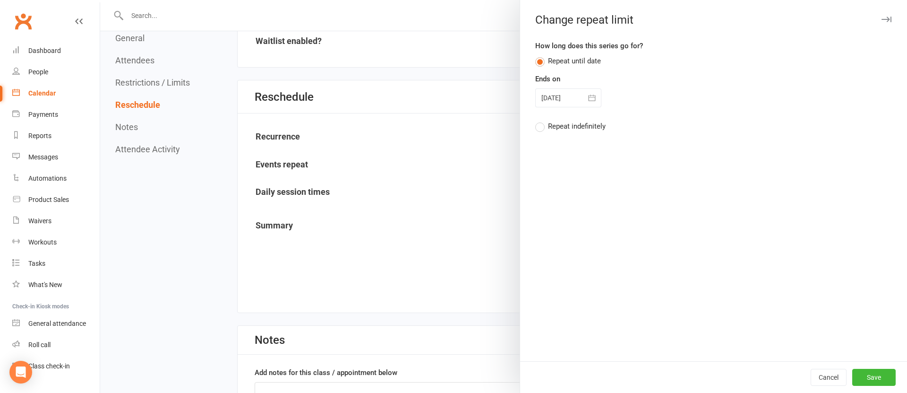
click at [573, 124] on div "Repeat indefinitely" at bounding box center [577, 126] width 58 height 10
click at [542, 121] on input "Repeat indefinitely" at bounding box center [538, 121] width 6 height 0
click at [871, 372] on button "Save" at bounding box center [874, 377] width 43 height 17
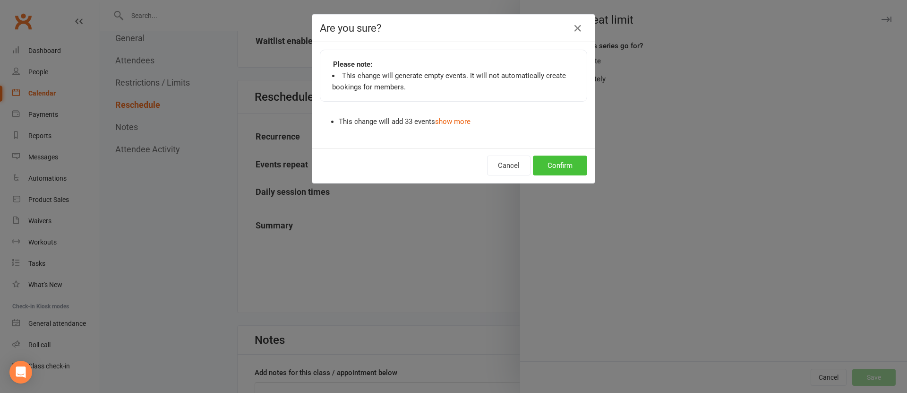
click at [567, 166] on button "Confirm" at bounding box center [560, 165] width 54 height 20
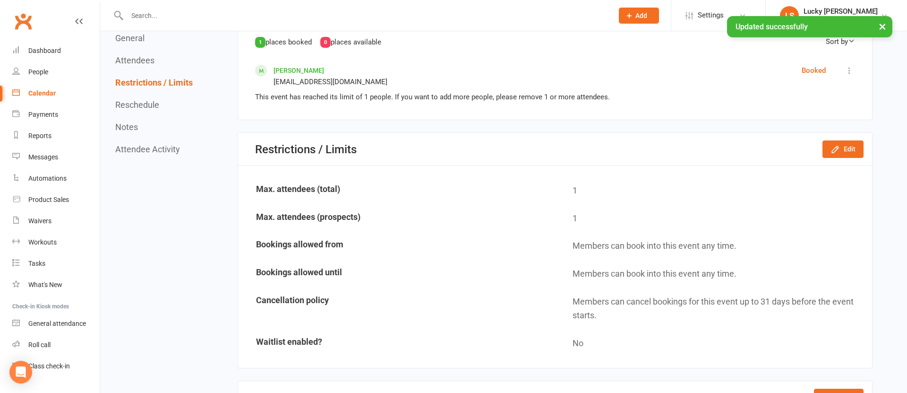
scroll to position [305, 0]
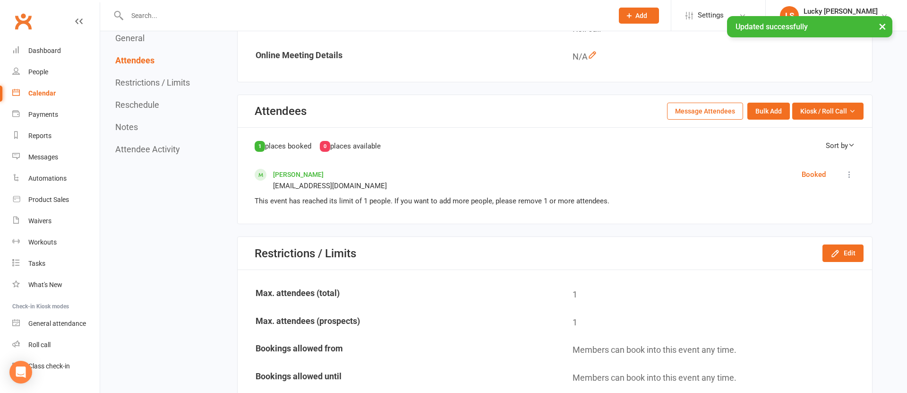
click at [847, 175] on icon at bounding box center [849, 174] width 9 height 9
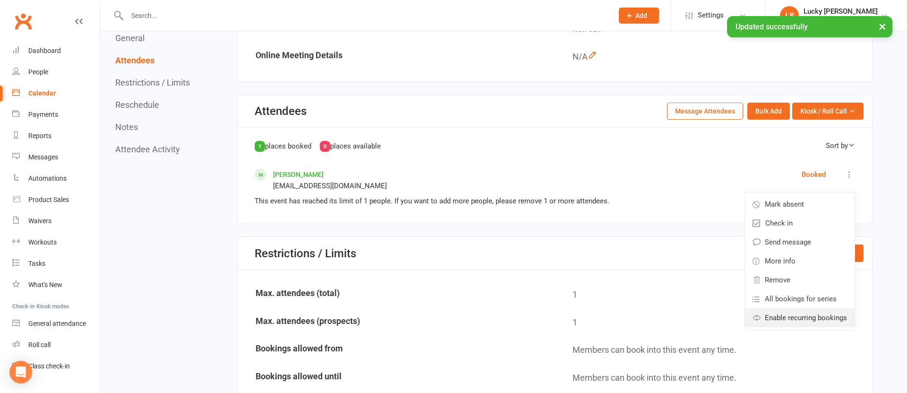
click at [786, 313] on span "Enable recurring bookings" at bounding box center [806, 317] width 82 height 11
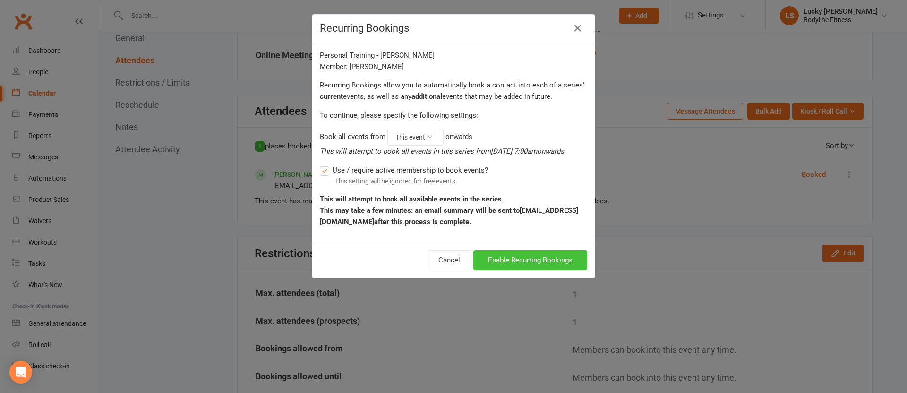
click at [532, 256] on button "Enable Recurring Bookings" at bounding box center [531, 260] width 114 height 20
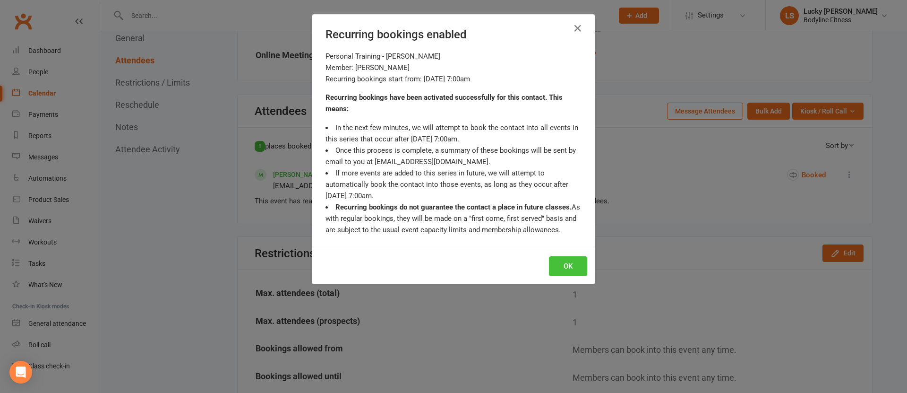
click at [578, 262] on button "OK" at bounding box center [568, 266] width 38 height 20
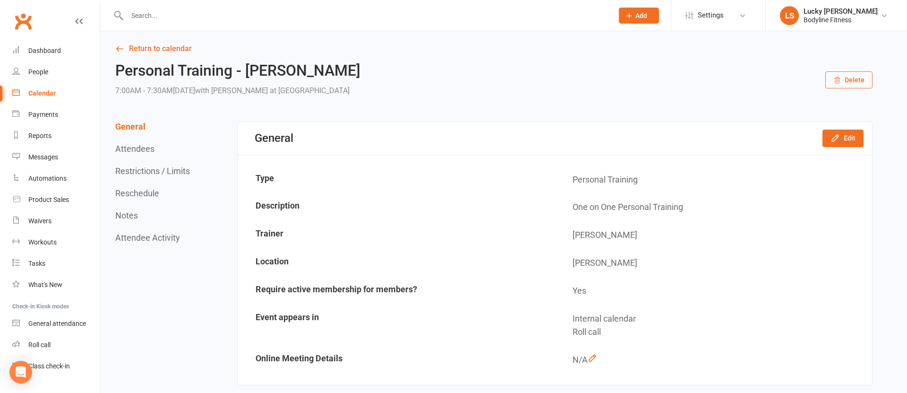
scroll to position [0, 0]
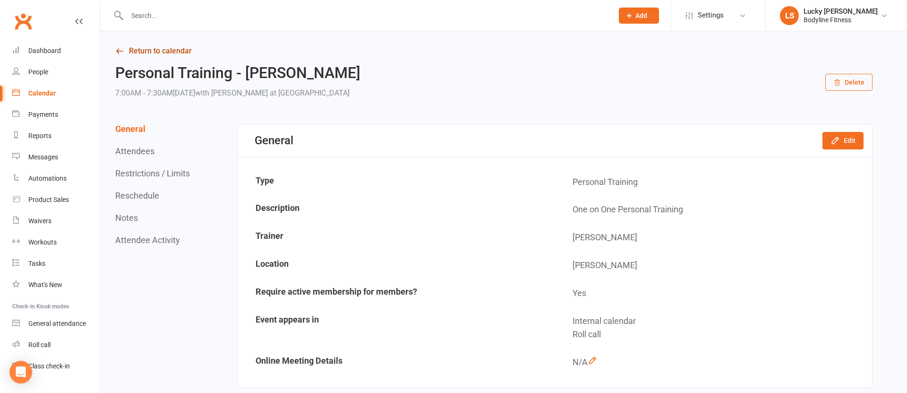
click at [172, 50] on link "Return to calendar" at bounding box center [494, 50] width 758 height 13
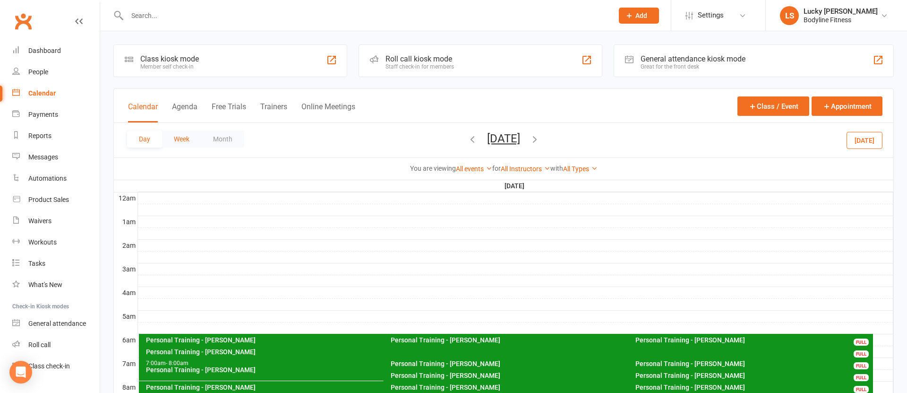
click at [181, 139] on button "Week" at bounding box center [181, 138] width 39 height 17
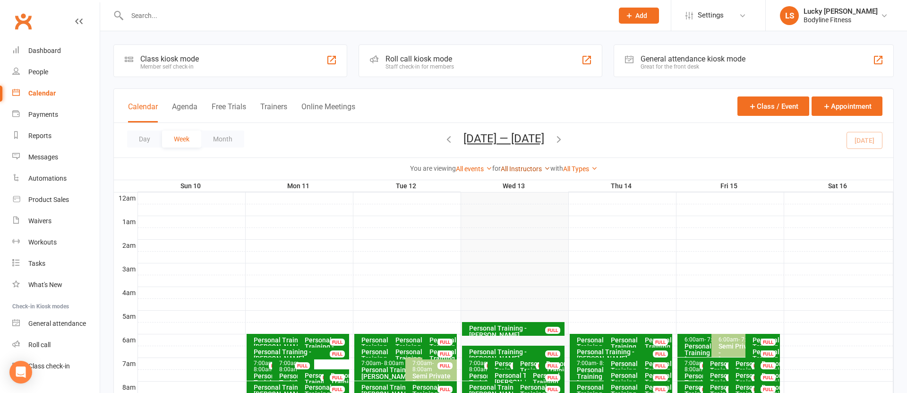
click at [518, 168] on link "All Instructors" at bounding box center [526, 169] width 50 height 8
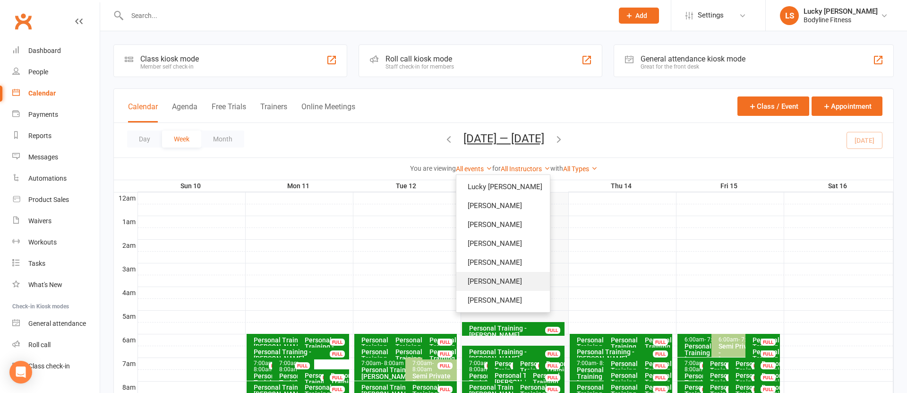
drag, startPoint x: 491, startPoint y: 282, endPoint x: 485, endPoint y: 282, distance: 5.7
click at [491, 282] on link "[PERSON_NAME]" at bounding box center [504, 281] width 94 height 19
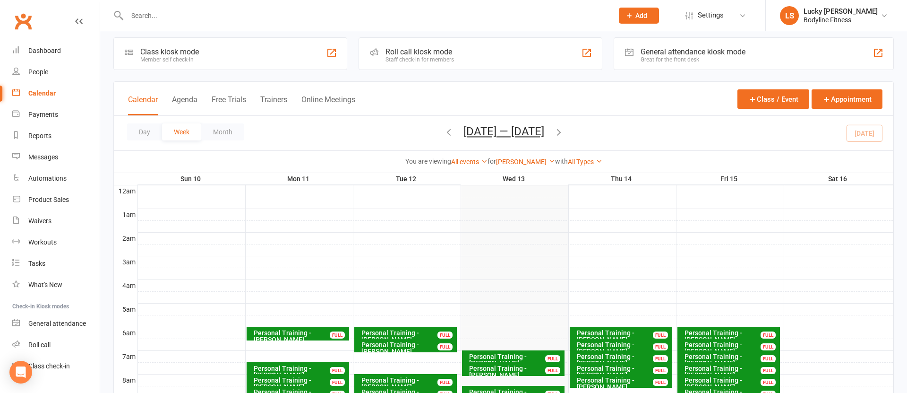
scroll to position [163, 0]
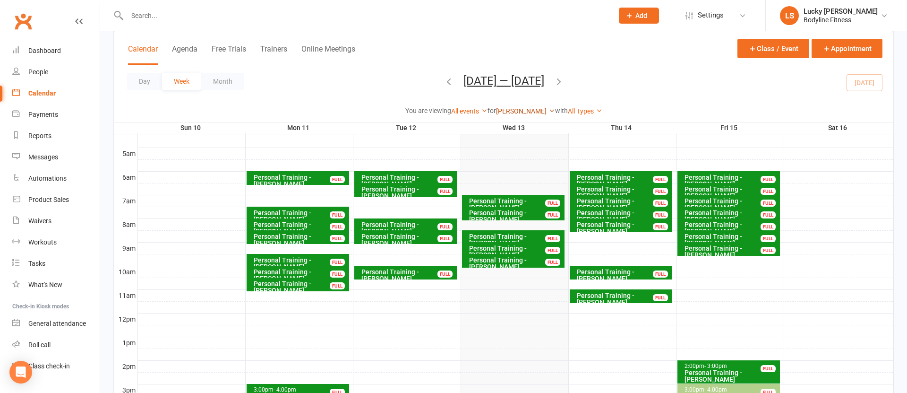
click at [524, 112] on link "[PERSON_NAME]" at bounding box center [525, 111] width 59 height 8
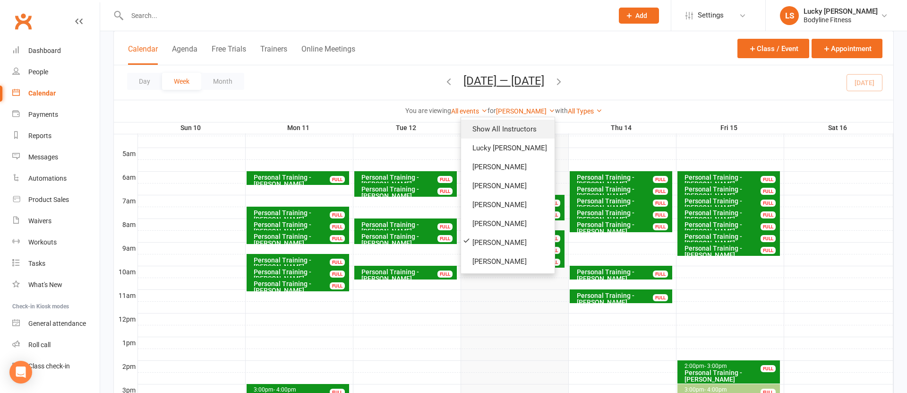
click at [514, 128] on link "Show All Instructors" at bounding box center [508, 129] width 94 height 19
